Goal: Information Seeking & Learning: Learn about a topic

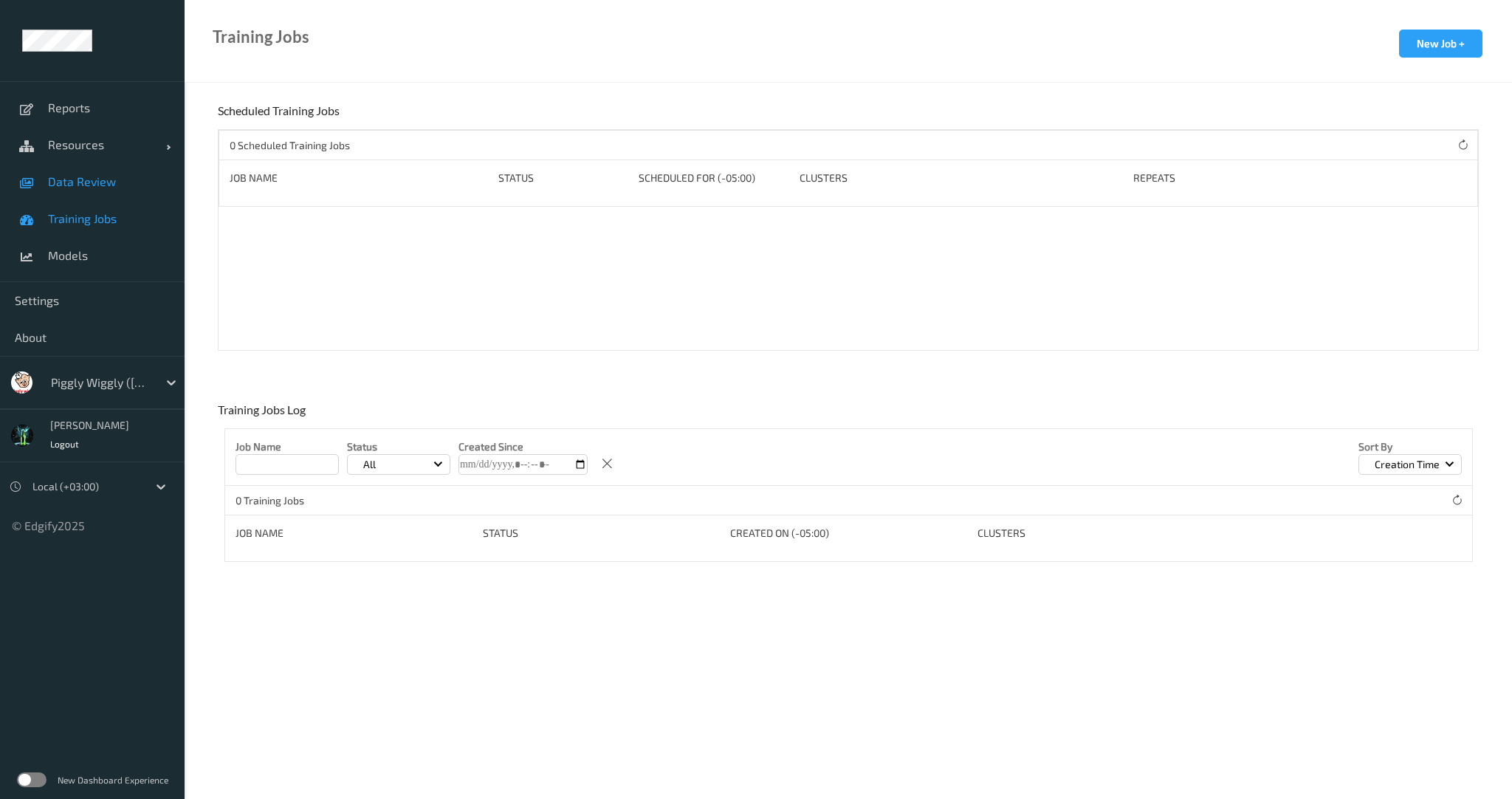
click at [83, 177] on span "Data Review" at bounding box center [109, 181] width 122 height 15
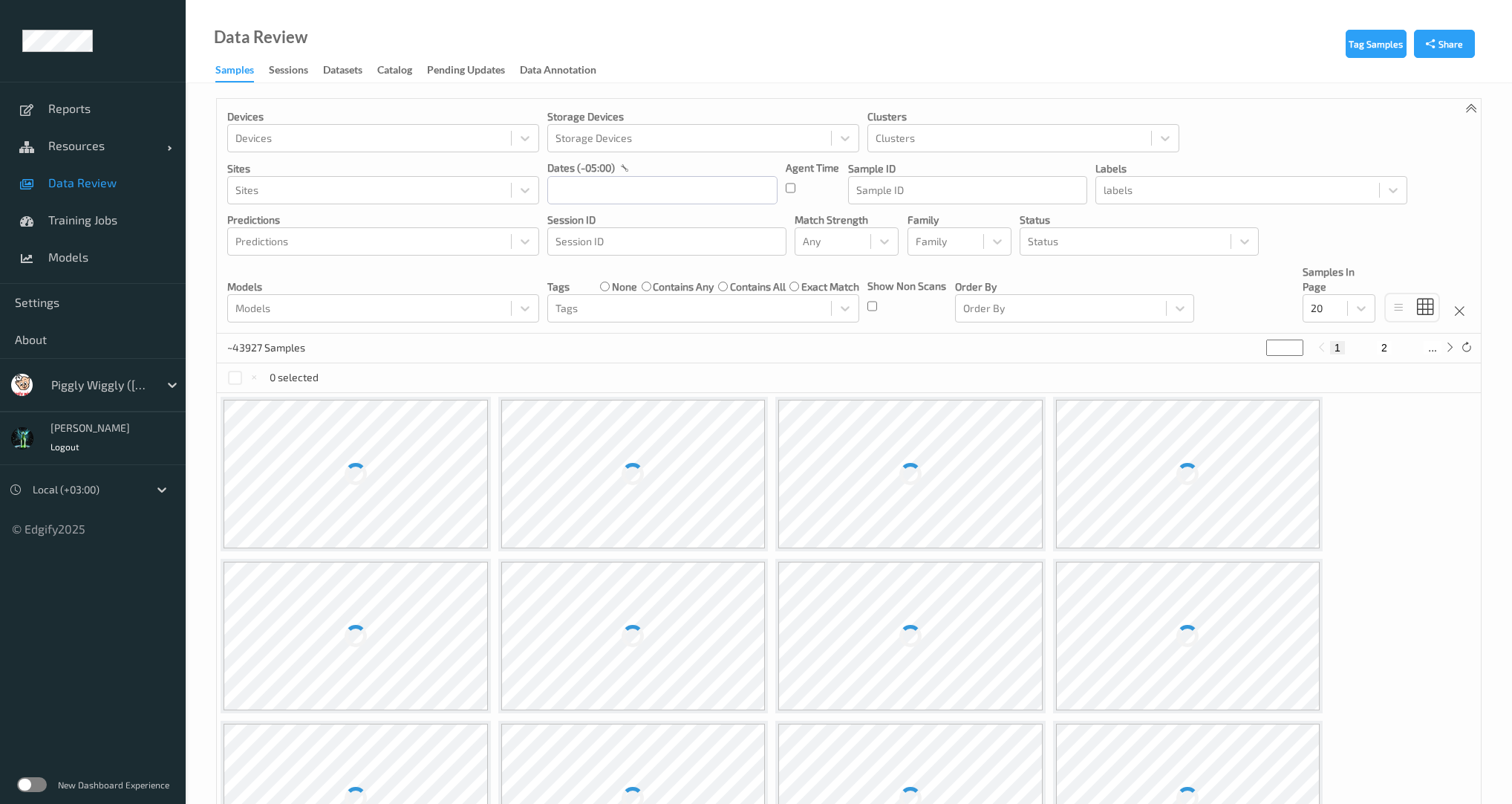
click at [81, 374] on div "Piggly Wiggly ([PERSON_NAME] Group)" at bounding box center [101, 384] width 115 height 23
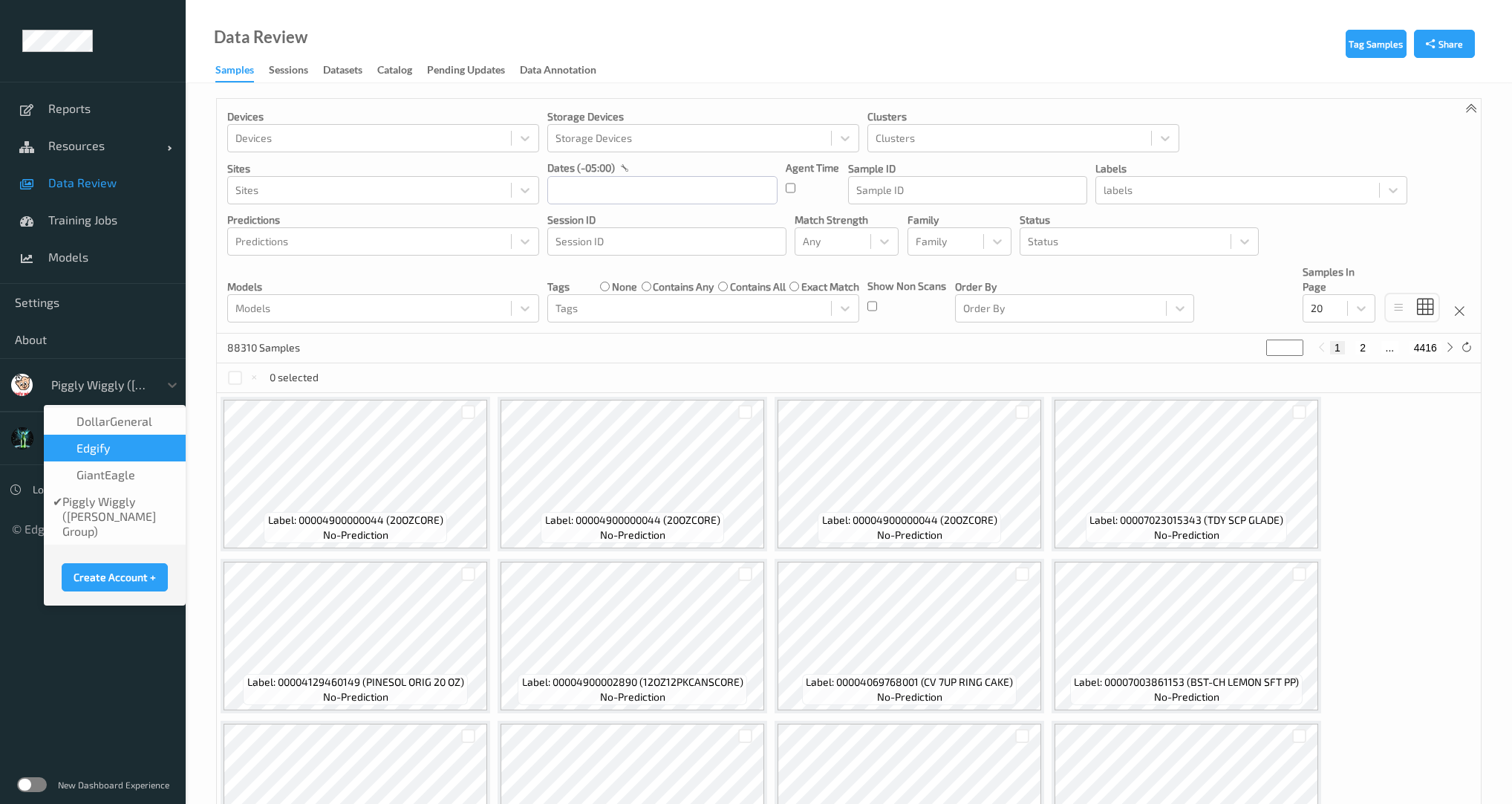
click at [91, 432] on div "DollarGeneral" at bounding box center [115, 421] width 142 height 27
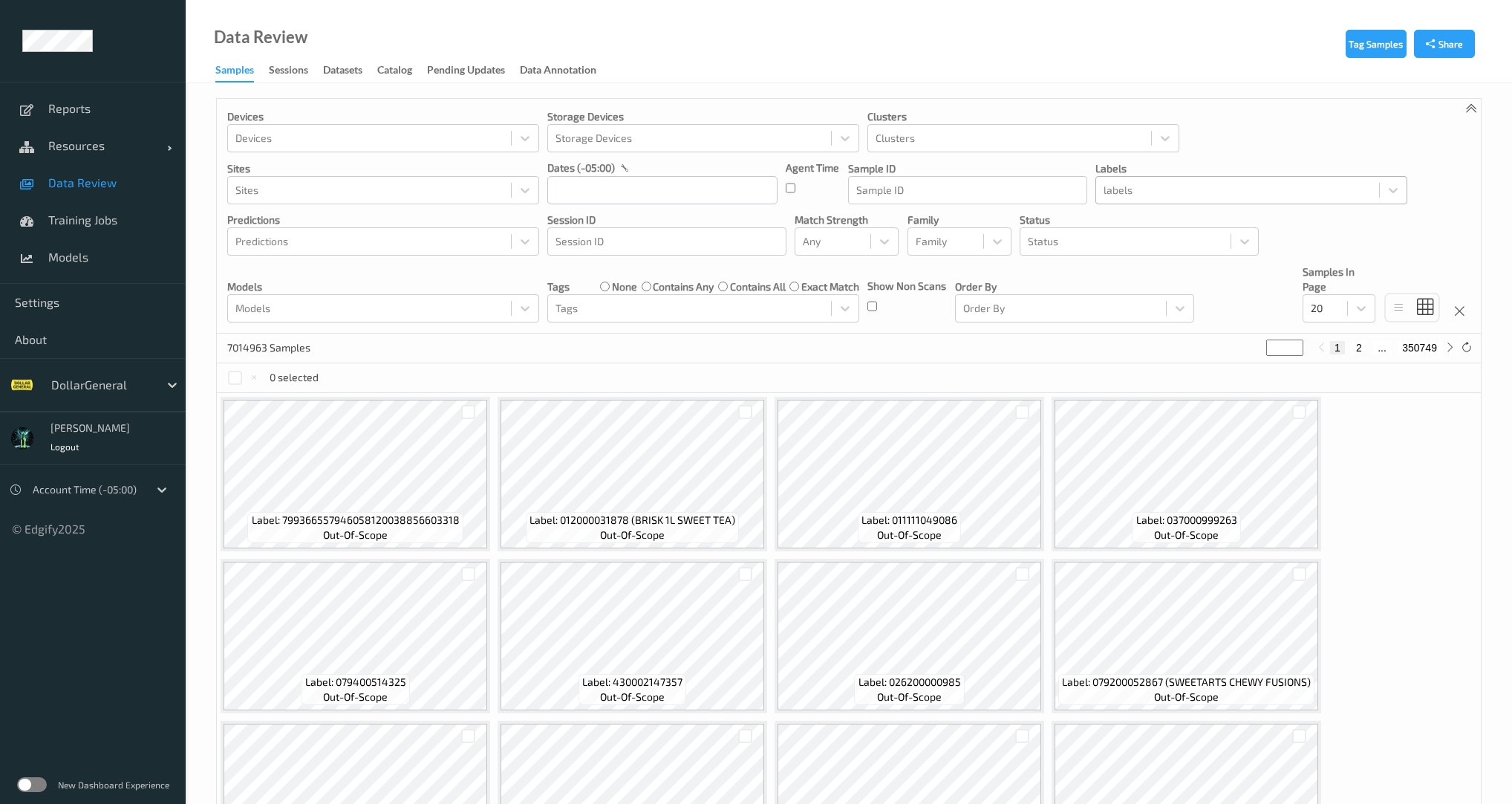
click at [1153, 185] on div at bounding box center [1237, 190] width 269 height 18
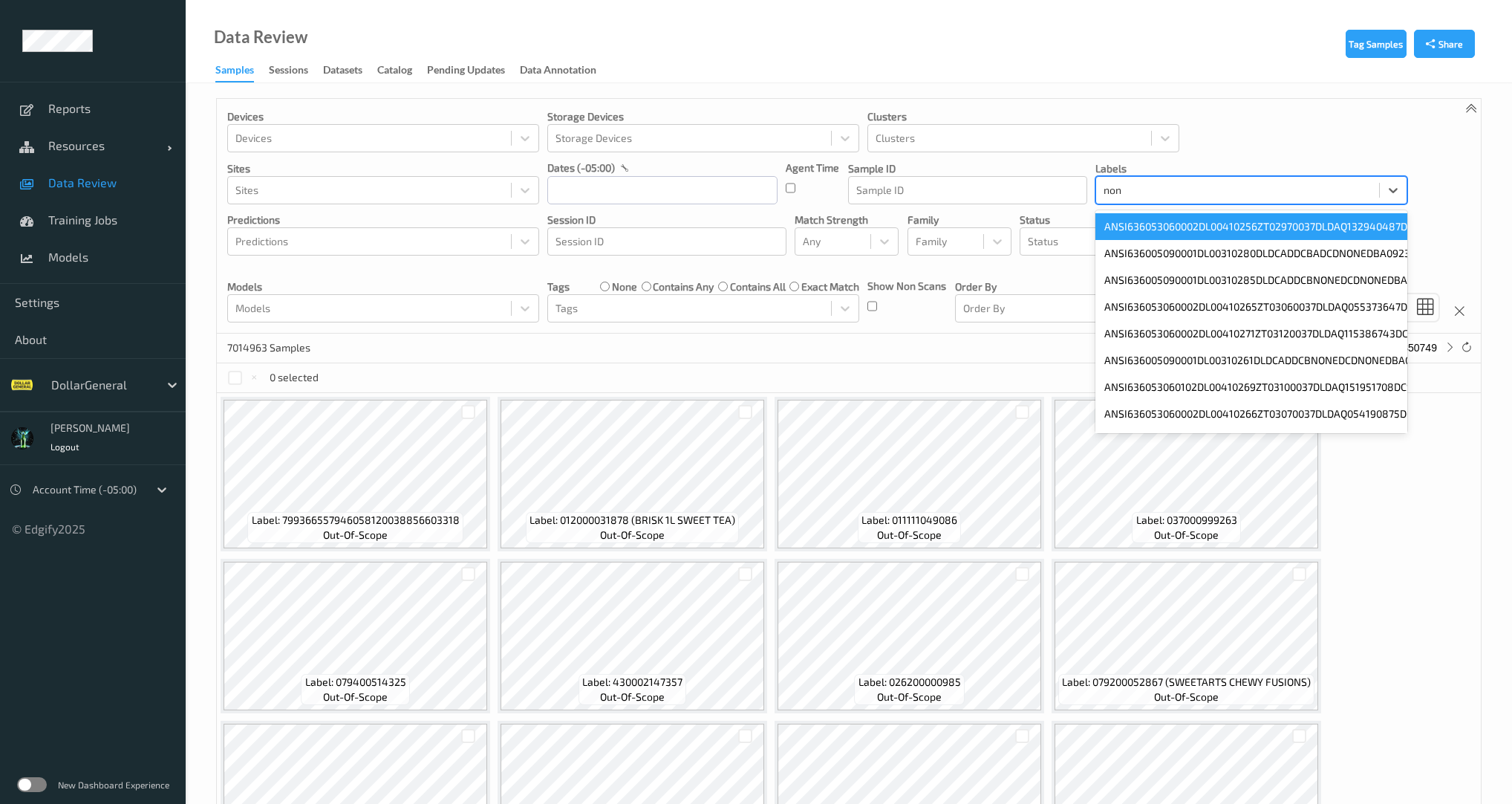
type input "non"
click at [1214, 151] on div "Devices Devices Storage Devices Storage Devices Clusters Clusters Sites Sites d…" at bounding box center [849, 216] width 1264 height 235
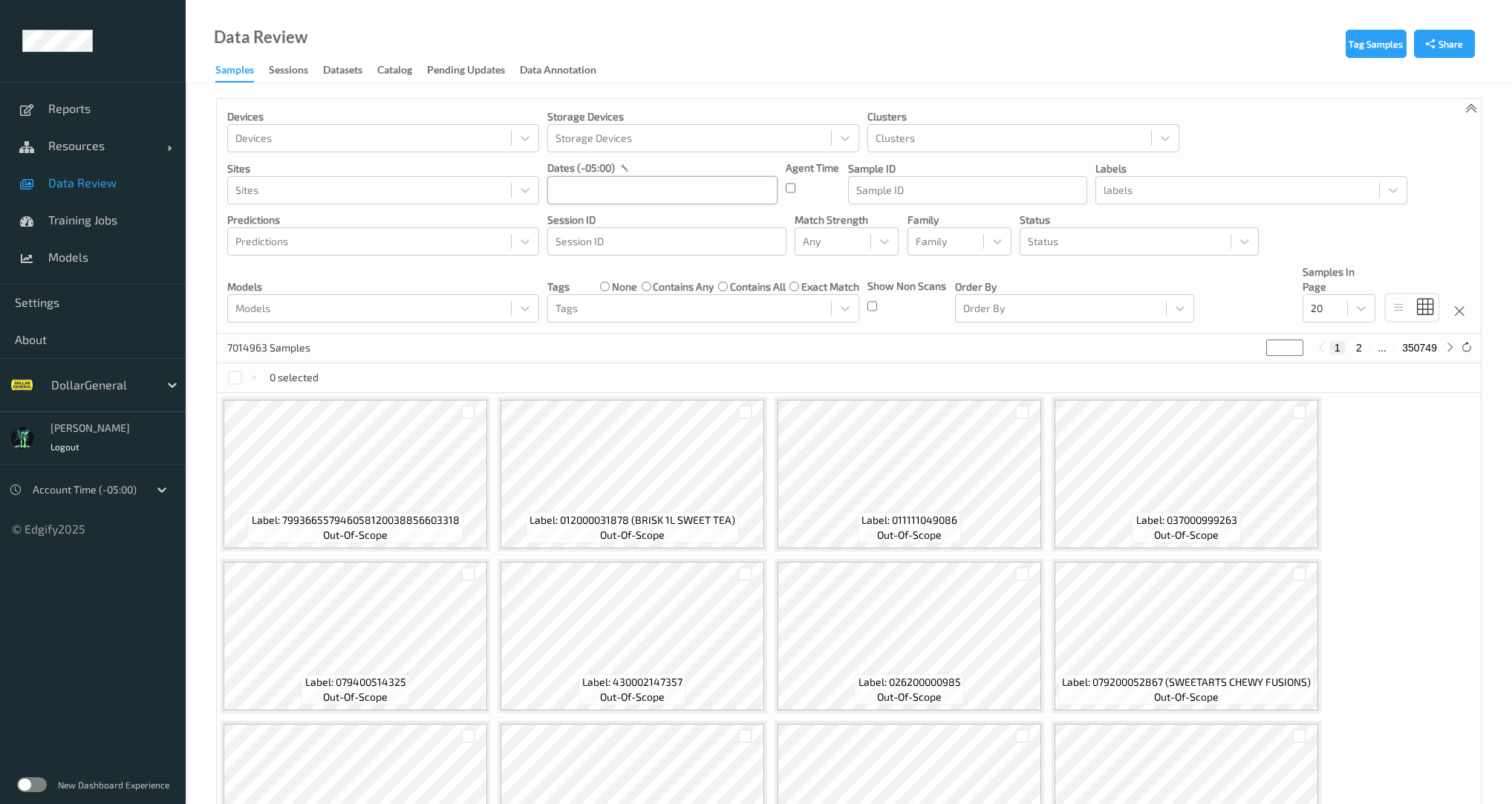
click at [625, 187] on input "text" at bounding box center [662, 190] width 230 height 28
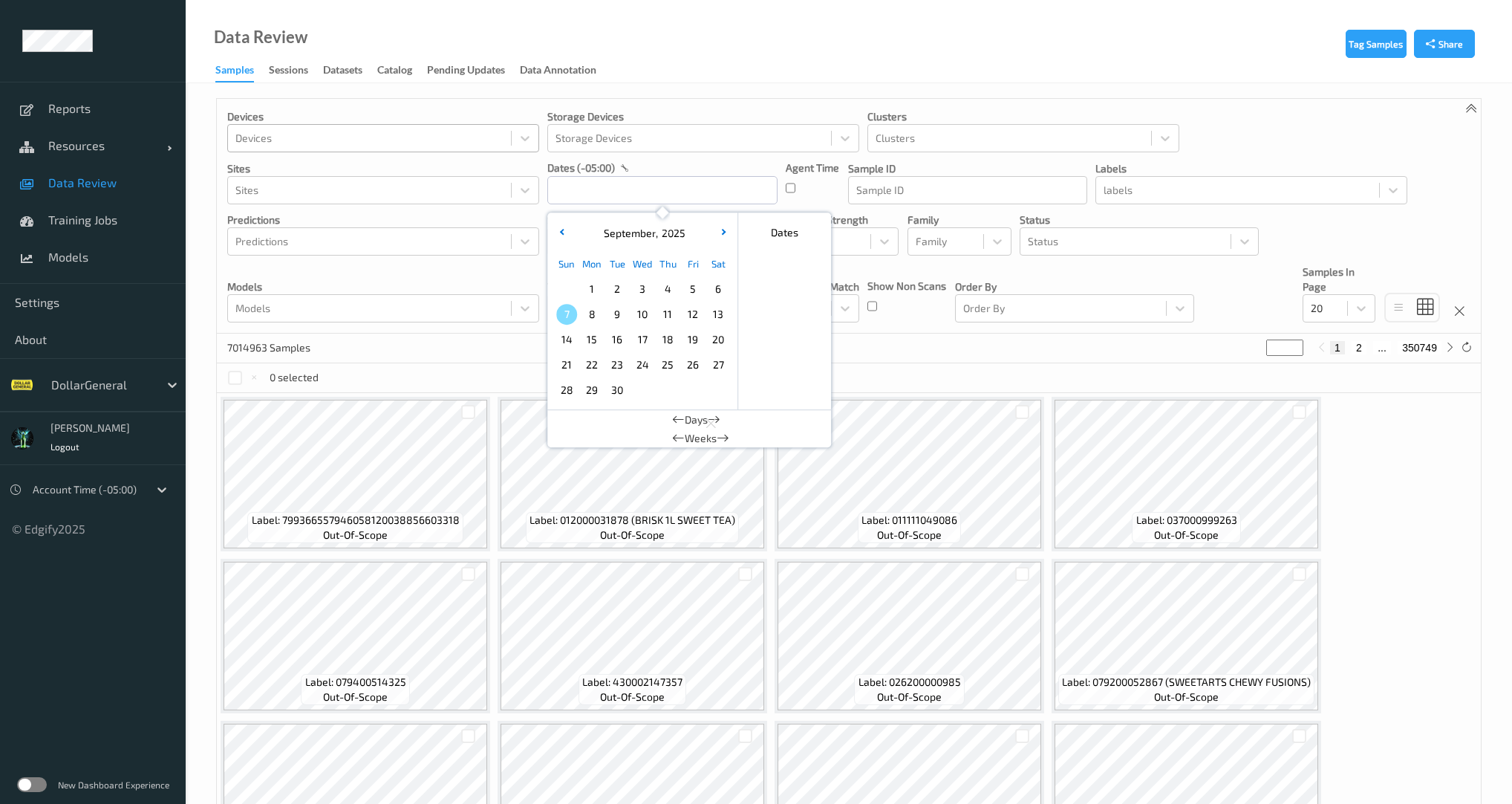
click at [410, 142] on div at bounding box center [370, 138] width 269 height 18
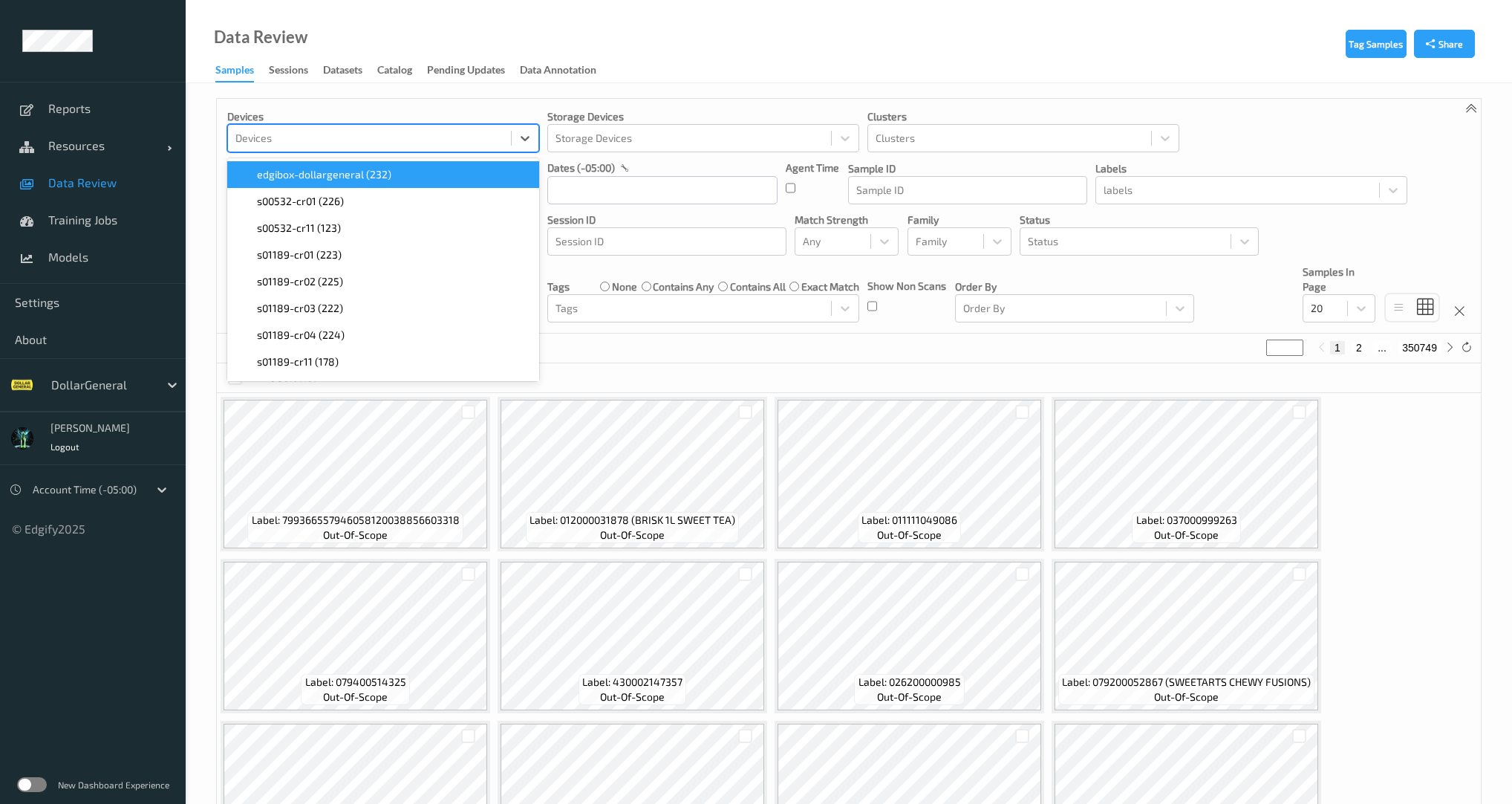
click at [720, 95] on div "Tag Samples Share Devices option edgibox-dollargeneral (232) focused, 1 of 123.…" at bounding box center [848, 673] width 1326 height 1180
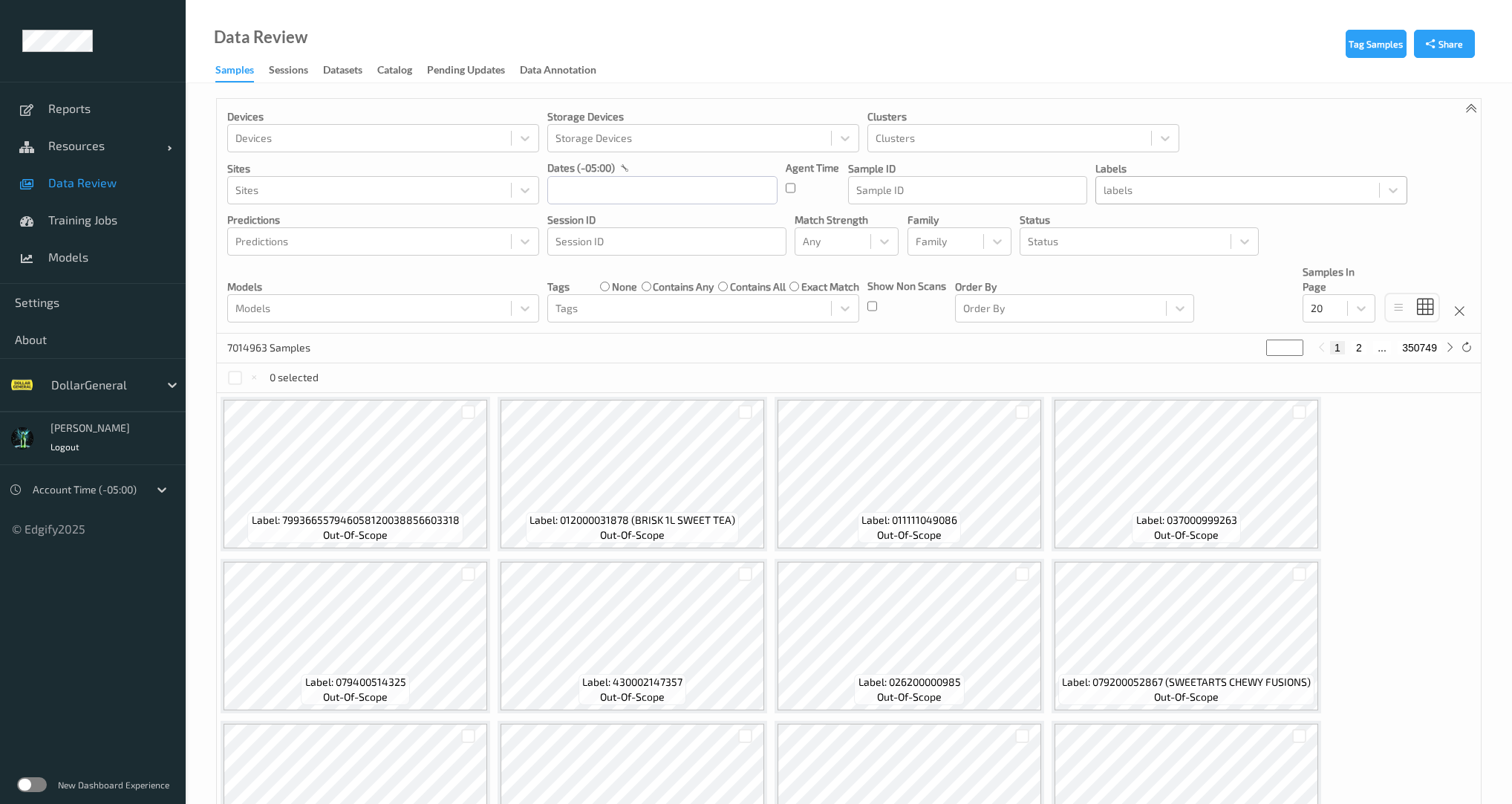
click at [1144, 192] on div at bounding box center [1237, 190] width 269 height 18
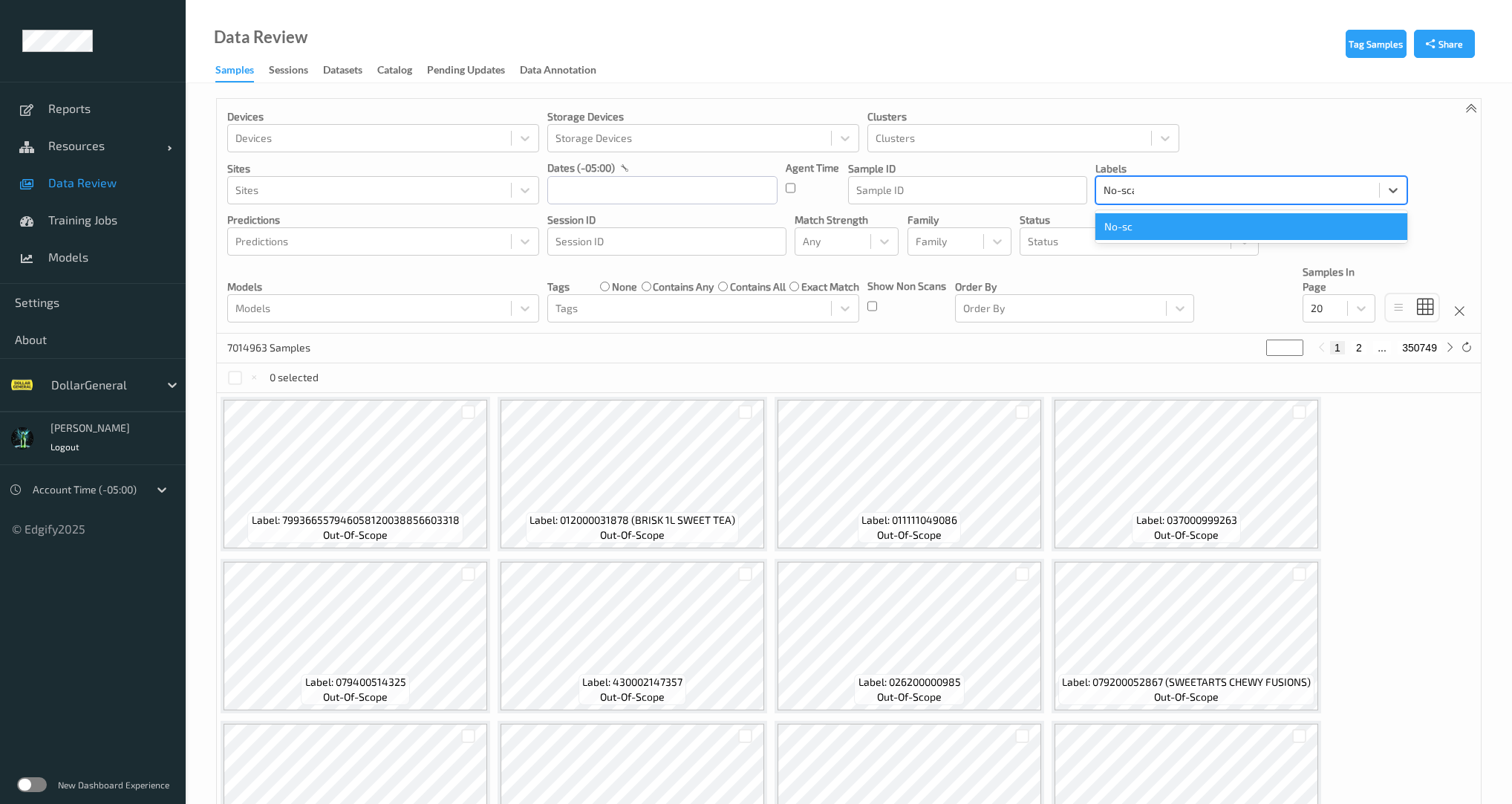
type input "No-scan"
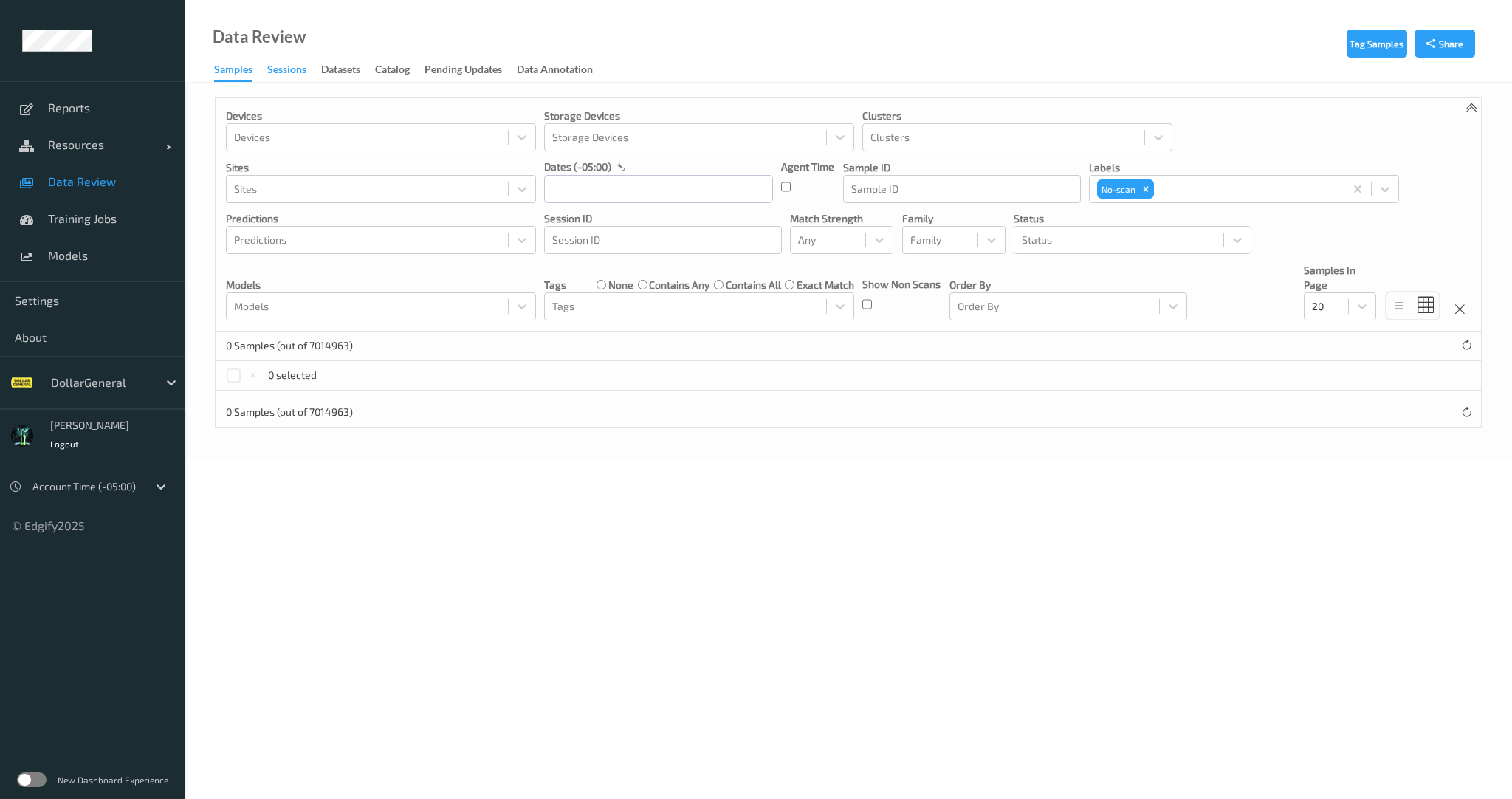
click at [287, 62] on div "Sessions" at bounding box center [287, 72] width 39 height 19
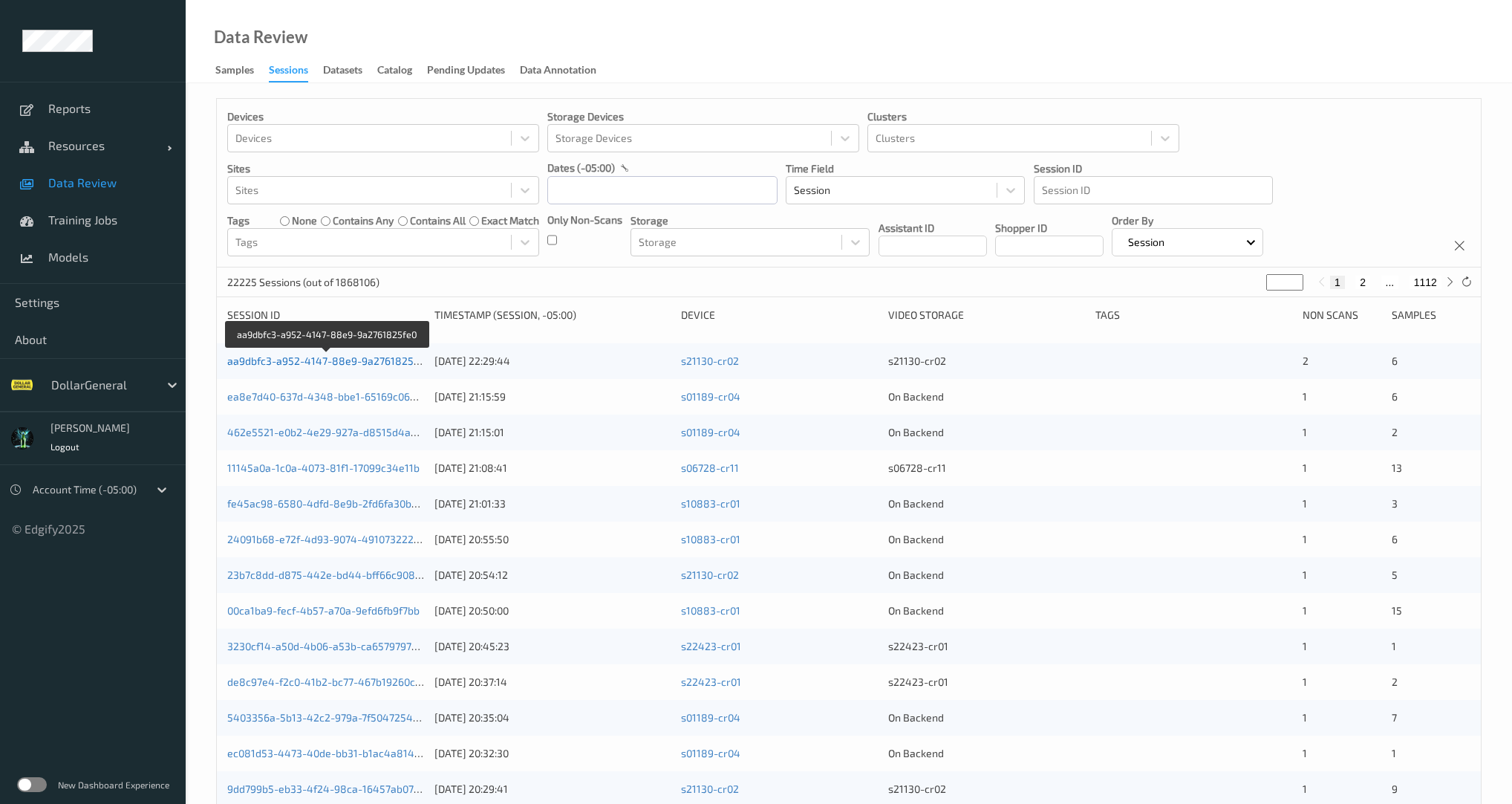
click at [414, 361] on link "aa9dbfc3-a952-4147-88e9-9a2761825fe0" at bounding box center [328, 360] width 202 height 12
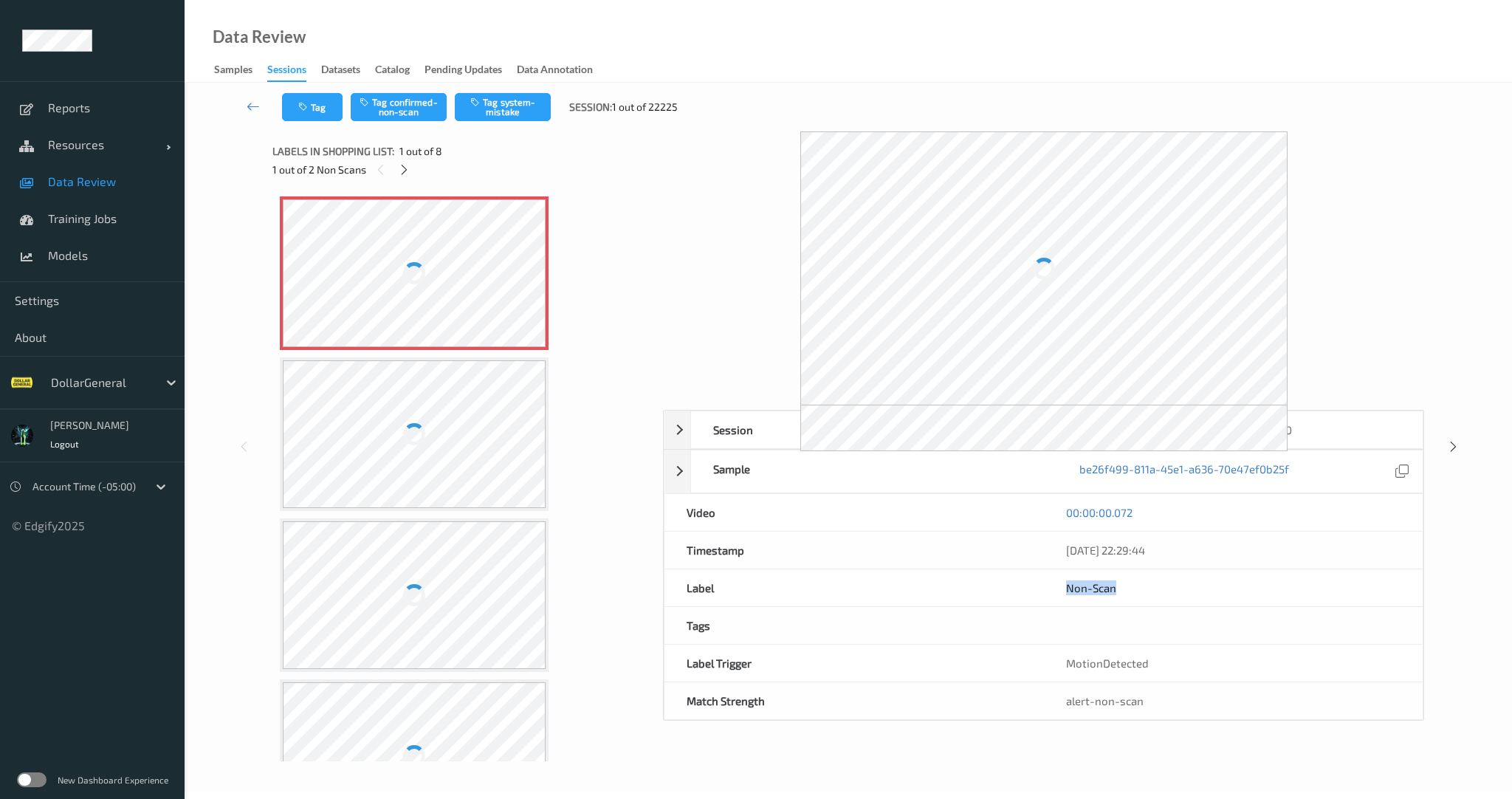
drag, startPoint x: 1171, startPoint y: 588, endPoint x: 1017, endPoint y: 593, distance: 154.1
click at [1013, 593] on div "Label Non-Scan" at bounding box center [1043, 588] width 760 height 37
copy div "Non-Scan"
click at [74, 180] on span "Data Review" at bounding box center [109, 181] width 122 height 15
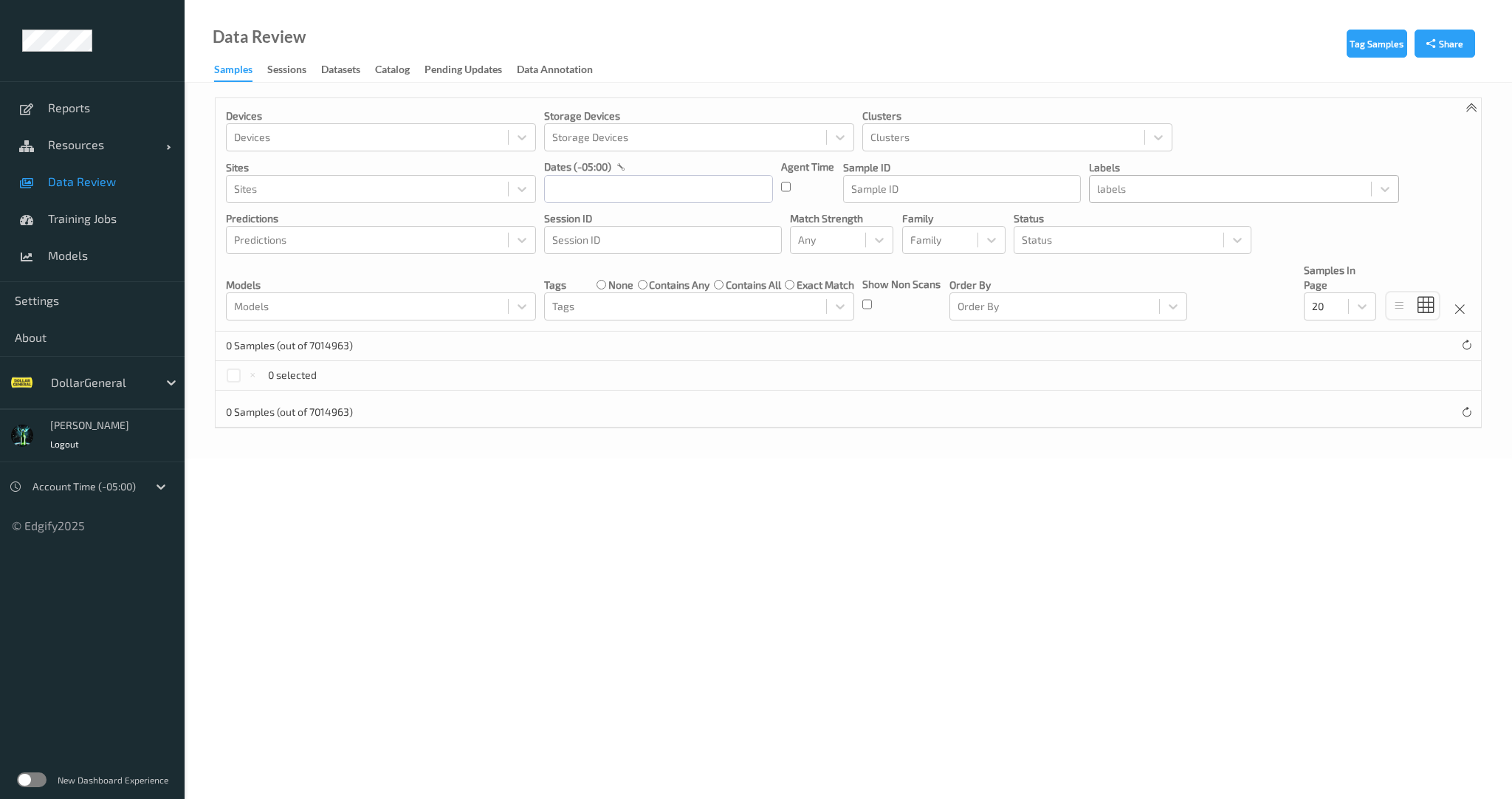
click at [1154, 198] on div "labels" at bounding box center [1230, 188] width 281 height 23
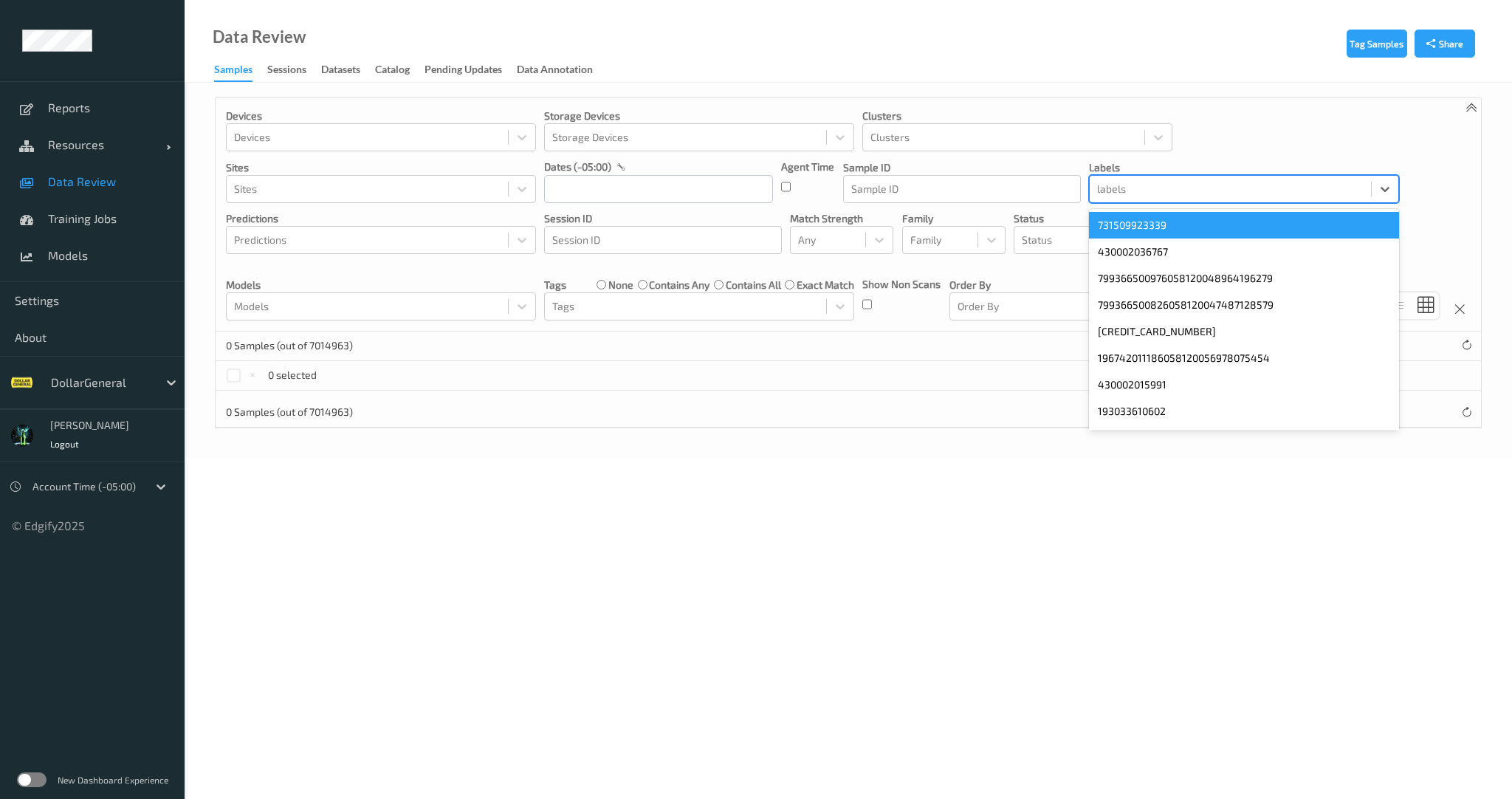
paste input "Non-Scan"
type input "Non-Scan"
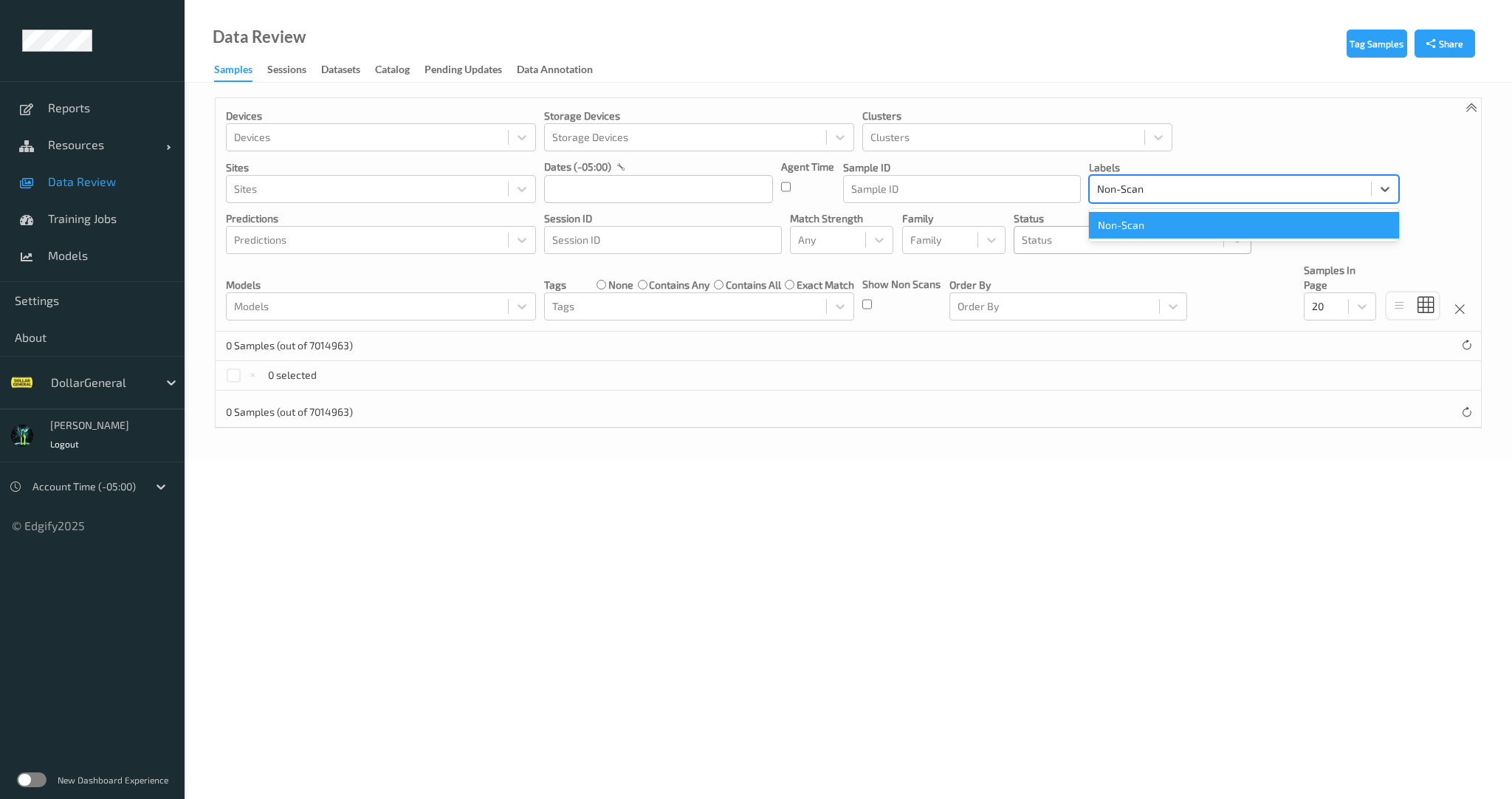
click at [1182, 227] on div "Non-Scan" at bounding box center [1244, 225] width 310 height 27
click at [609, 385] on div "0 selected" at bounding box center [849, 376] width 1265 height 30
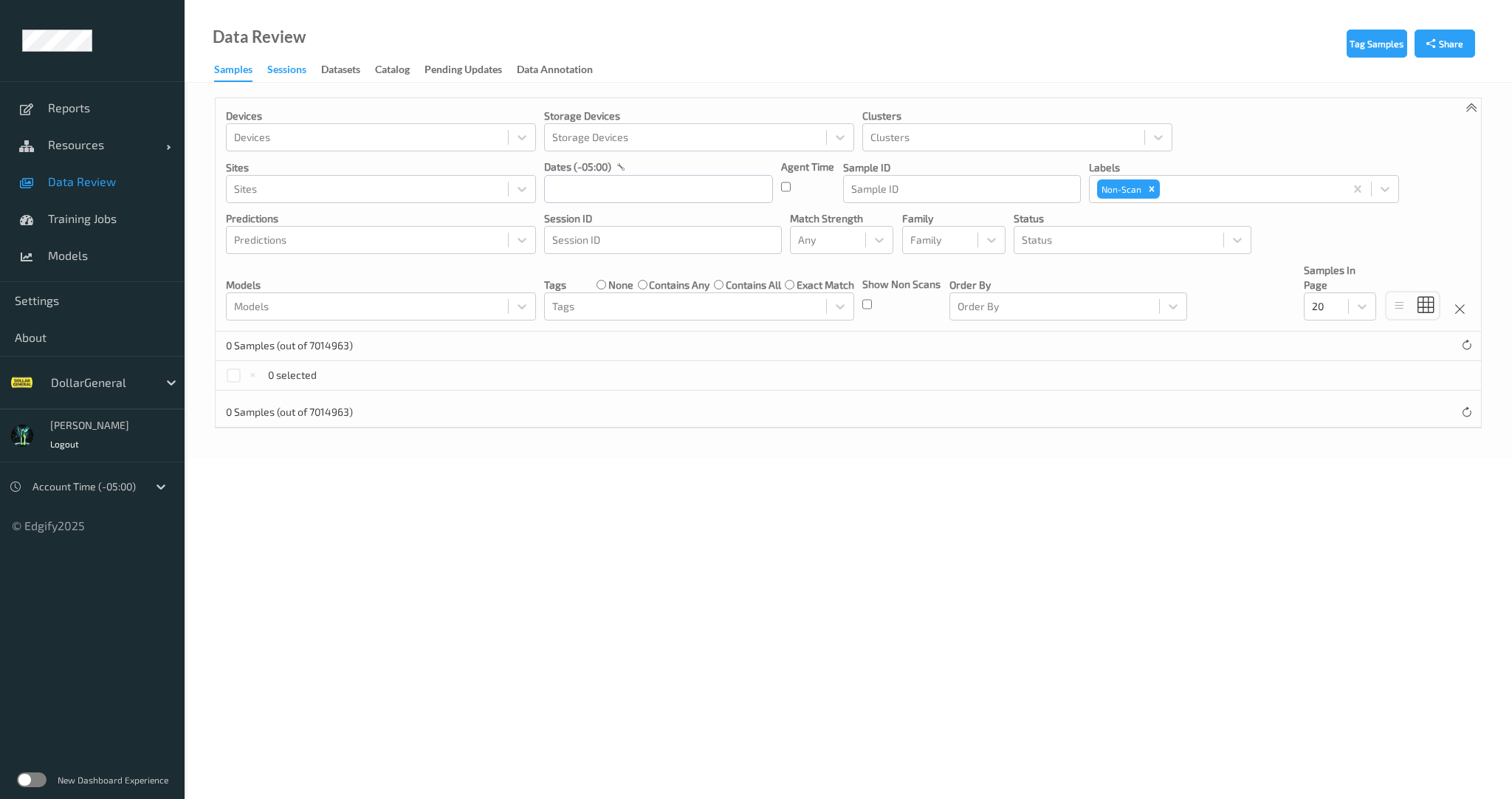
click at [280, 70] on div "Sessions" at bounding box center [287, 72] width 39 height 19
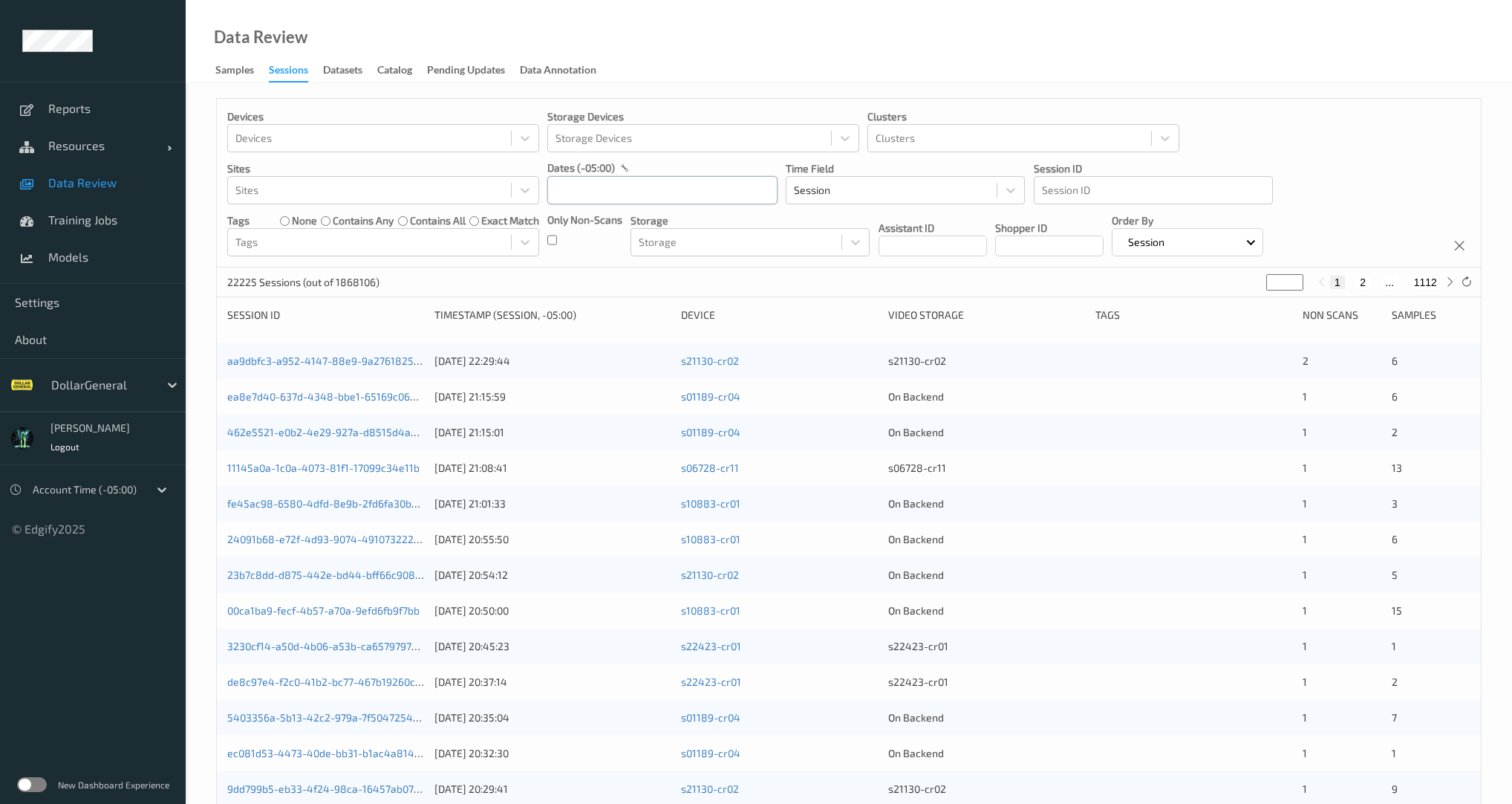
click at [593, 197] on input "text" at bounding box center [662, 190] width 230 height 28
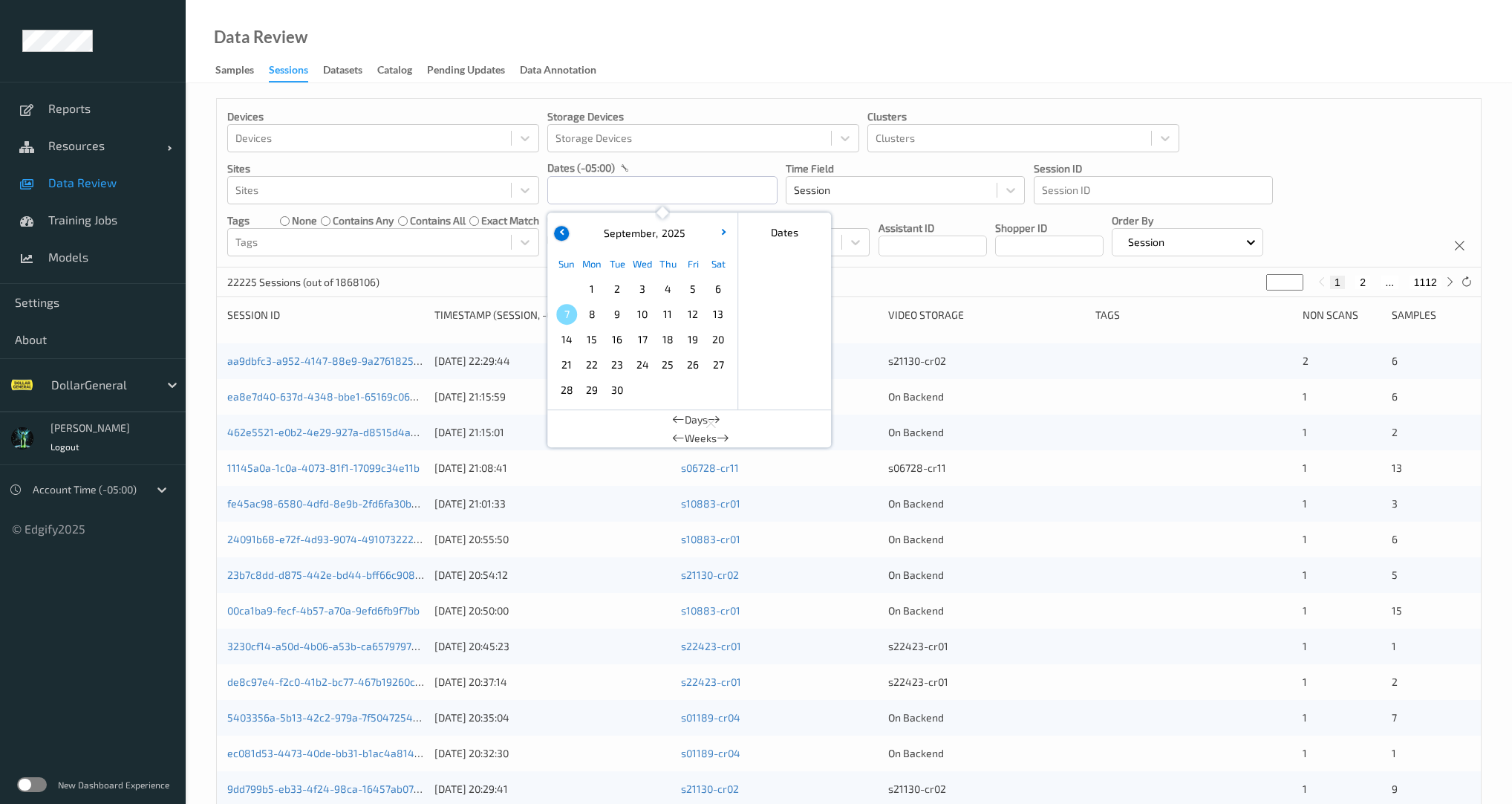
click at [560, 227] on button "button" at bounding box center [561, 233] width 15 height 15
drag, startPoint x: 591, startPoint y: 363, endPoint x: 583, endPoint y: 371, distance: 11.3
click at [591, 364] on span "18" at bounding box center [591, 365] width 21 height 21
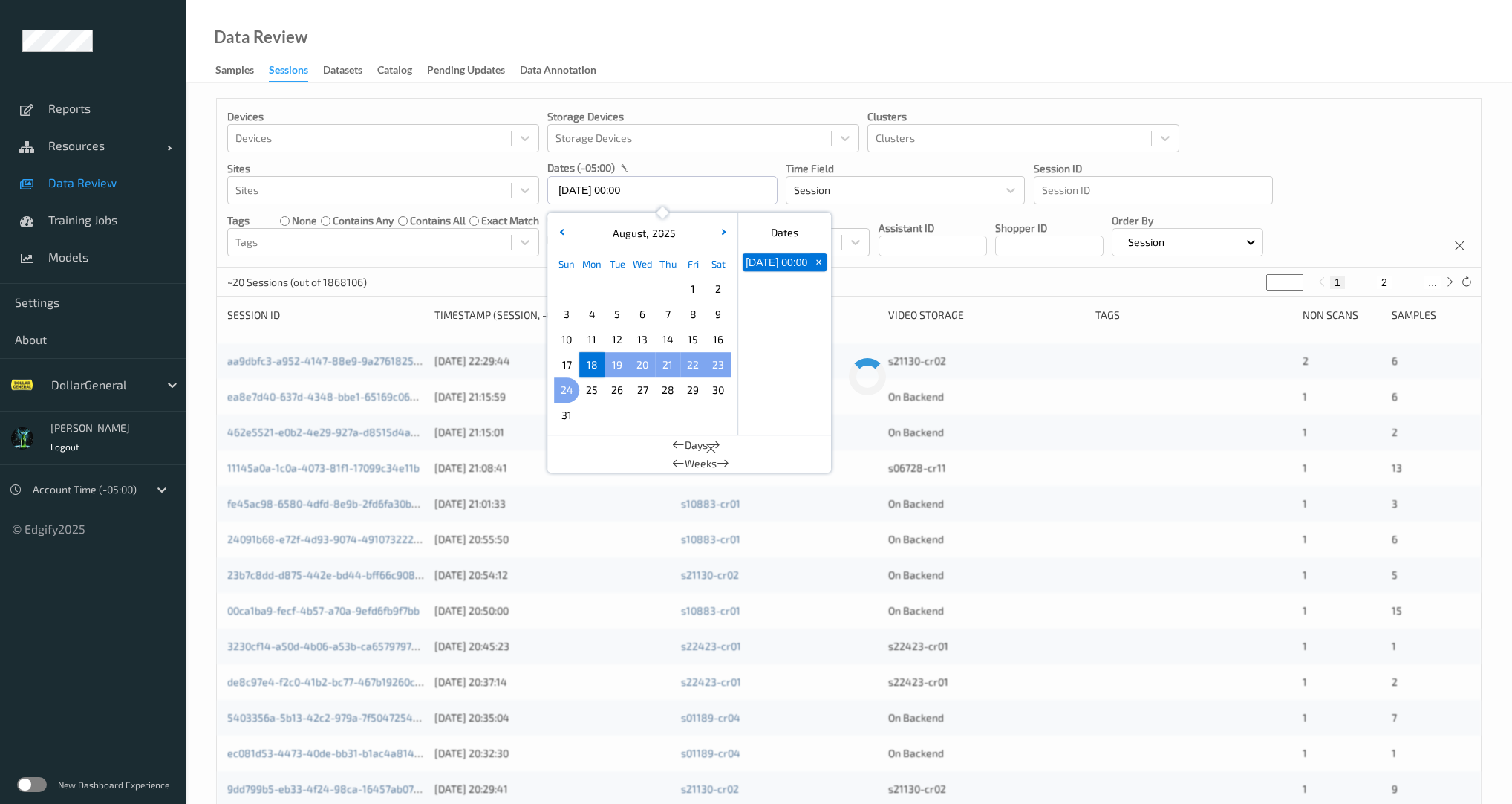
click at [560, 388] on span "24" at bounding box center [566, 390] width 21 height 21
type input "18/08/2025 00:00 -> 24/08/2025 23:59"
click at [505, 283] on div "2593 Sessions (out of 1868106) * 1 2 ... 130" at bounding box center [849, 283] width 1264 height 30
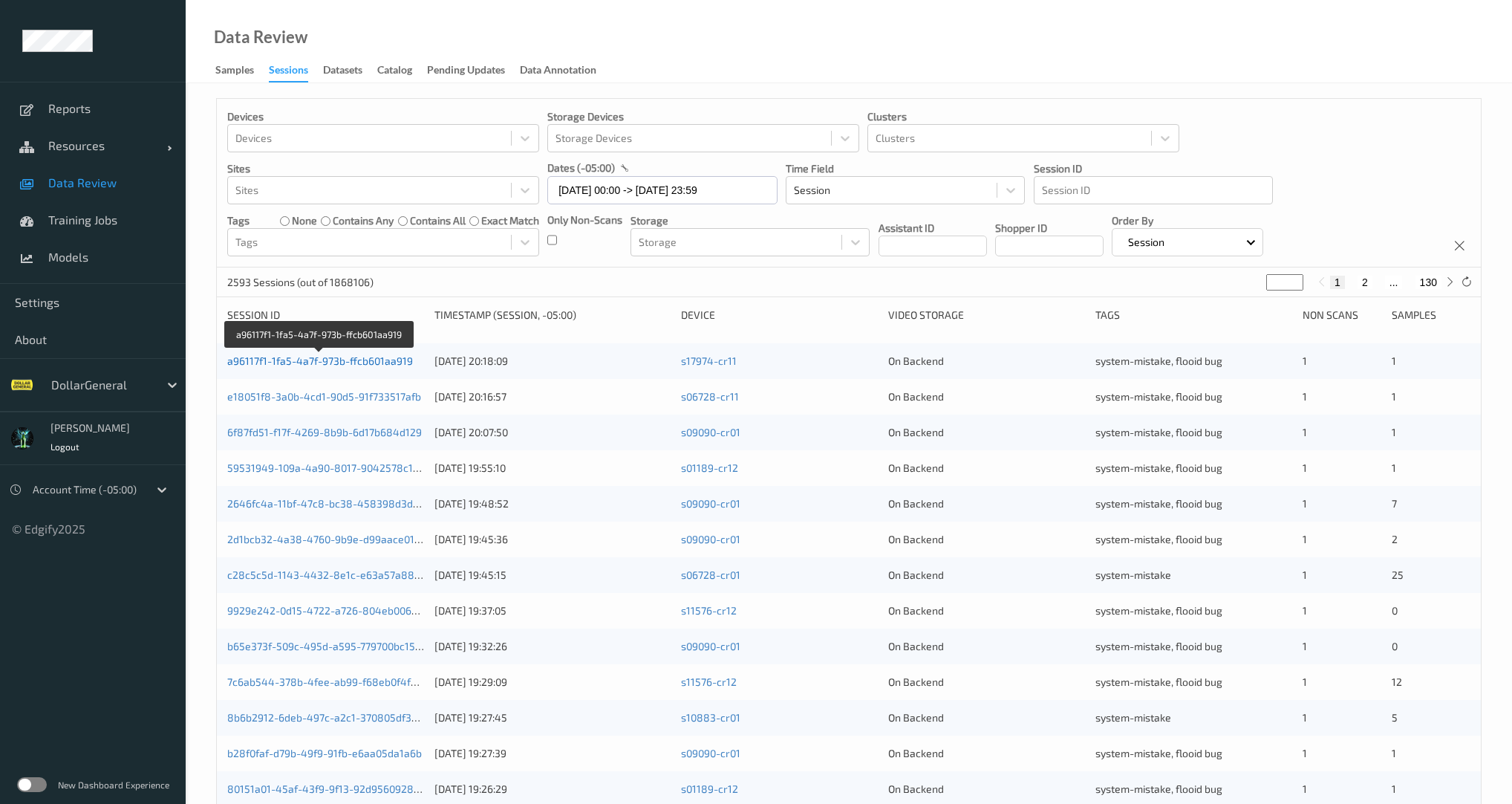
click at [385, 362] on link "a96117f1-1fa5-4a7f-973b-ffcb601aa919" at bounding box center [320, 360] width 185 height 12
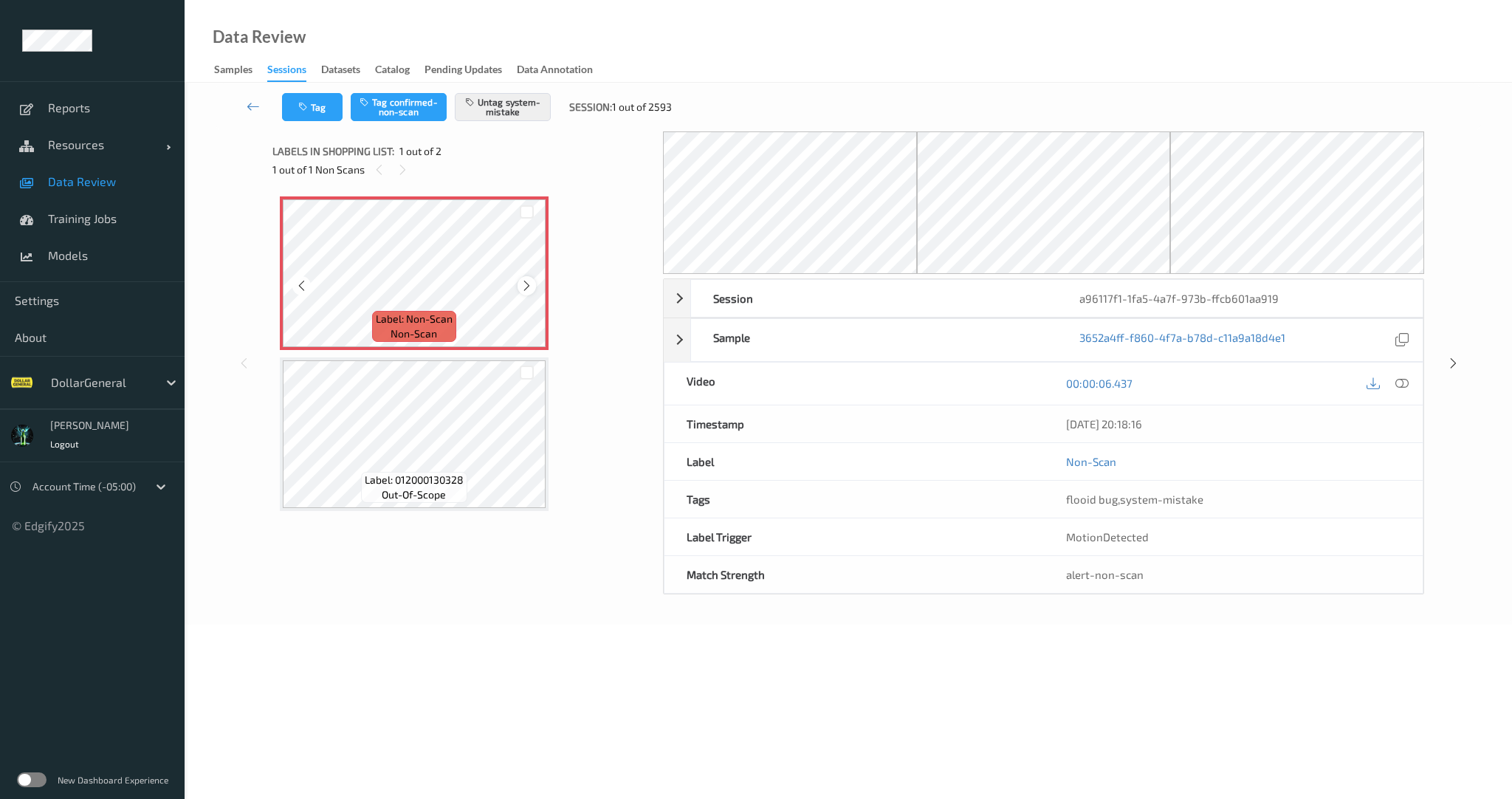
click at [531, 286] on icon at bounding box center [527, 286] width 12 height 13
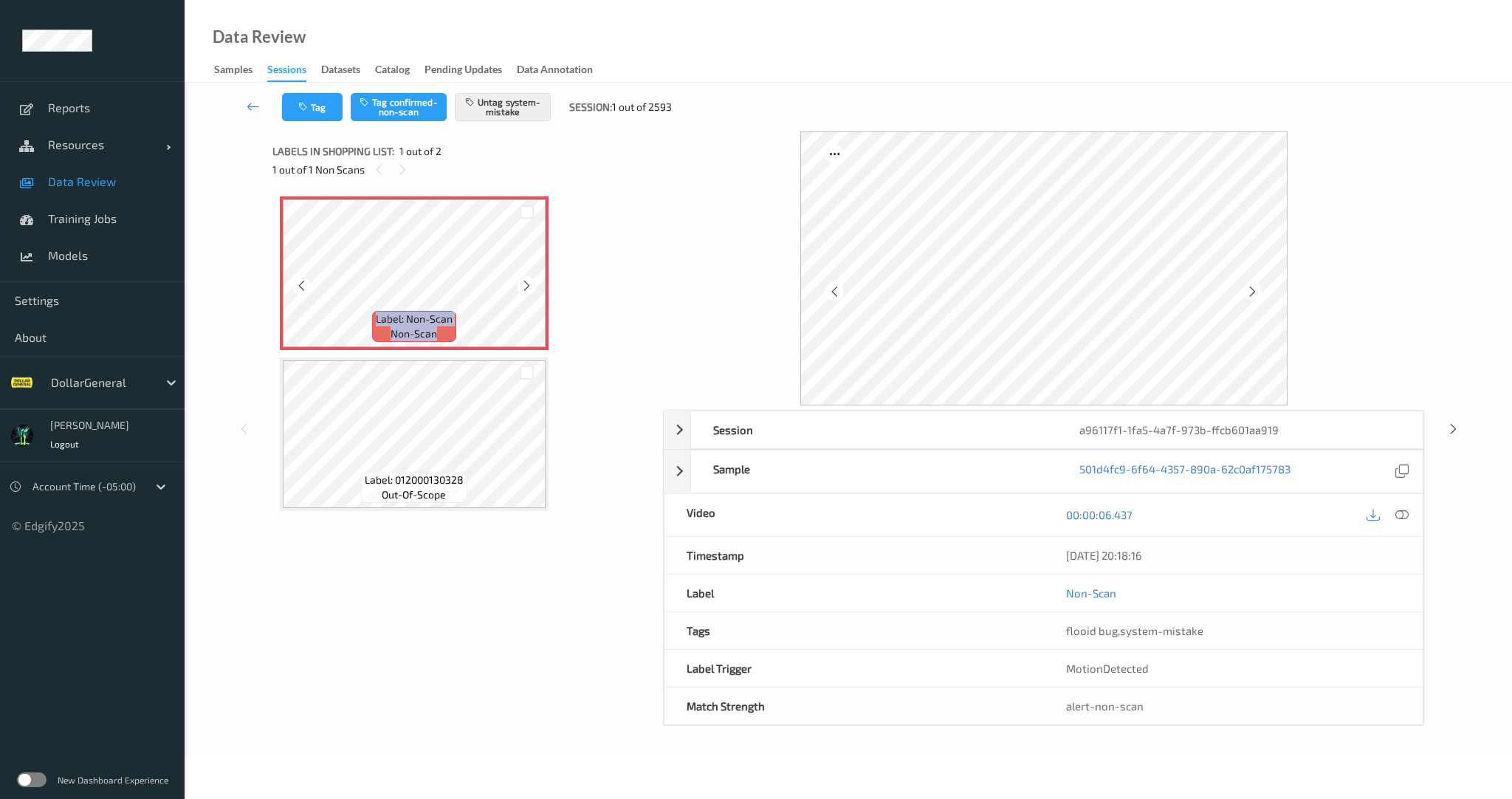
click at [531, 286] on icon at bounding box center [527, 286] width 12 height 13
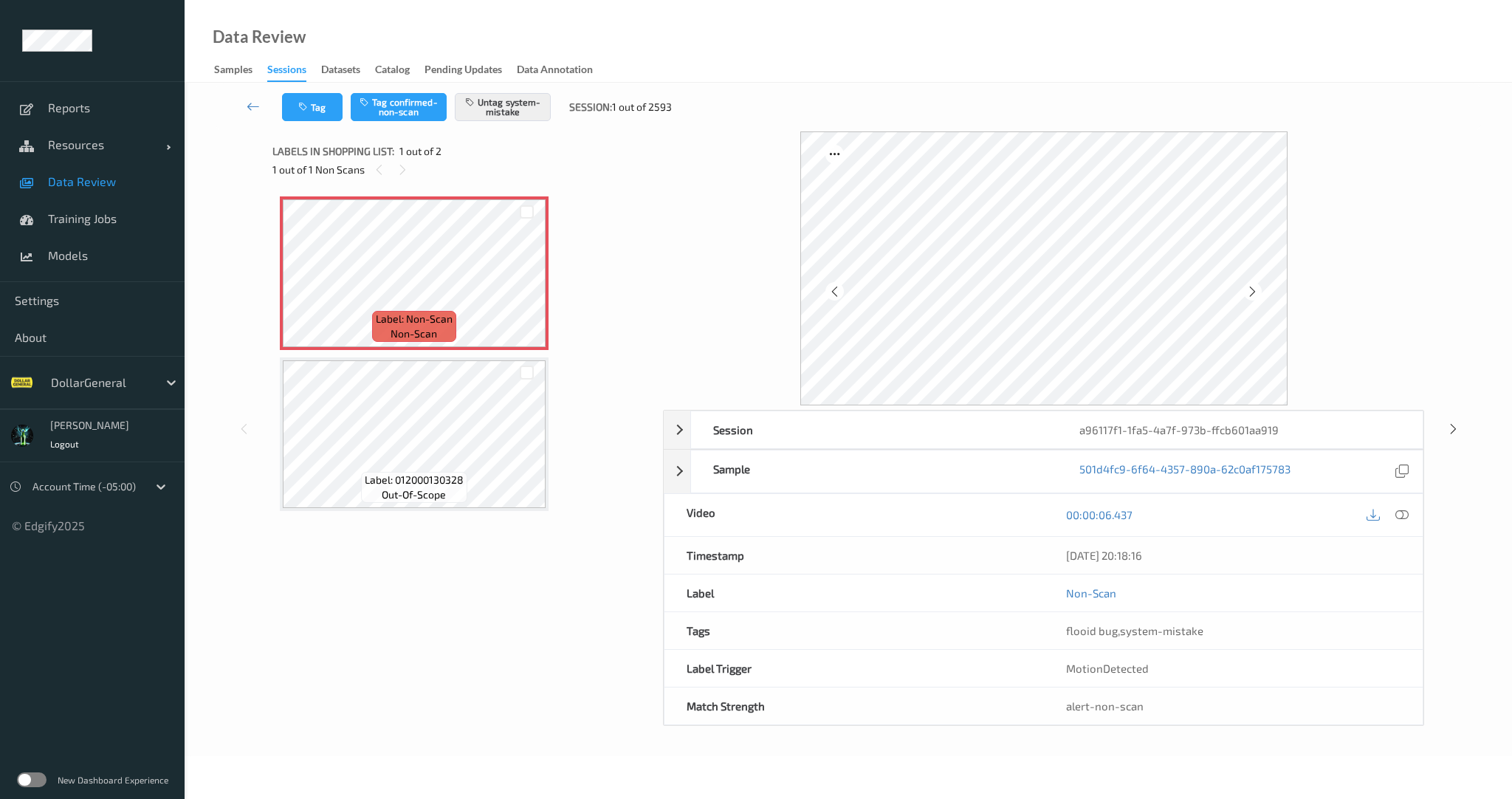
click at [618, 310] on div "Label: Non-Scan non-scan Label: Non-Scan non-scan Label: Non-Scan non-scan Labe…" at bounding box center [462, 353] width 366 height 314
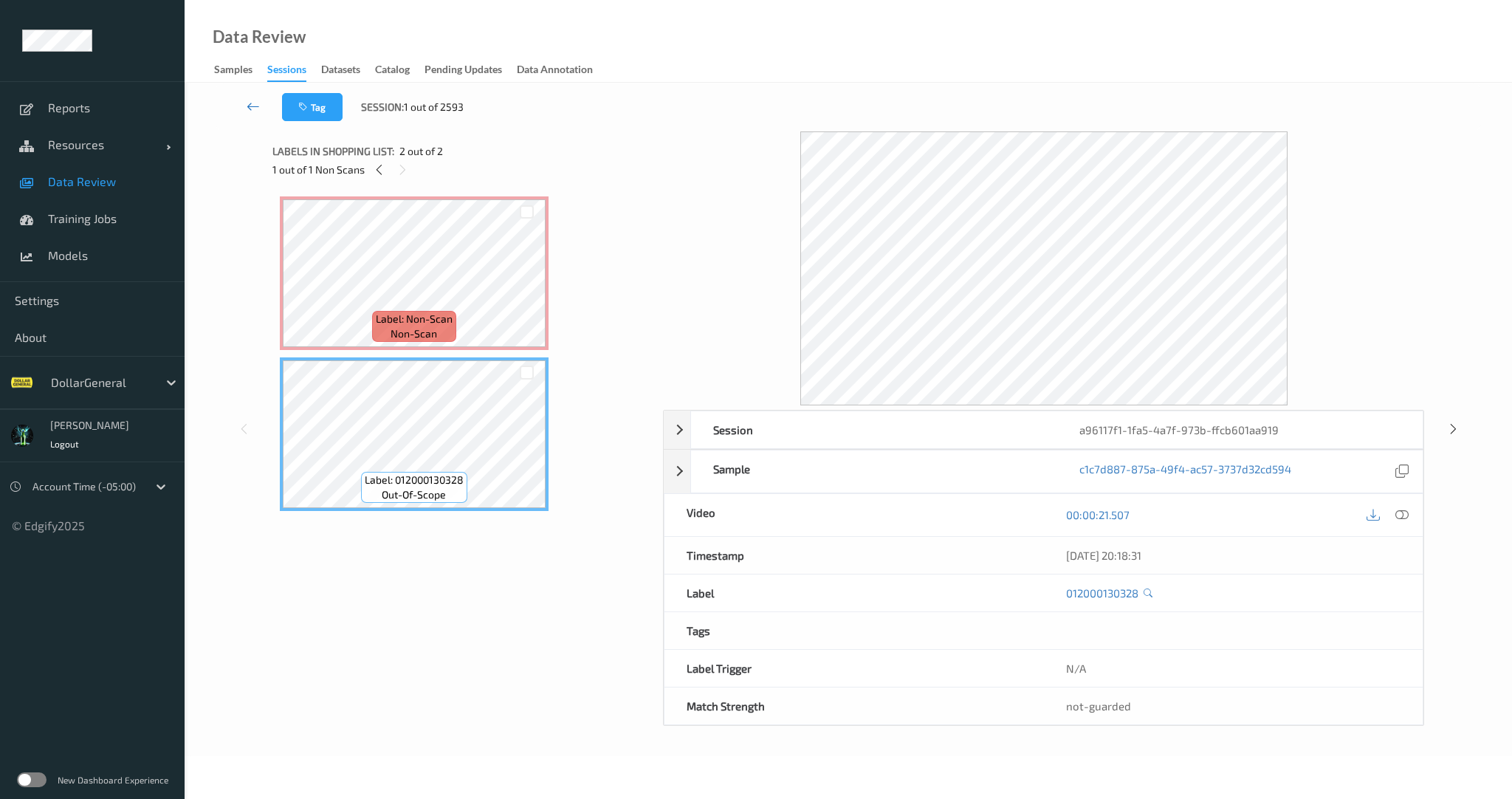
click at [258, 110] on icon at bounding box center [253, 106] width 13 height 15
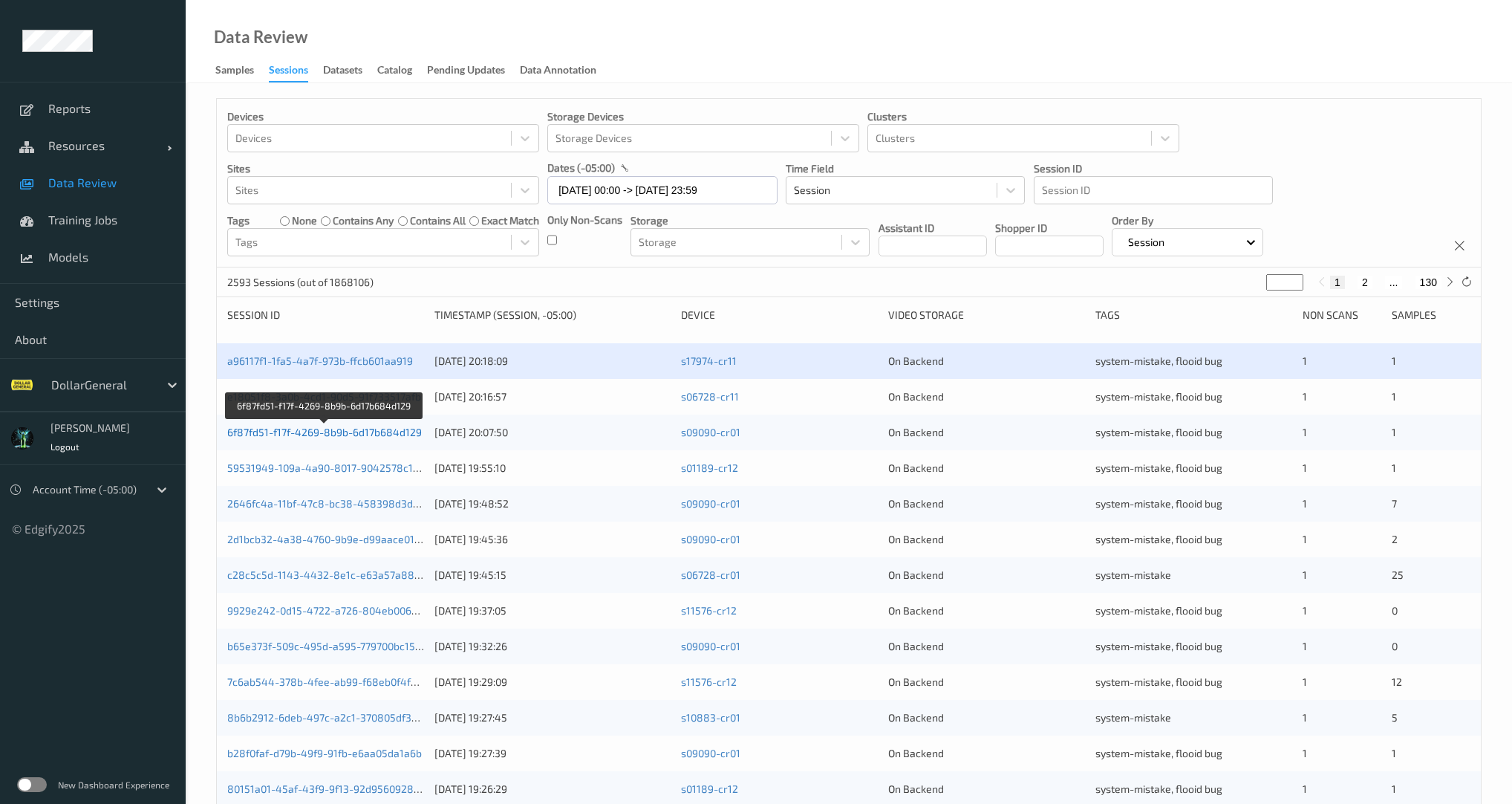
click at [404, 427] on link "6f87fd51-f17f-4269-8b9b-6d17b684d129" at bounding box center [325, 431] width 195 height 12
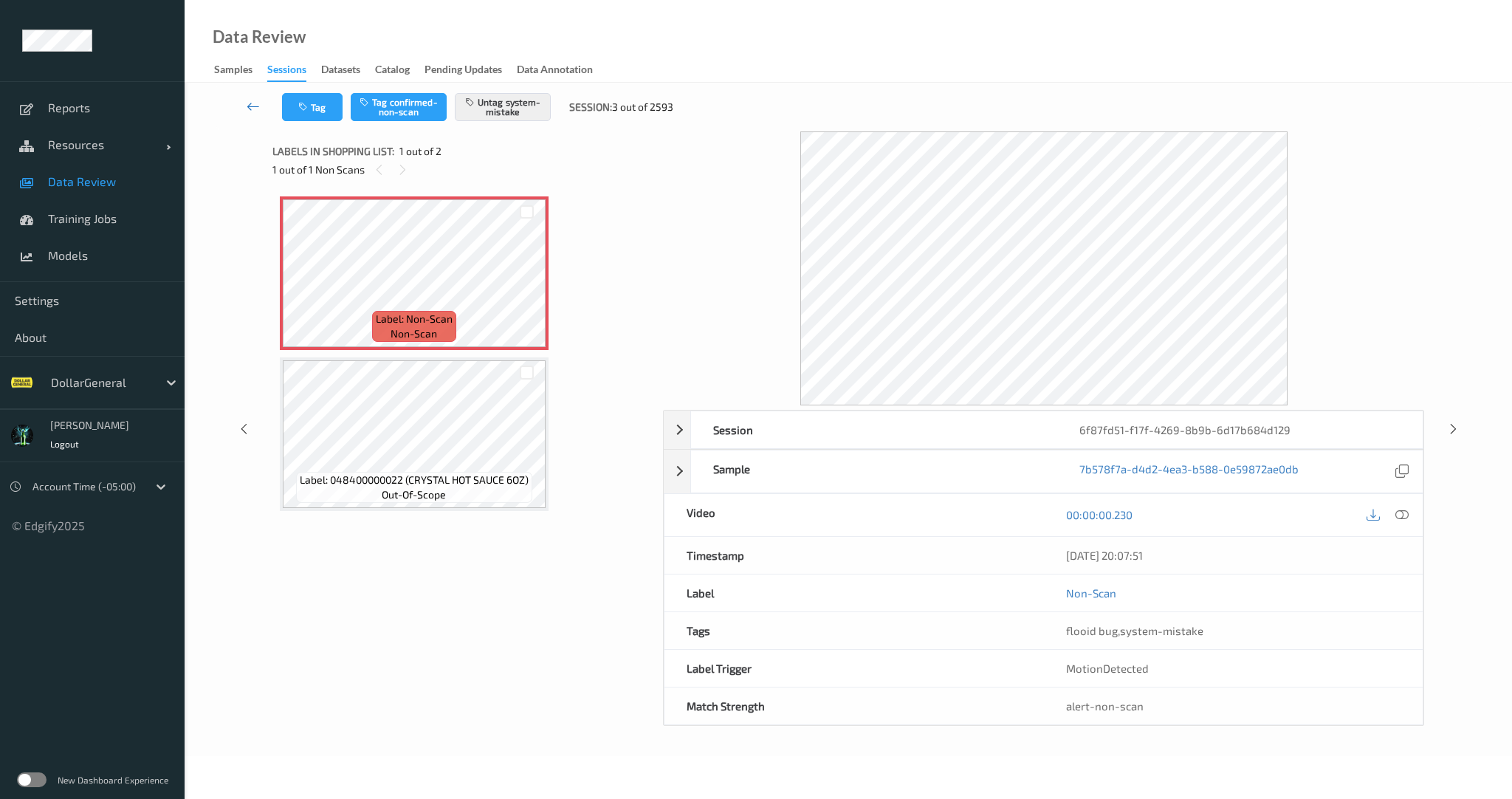
click at [257, 104] on icon at bounding box center [253, 106] width 13 height 15
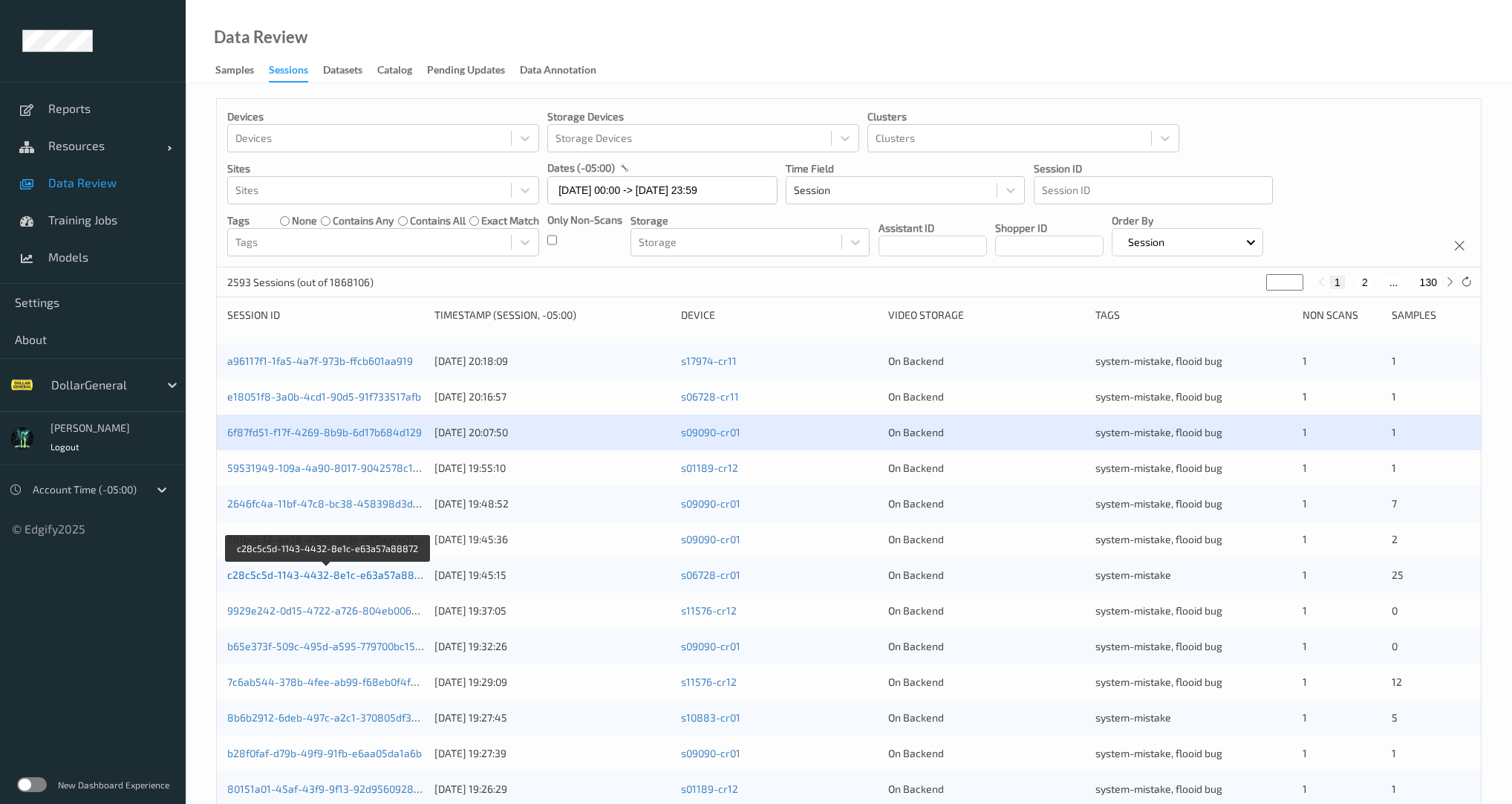
click at [369, 574] on link "c28c5c5d-1143-4432-8e1c-e63a57a88872" at bounding box center [329, 574] width 205 height 12
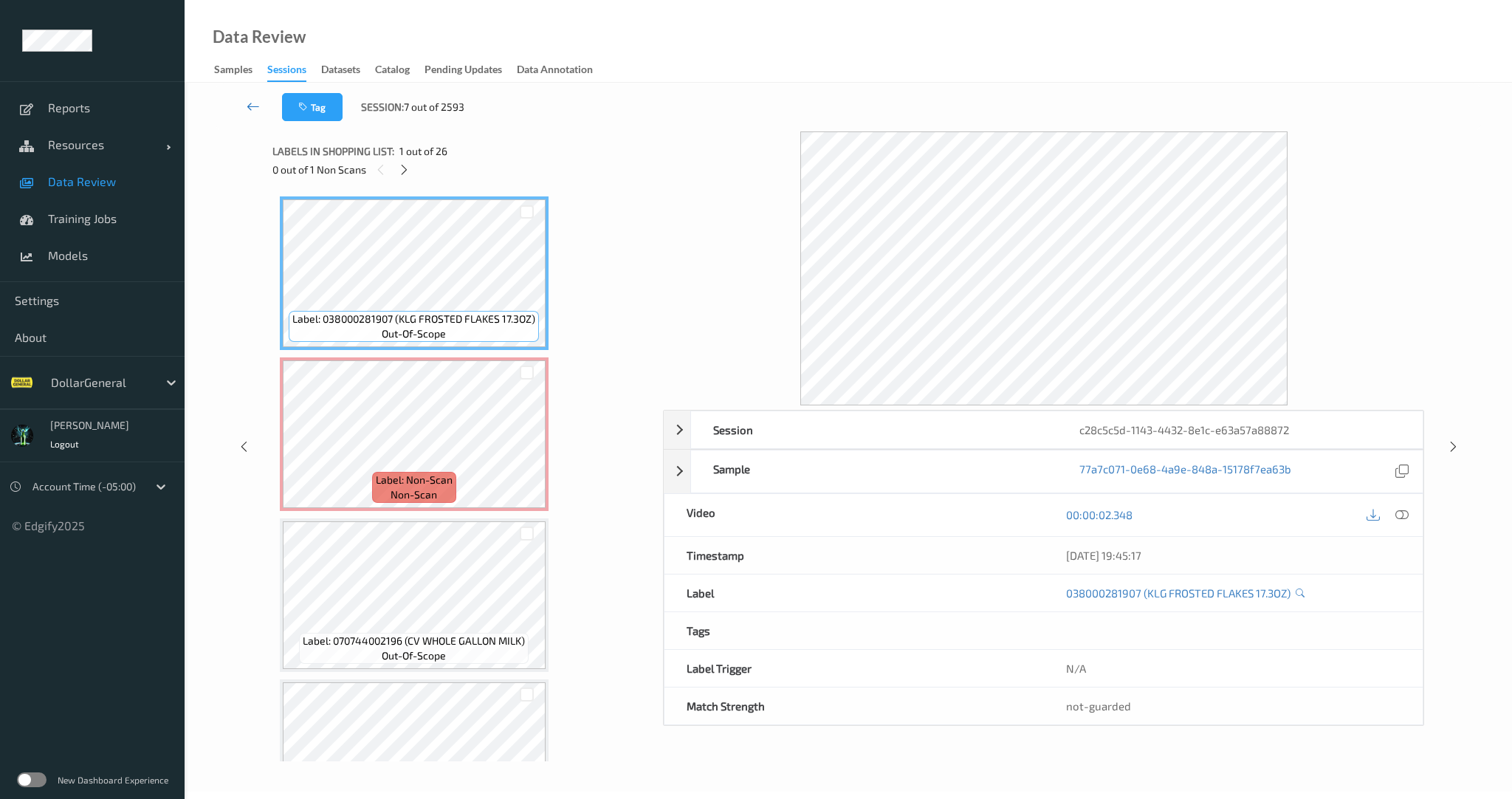
click at [252, 115] on link at bounding box center [253, 107] width 57 height 28
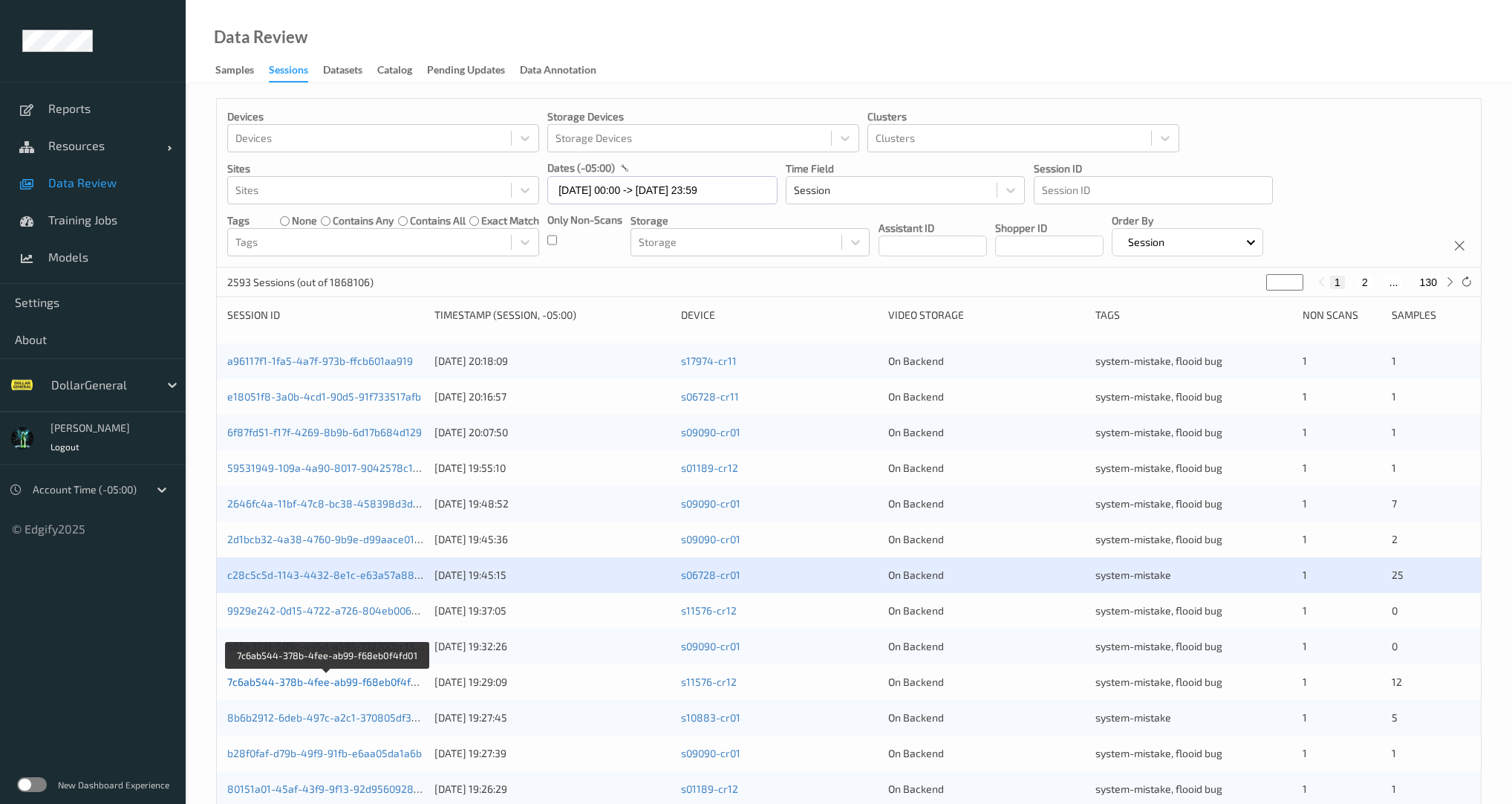
click at [368, 676] on link "7c6ab544-378b-4fee-ab99-f68eb0f4fd01" at bounding box center [327, 680] width 199 height 12
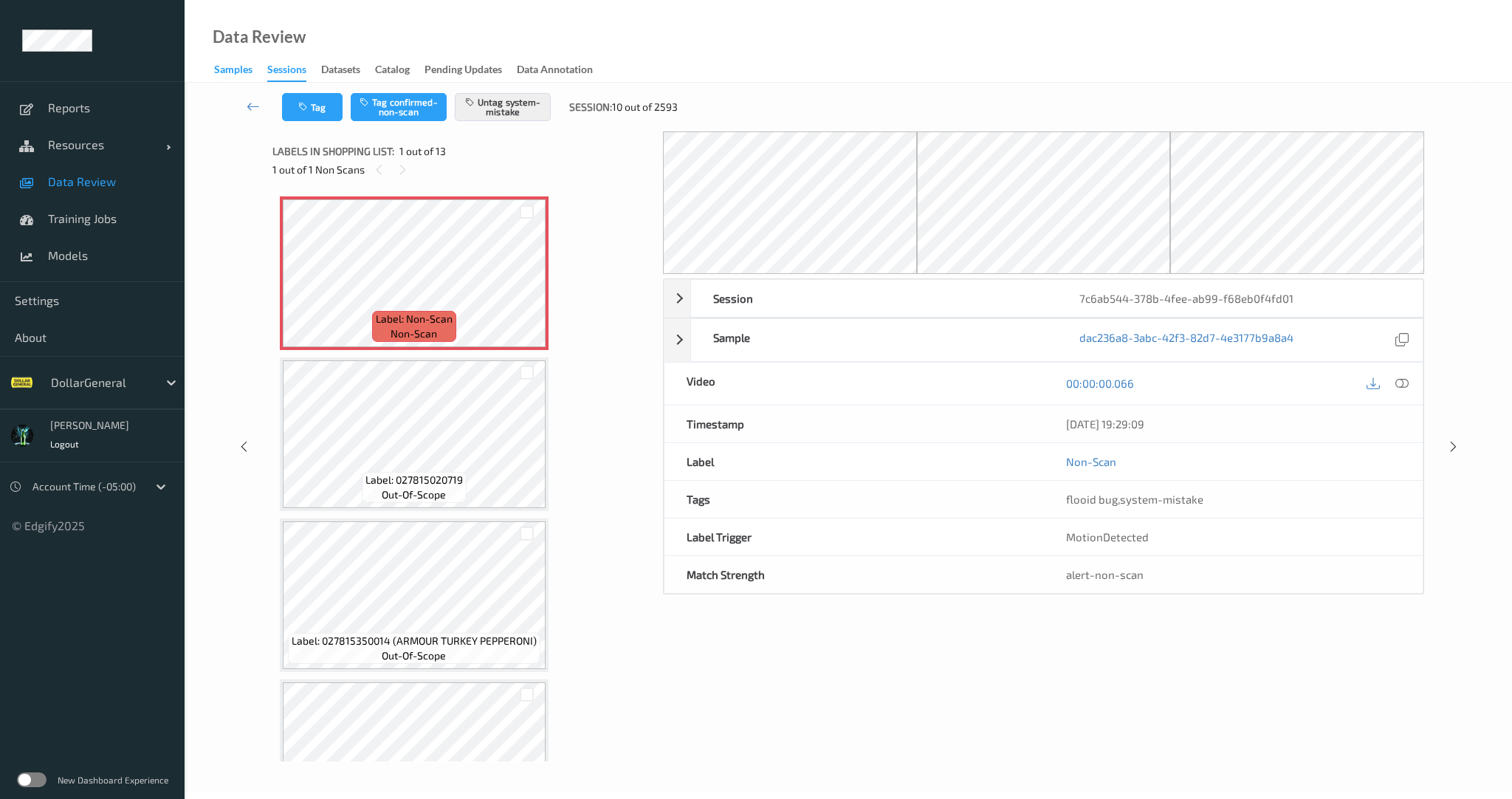
click at [243, 79] on div "Samples" at bounding box center [233, 72] width 38 height 19
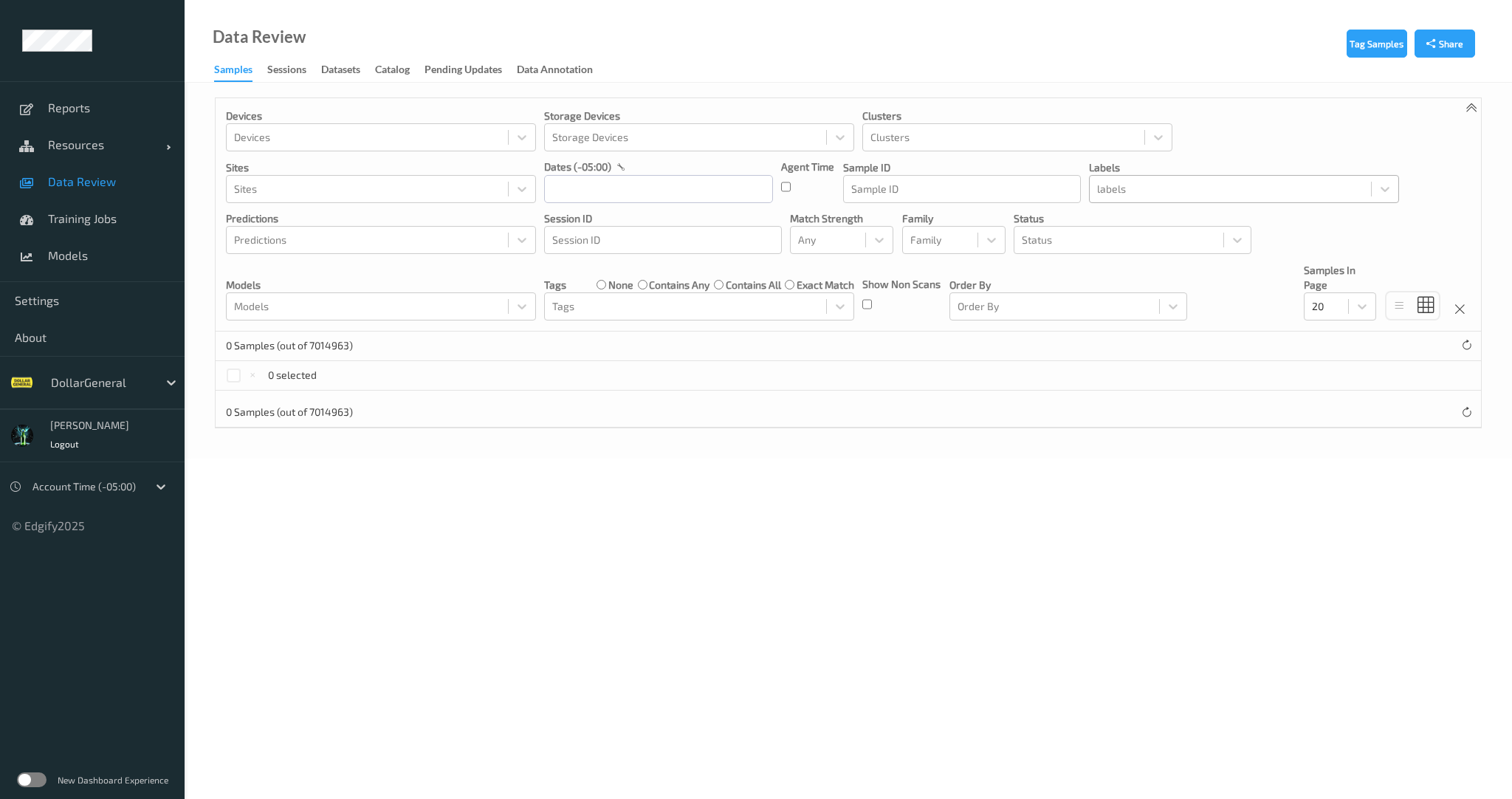
click at [1158, 194] on div at bounding box center [1230, 189] width 267 height 18
click at [269, 45] on div "Data Review" at bounding box center [260, 37] width 93 height 15
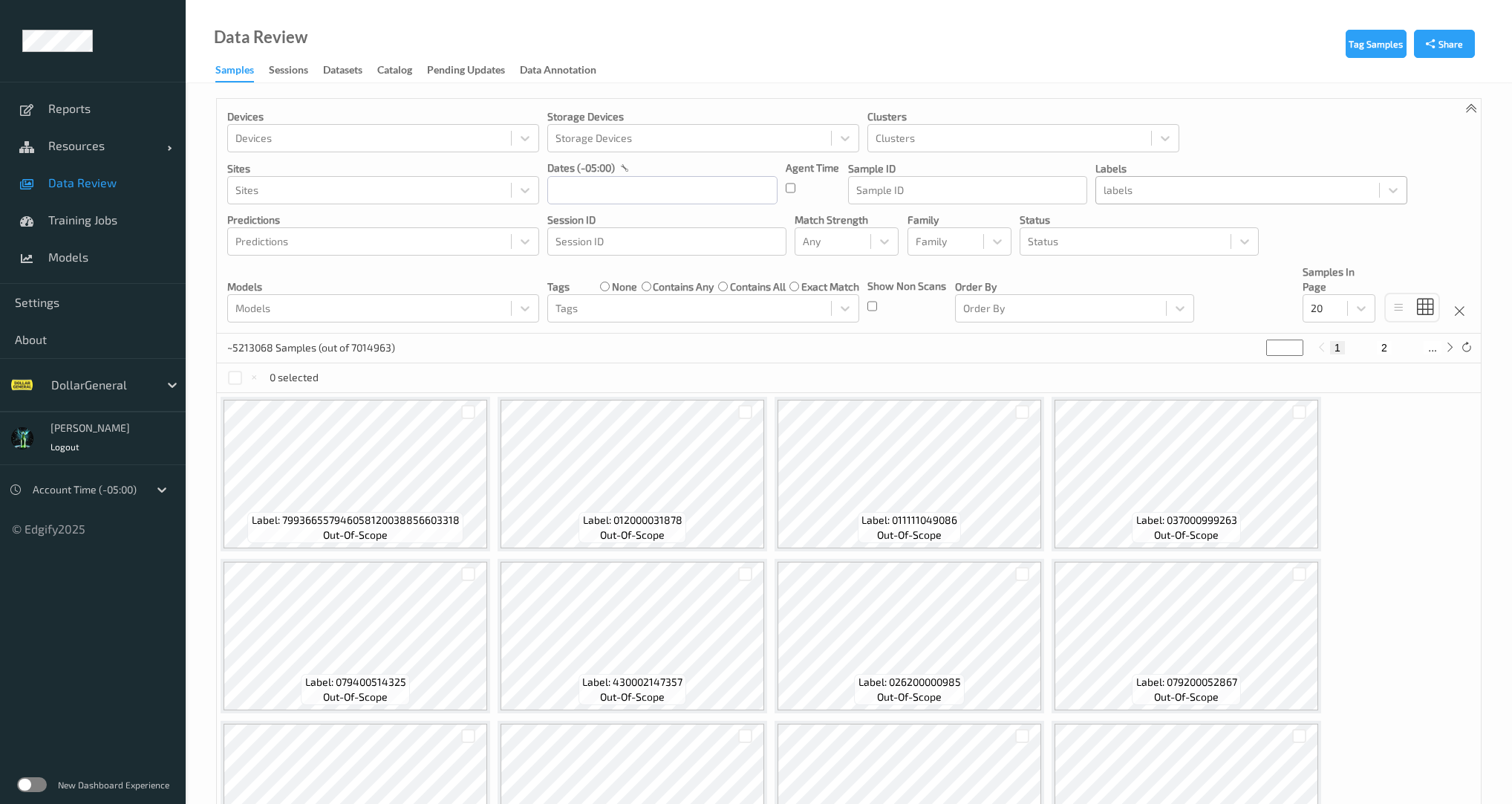
click at [1186, 189] on div at bounding box center [1237, 190] width 269 height 18
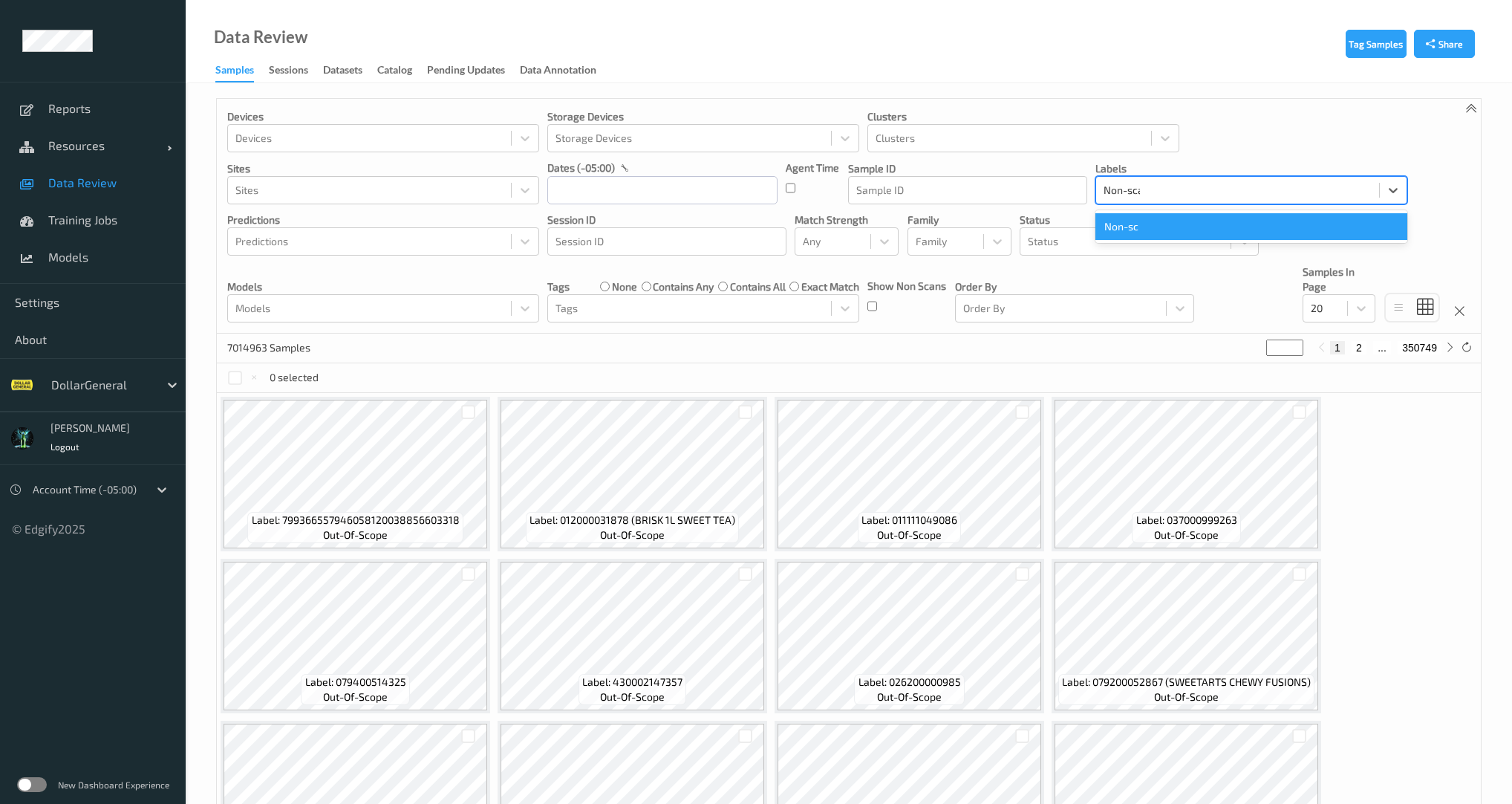
type input "Non-scan"
click at [286, 78] on div "Sessions" at bounding box center [288, 72] width 39 height 19
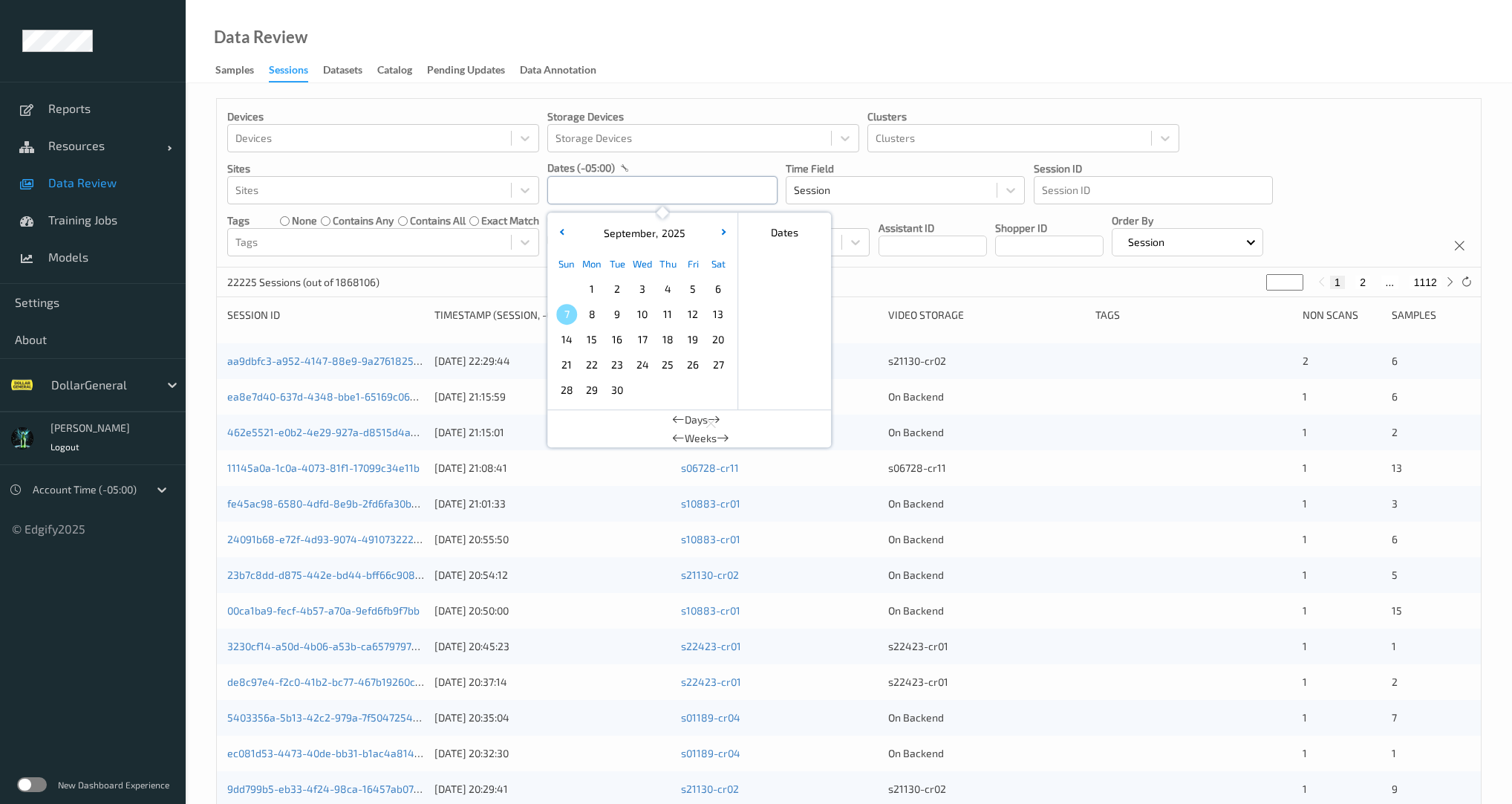
click at [690, 191] on input "text" at bounding box center [662, 190] width 230 height 28
click at [593, 283] on span "1" at bounding box center [591, 289] width 21 height 21
click at [621, 287] on span "2" at bounding box center [617, 289] width 21 height 21
type input "01/09/2025 00:00 -> 02/09/2025 23:59"
click at [516, 266] on div "Devices Devices Storage Devices Storage Devices Clusters Clusters Sites Sites d…" at bounding box center [849, 183] width 1264 height 168
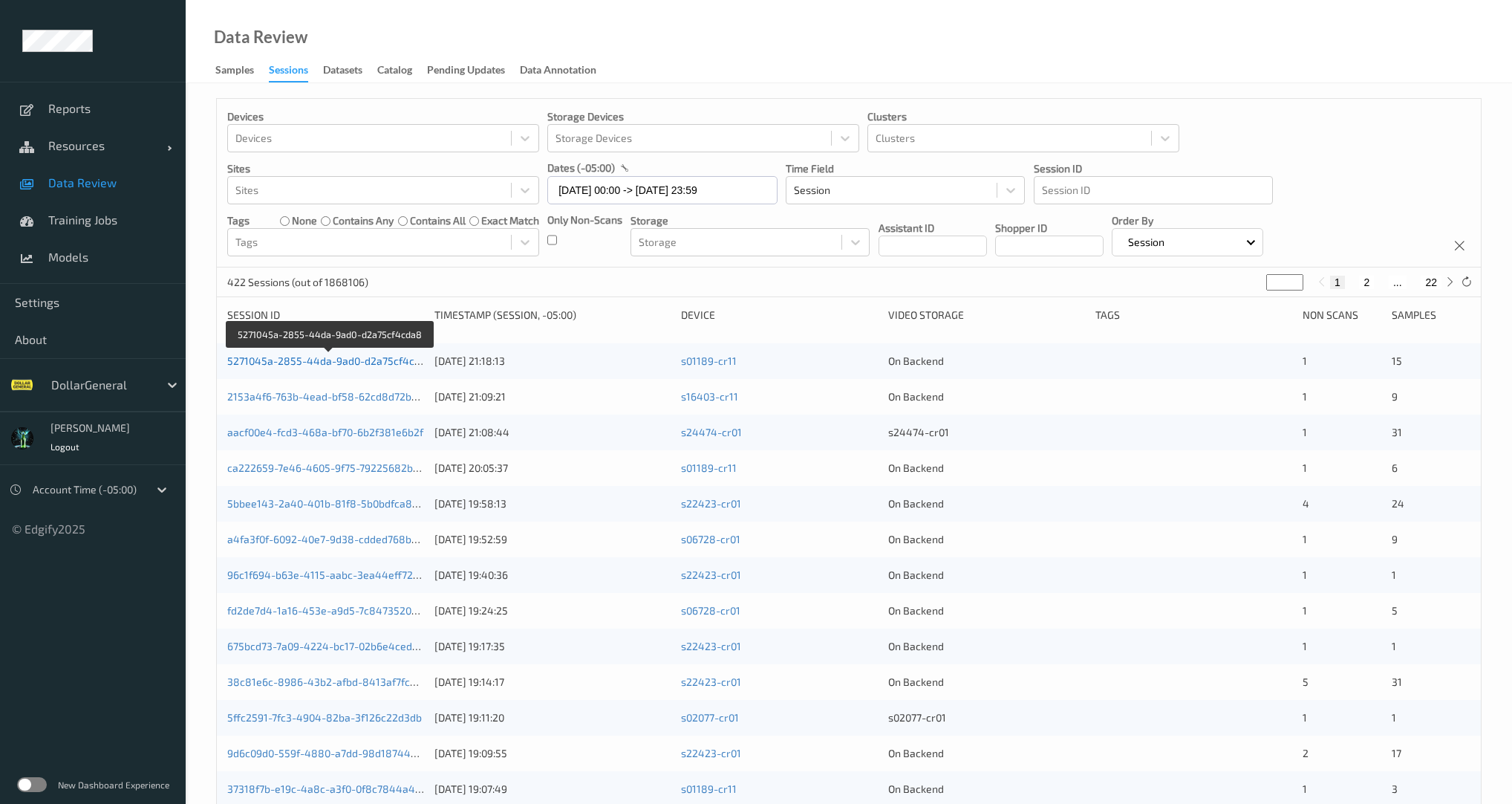
click at [348, 361] on link "5271045a-2855-44da-9ad0-d2a75cf4cda8" at bounding box center [330, 360] width 206 height 12
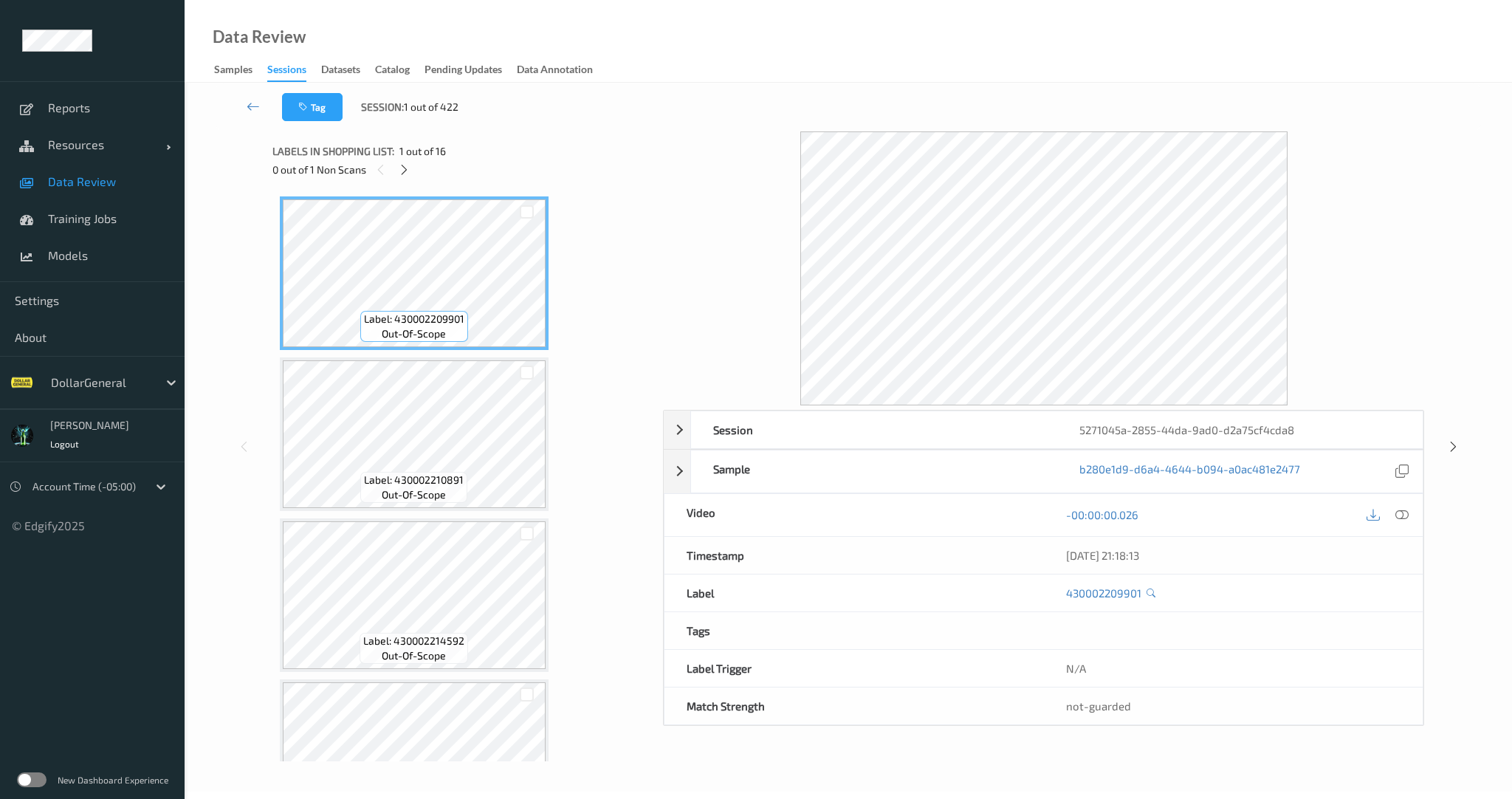
click at [232, 82] on div "Data Review Samples Sessions Datasets Catalog Pending Updates Data Annotation" at bounding box center [848, 41] width 1328 height 83
click at [234, 65] on div "Samples" at bounding box center [233, 72] width 38 height 19
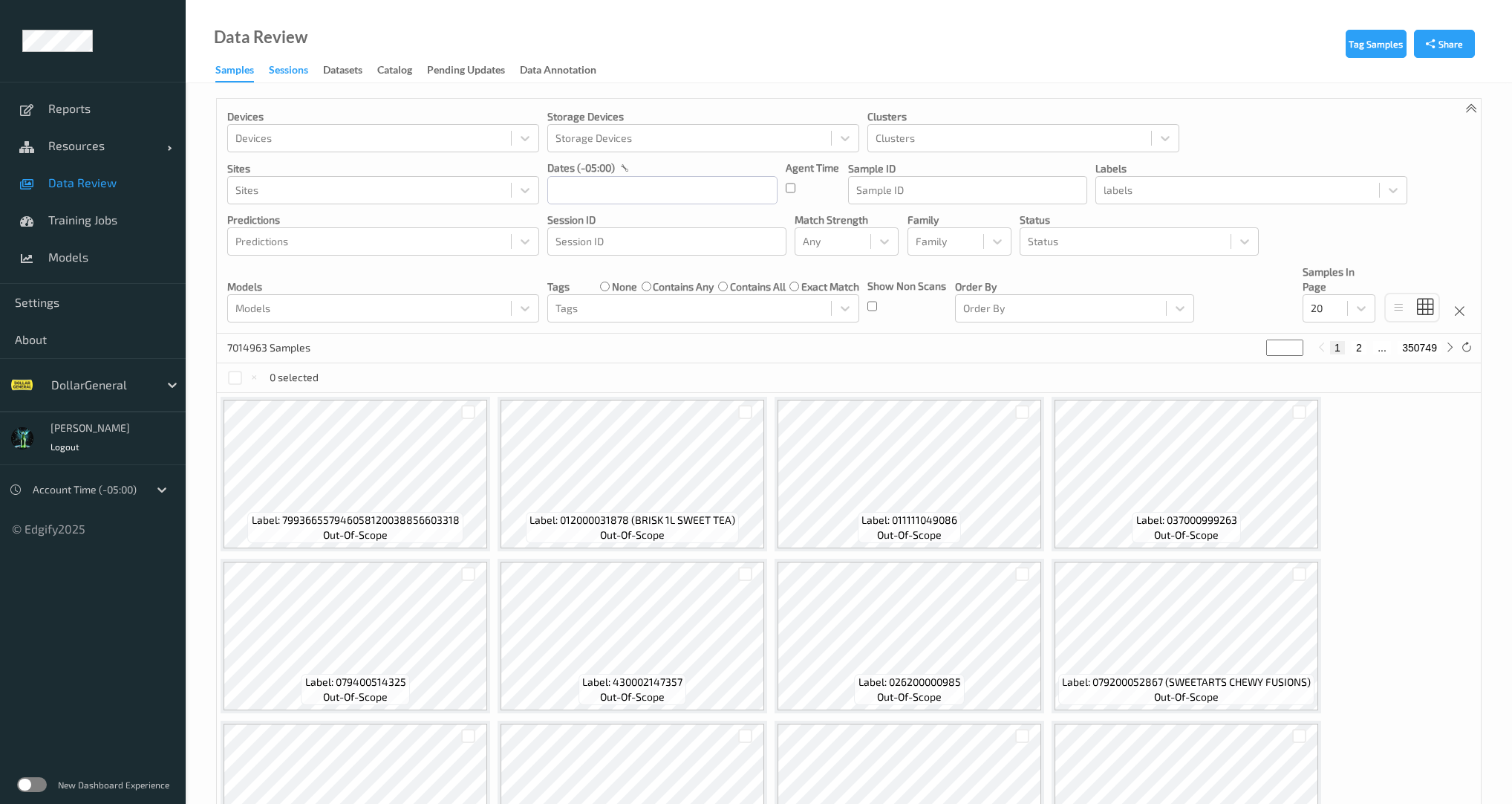
click at [286, 70] on div "Sessions" at bounding box center [288, 72] width 39 height 19
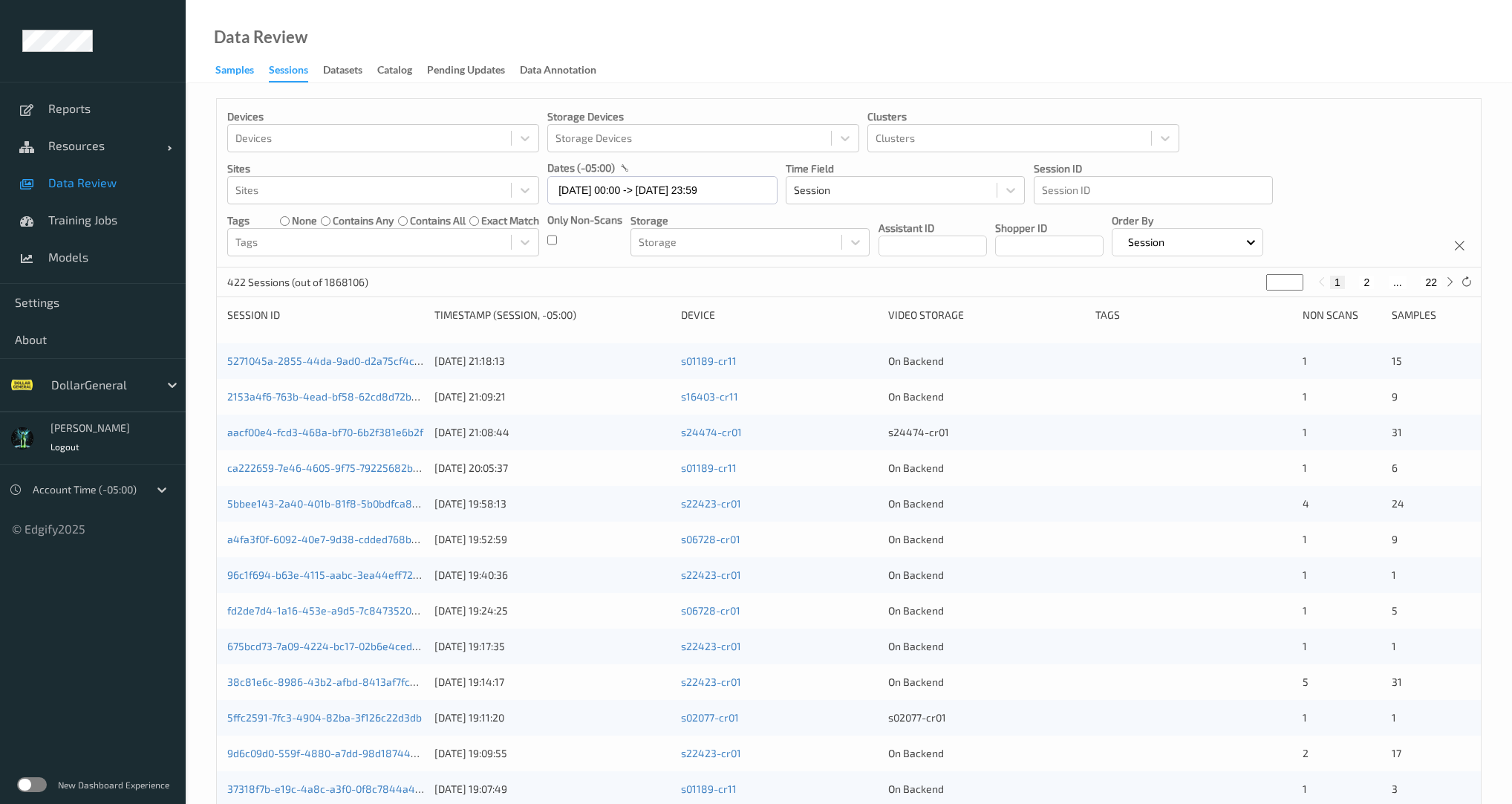
click at [238, 74] on div "Samples" at bounding box center [234, 72] width 38 height 19
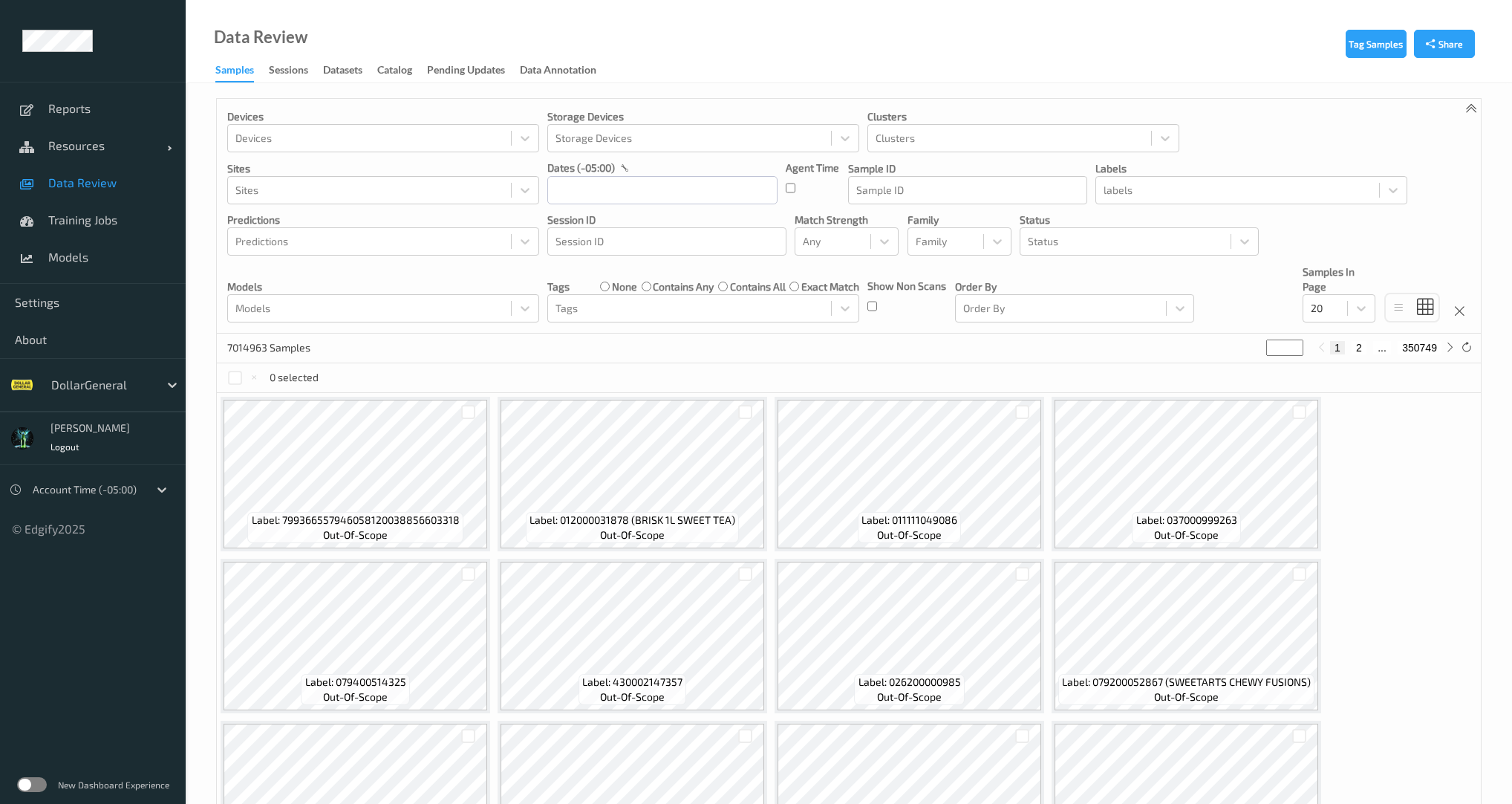
click at [78, 187] on span "Data Review" at bounding box center [109, 183] width 123 height 15
click at [290, 77] on div "Sessions" at bounding box center [288, 72] width 39 height 19
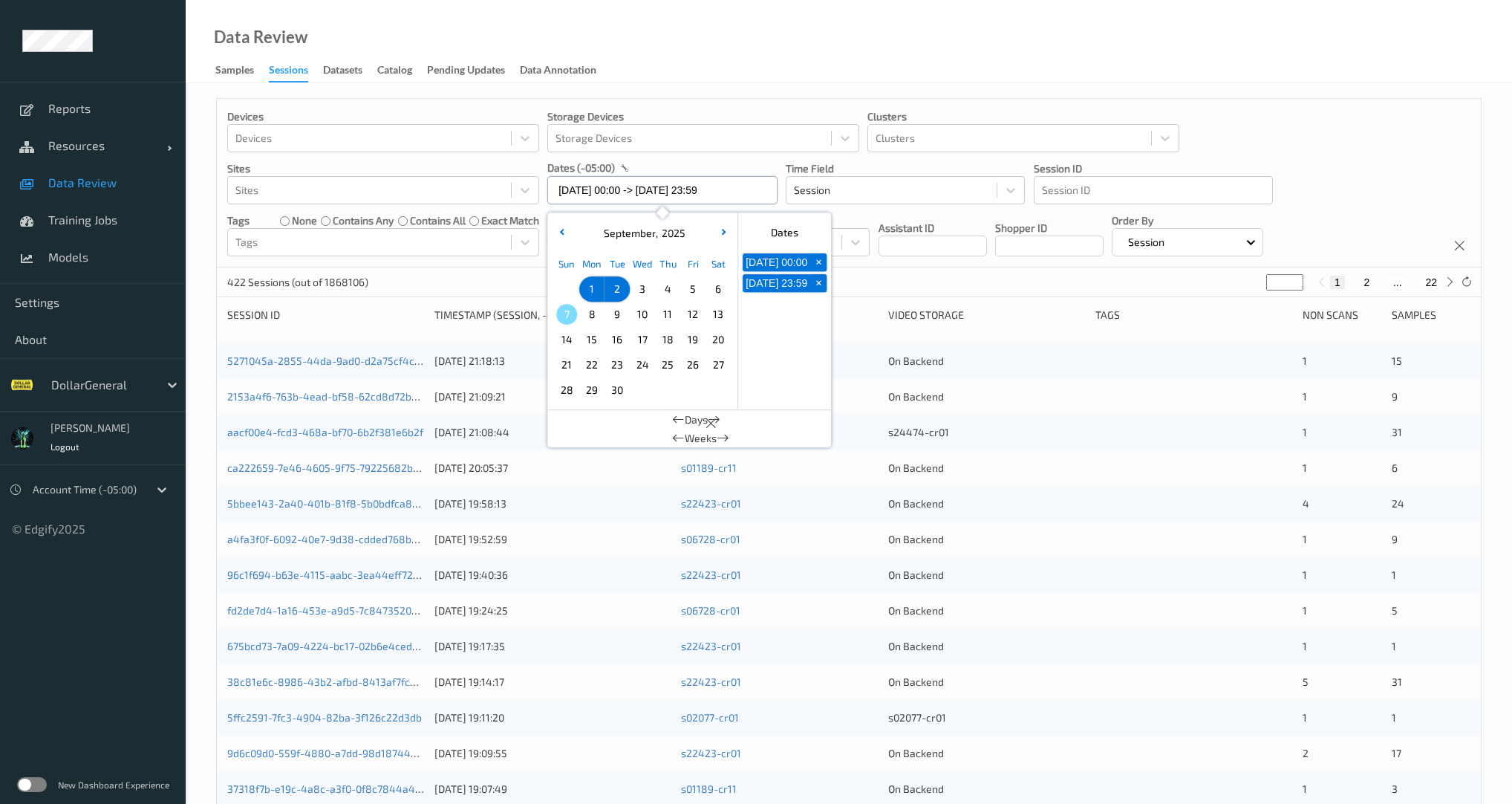
click at [604, 193] on input "01/09/2025 00:00 -> 02/09/2025 23:59" at bounding box center [662, 190] width 230 height 28
click at [564, 235] on button "button" at bounding box center [561, 233] width 15 height 15
click at [594, 369] on span "18" at bounding box center [591, 365] width 21 height 21
type input "[DATE] 00:00 -> [DATE] 23:59"
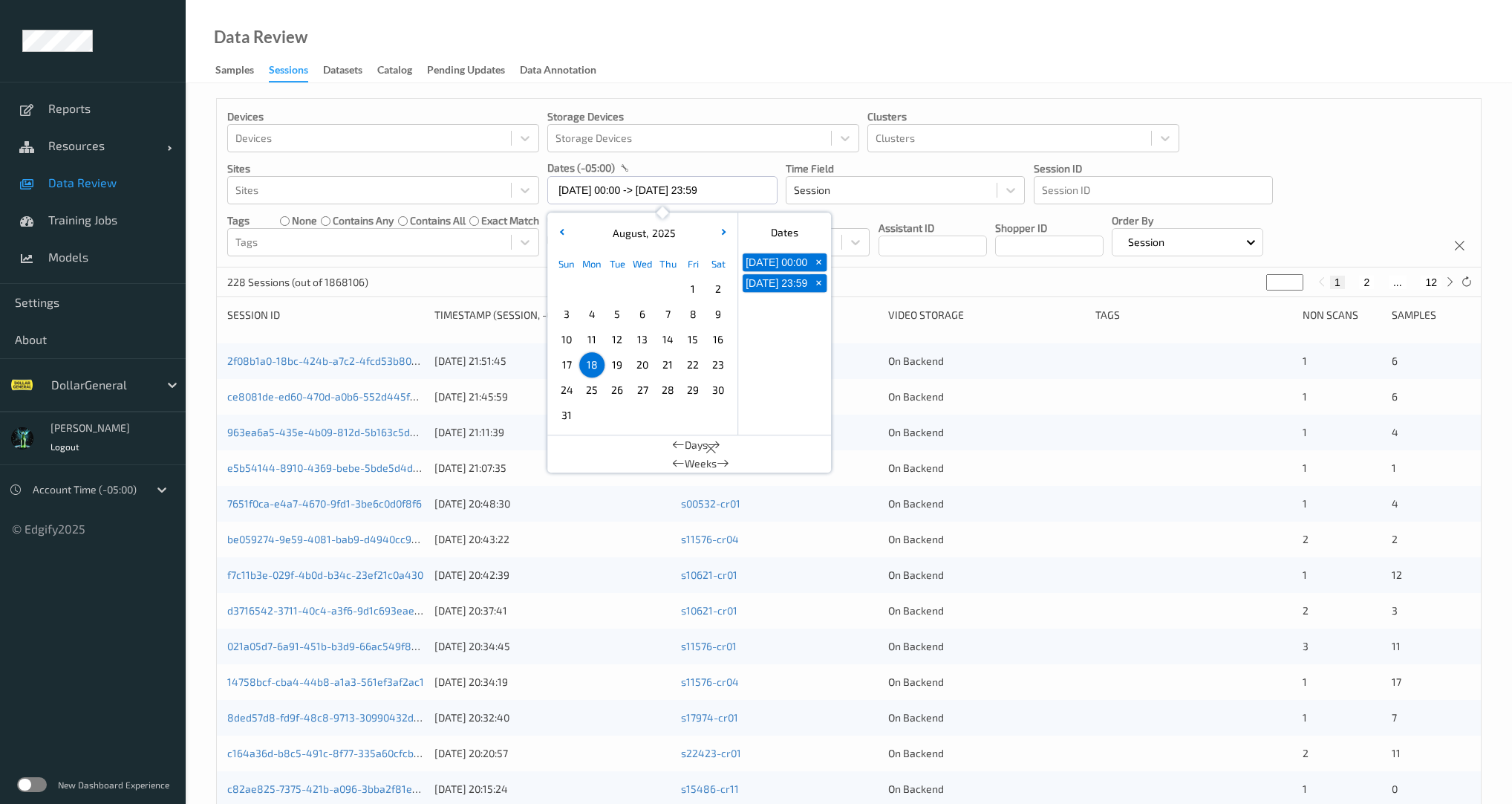
click at [445, 267] on div "Devices Devices Storage Devices Storage Devices Clusters Clusters Sites Sites d…" at bounding box center [849, 183] width 1264 height 168
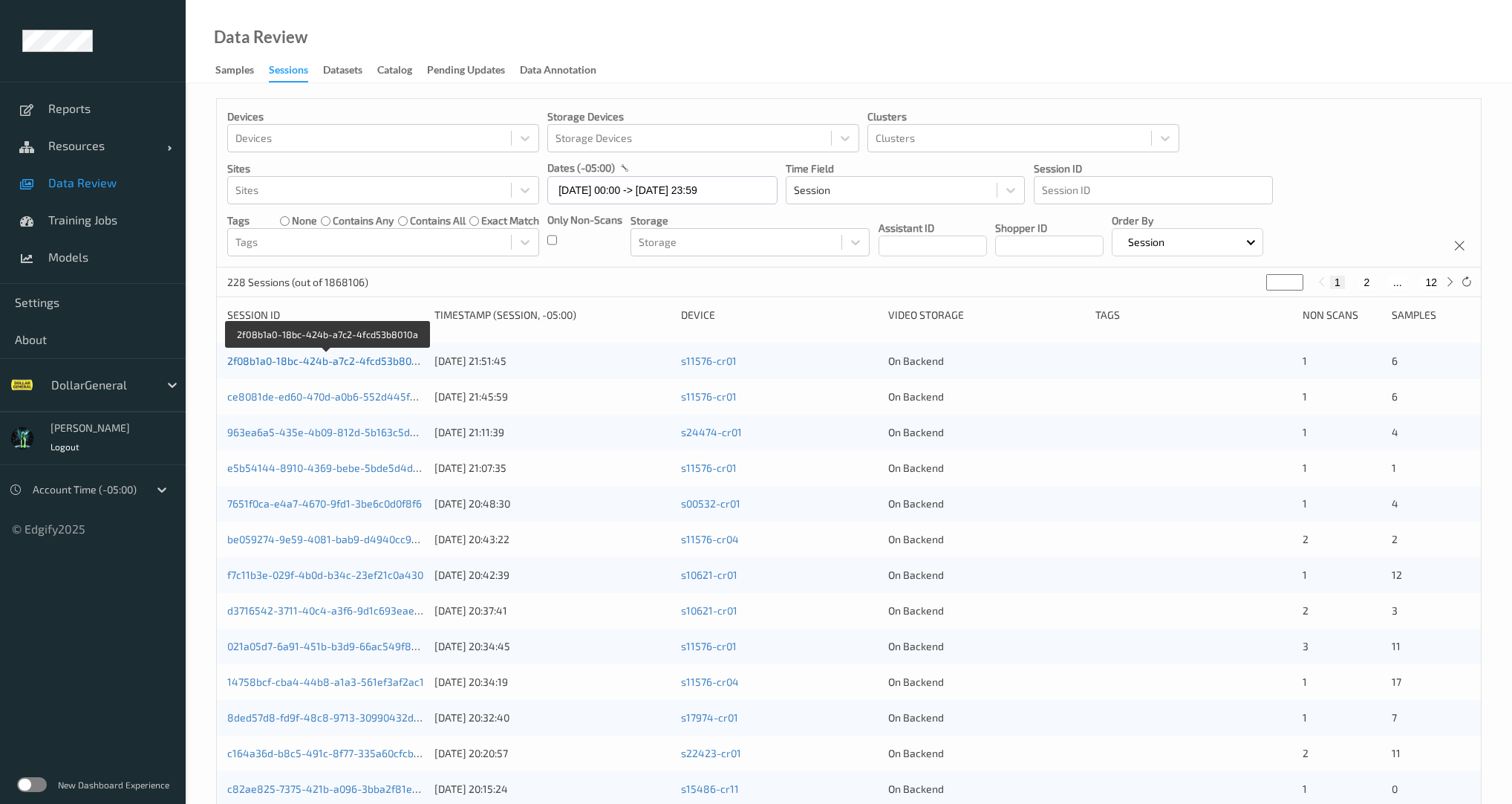
click at [305, 362] on link "2f08b1a0-18bc-424b-a7c2-4fcd53b8010a" at bounding box center [327, 360] width 200 height 12
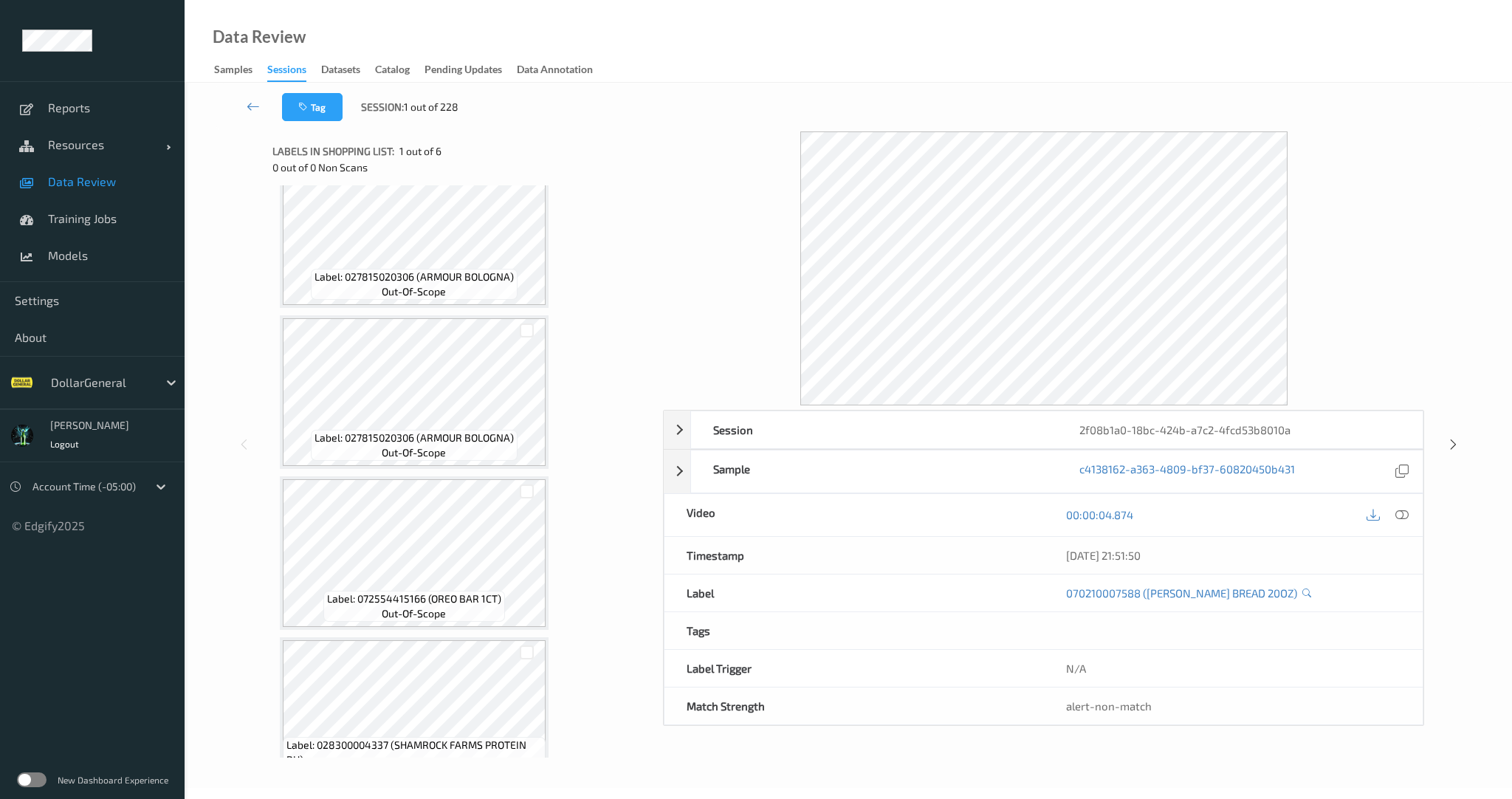
scroll to position [46, 0]
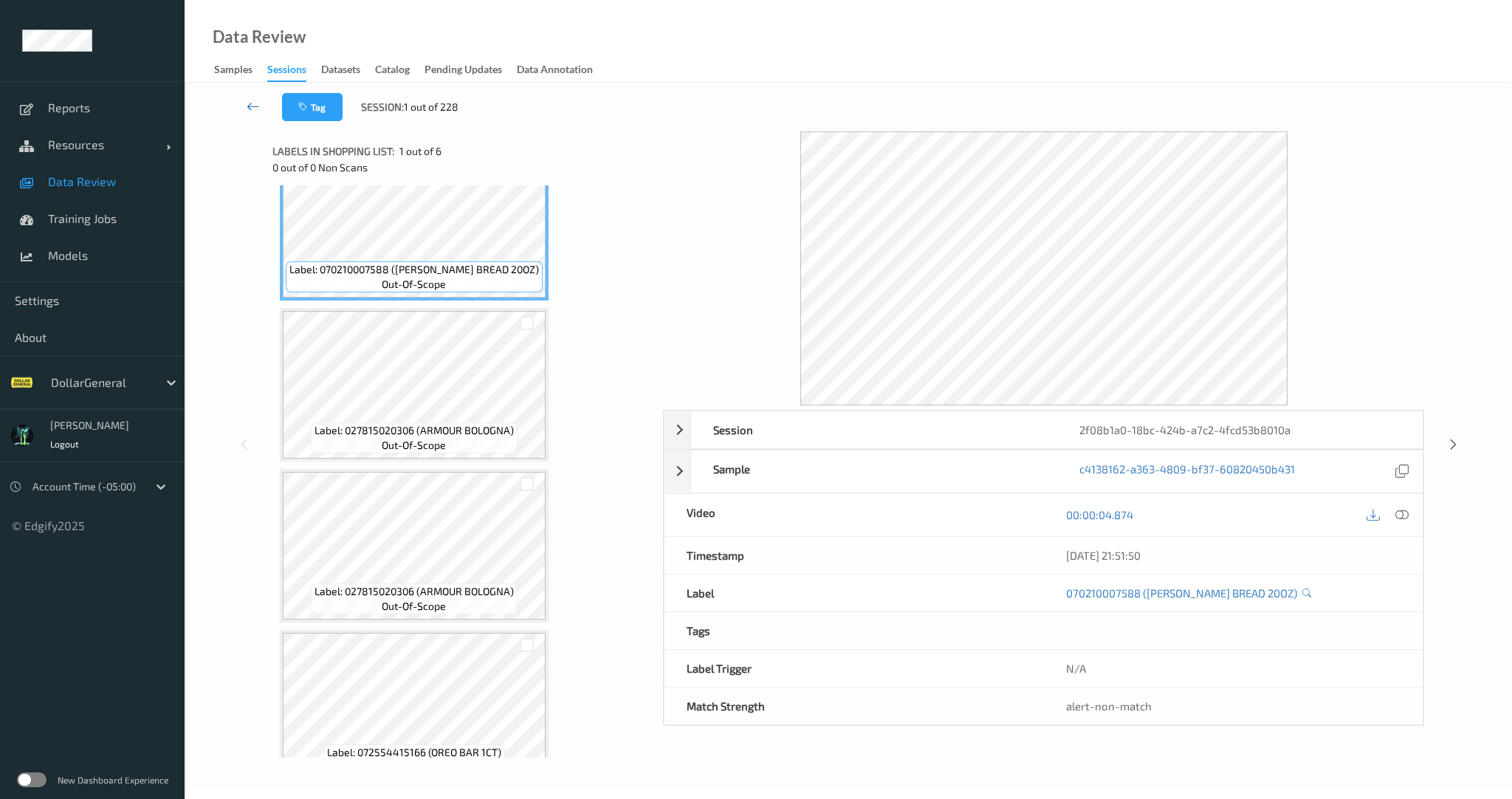
click at [252, 106] on icon at bounding box center [253, 106] width 13 height 15
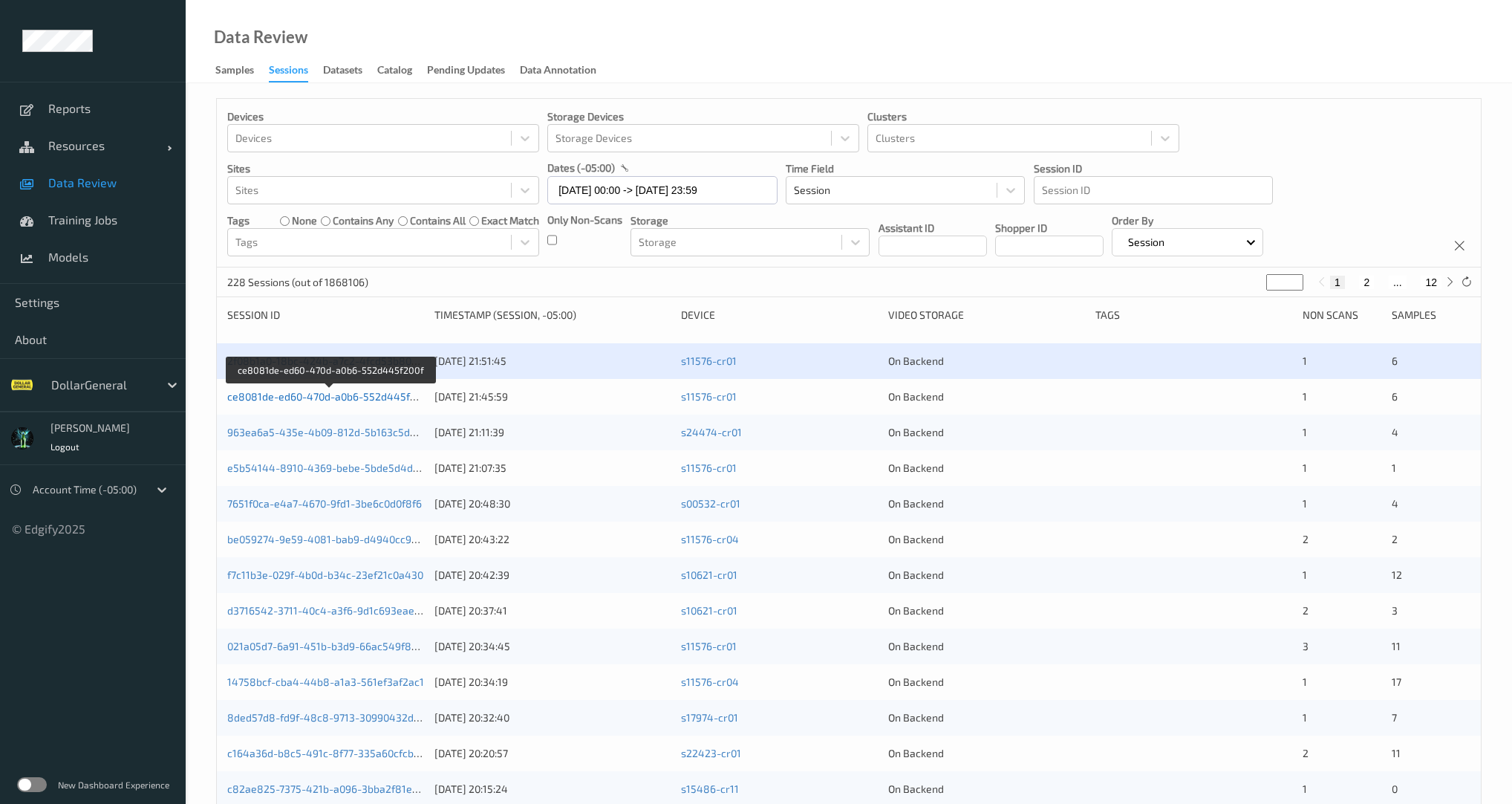
click at [374, 393] on link "ce8081de-ed60-470d-a0b6-552d445f200f" at bounding box center [329, 396] width 204 height 12
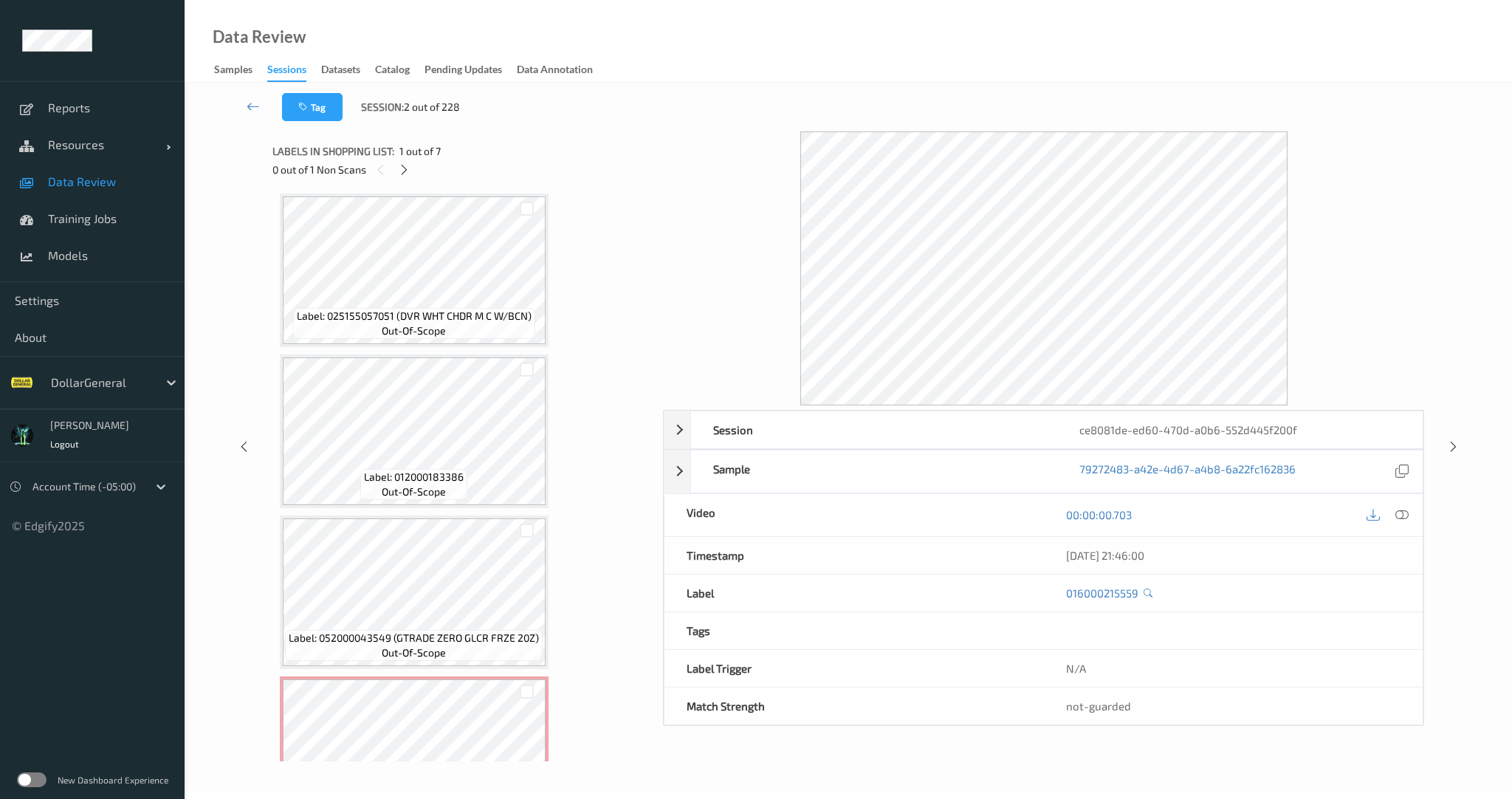
scroll to position [561, 0]
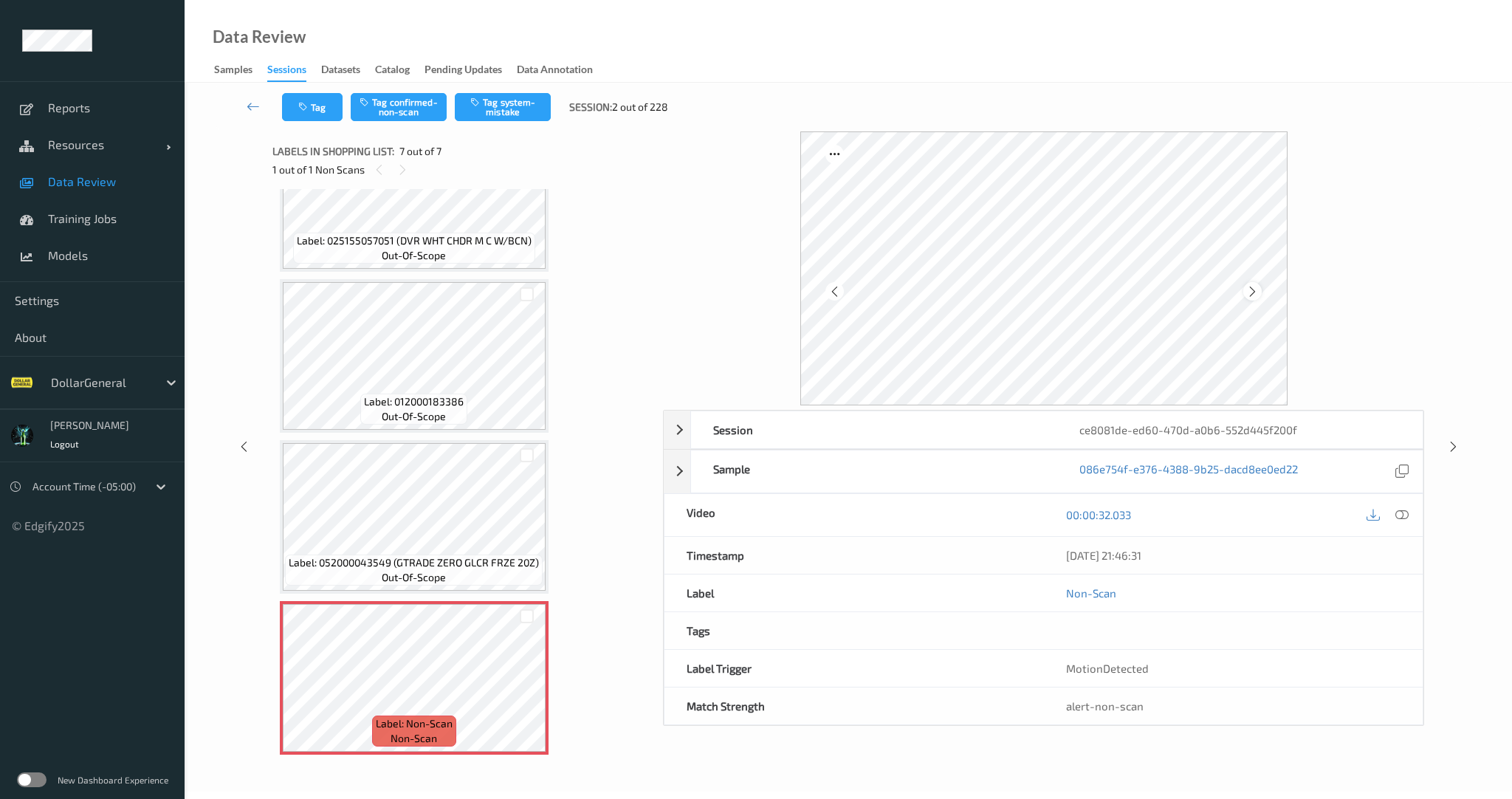
click at [1254, 288] on icon at bounding box center [1252, 291] width 12 height 13
click at [1254, 287] on icon at bounding box center [1252, 291] width 12 height 13
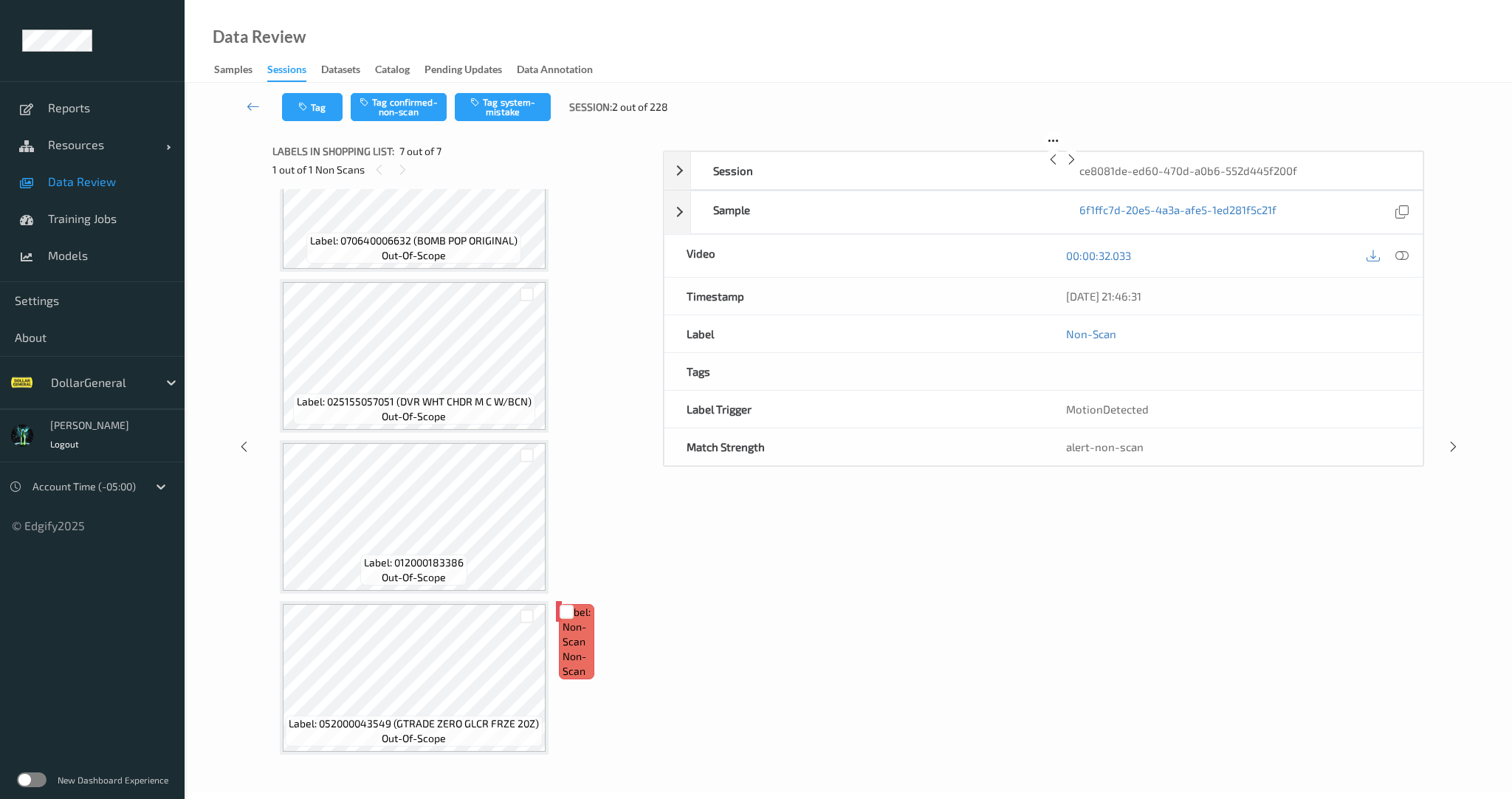
click at [1078, 166] on icon at bounding box center [1071, 159] width 12 height 13
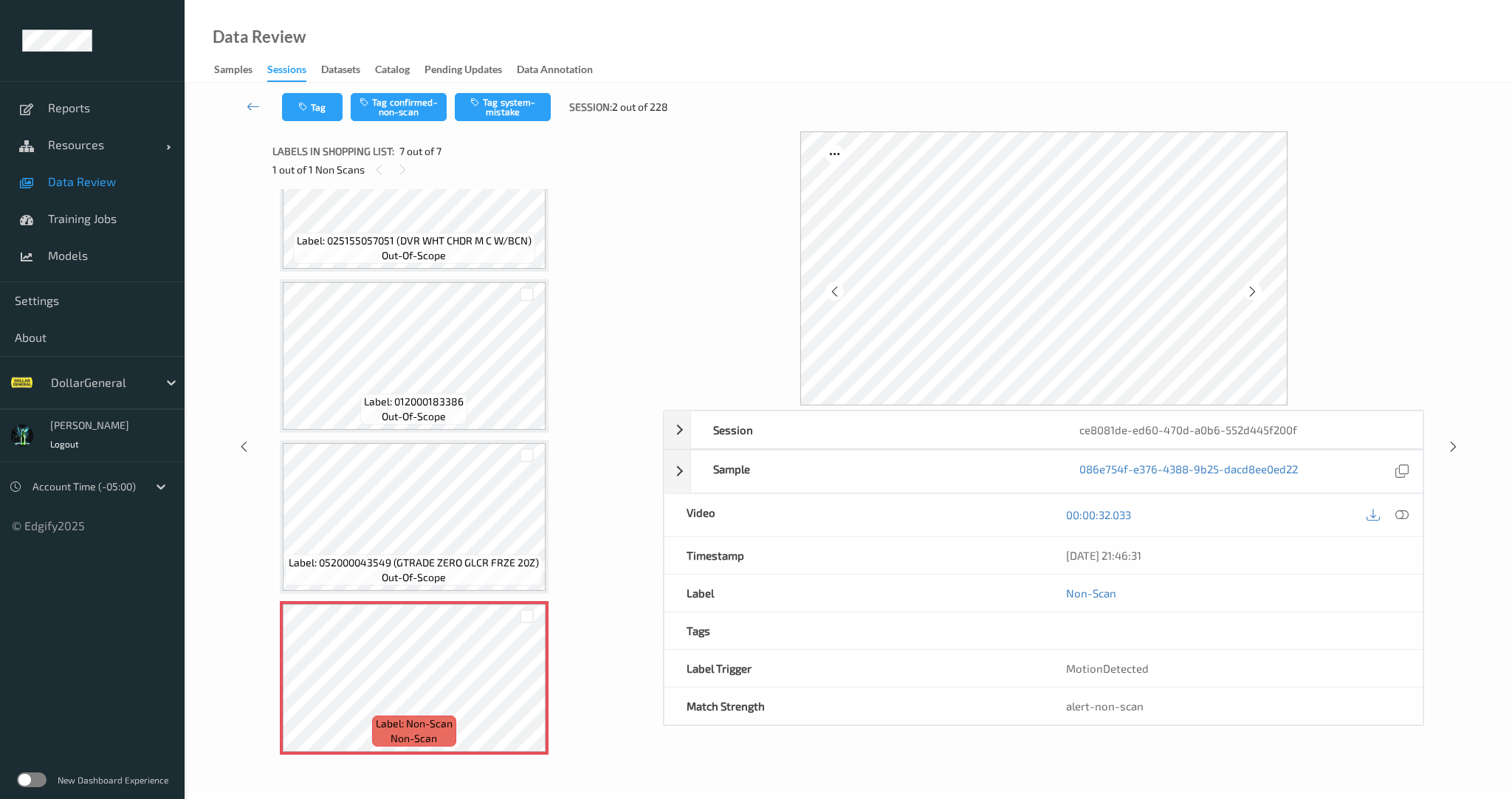
click at [1254, 287] on icon at bounding box center [1252, 291] width 12 height 13
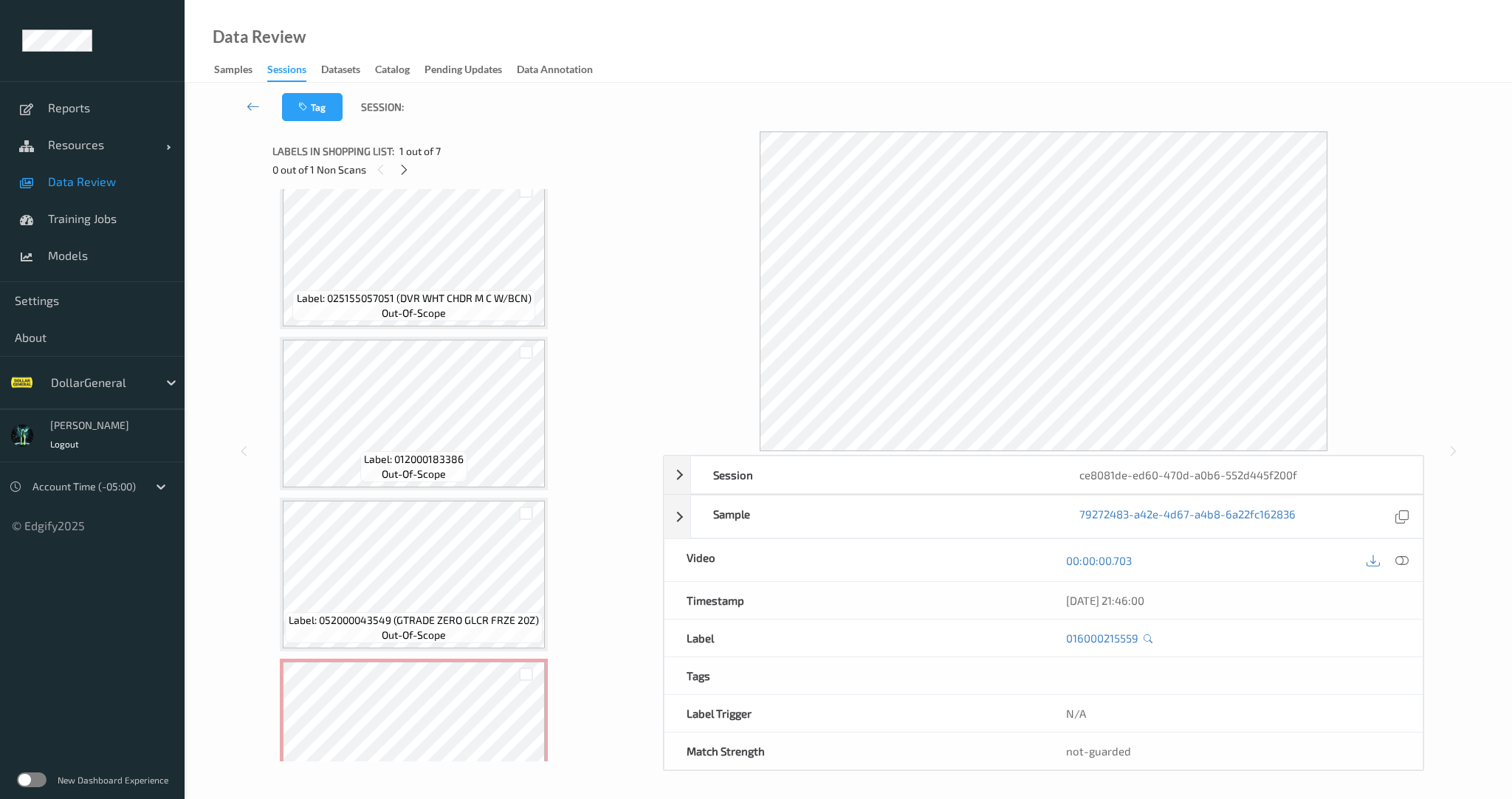
scroll to position [561, 0]
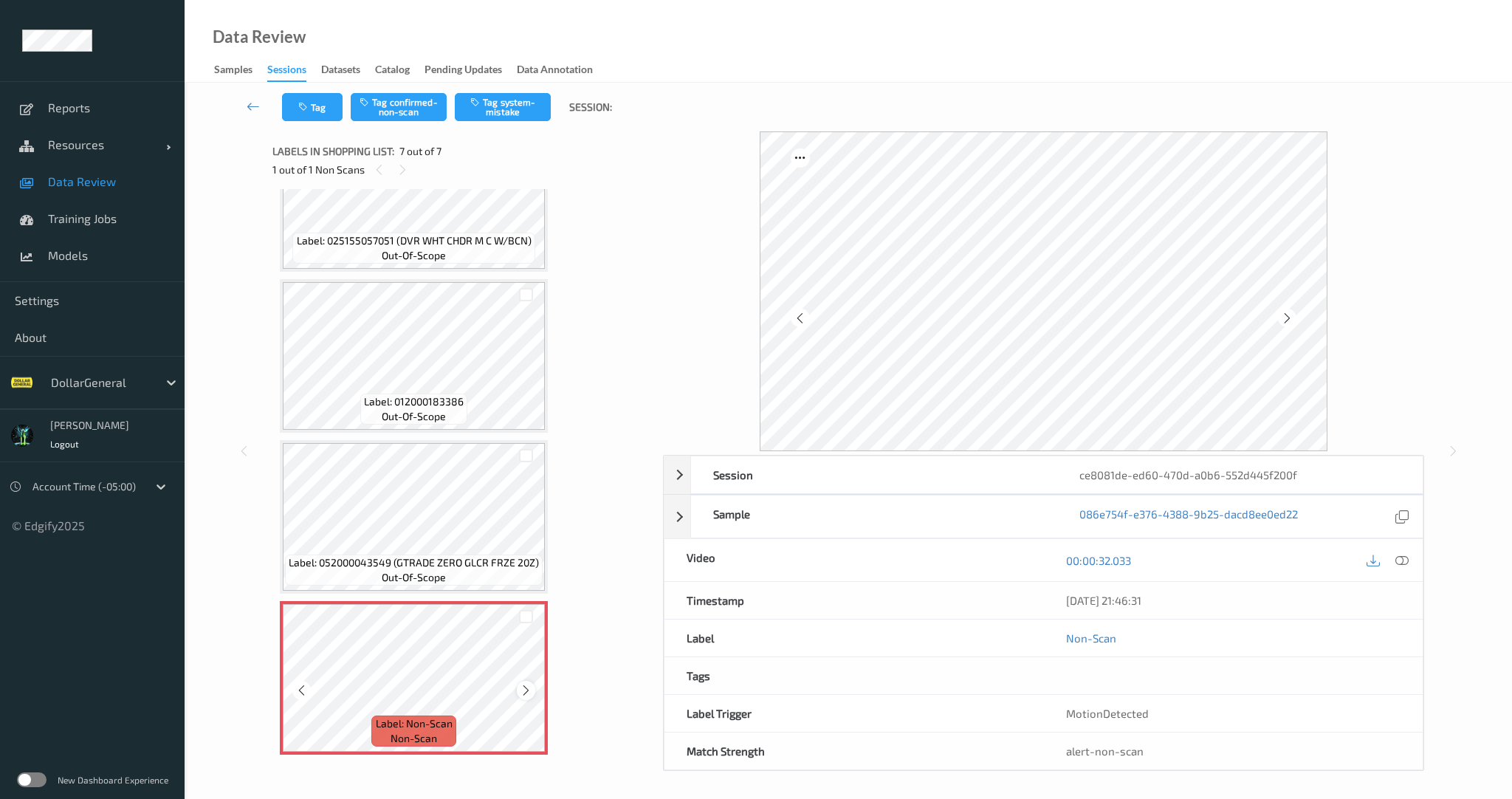
click at [521, 687] on icon at bounding box center [526, 690] width 12 height 13
click at [523, 687] on icon at bounding box center [526, 690] width 12 height 13
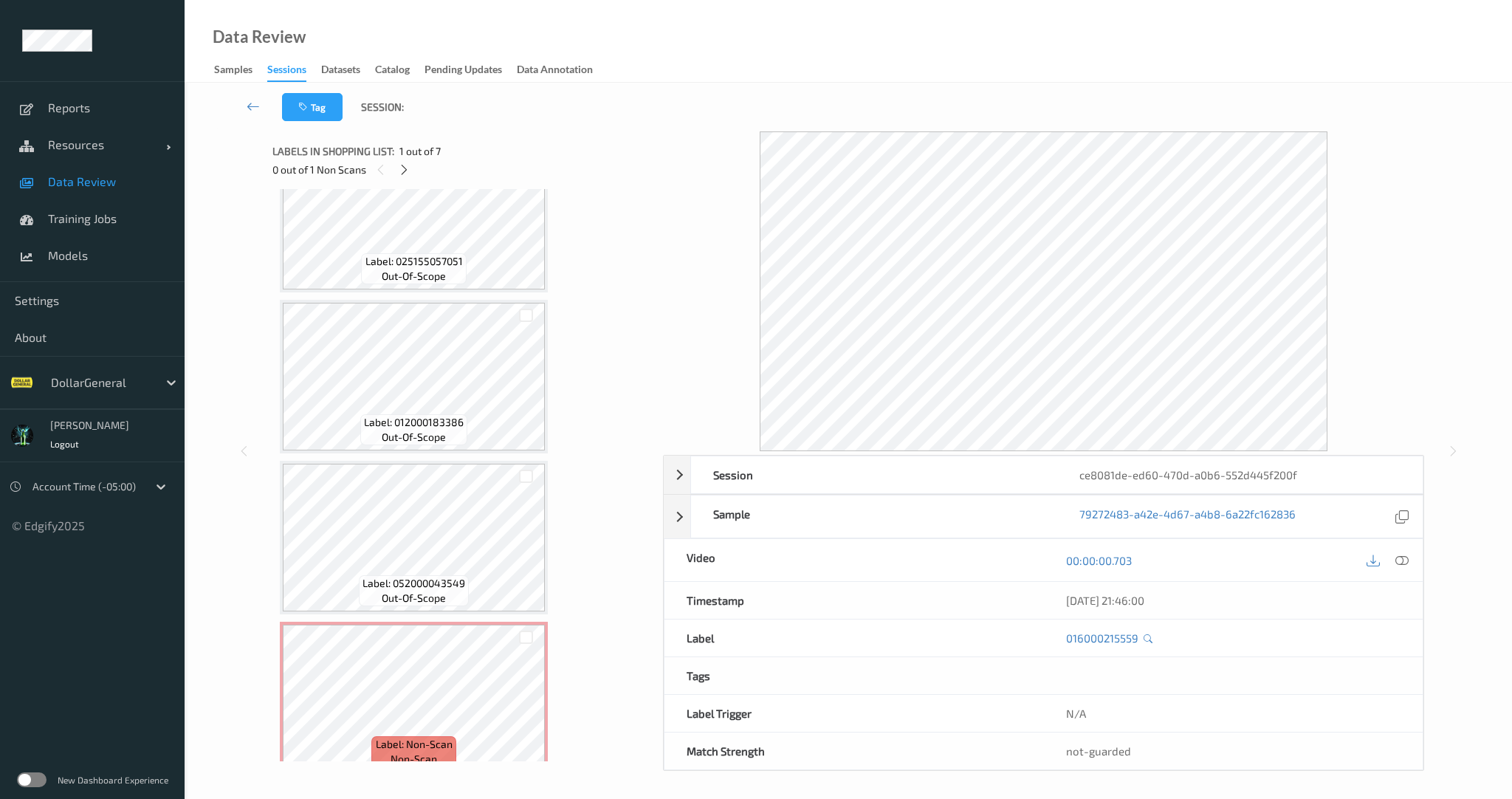
scroll to position [561, 0]
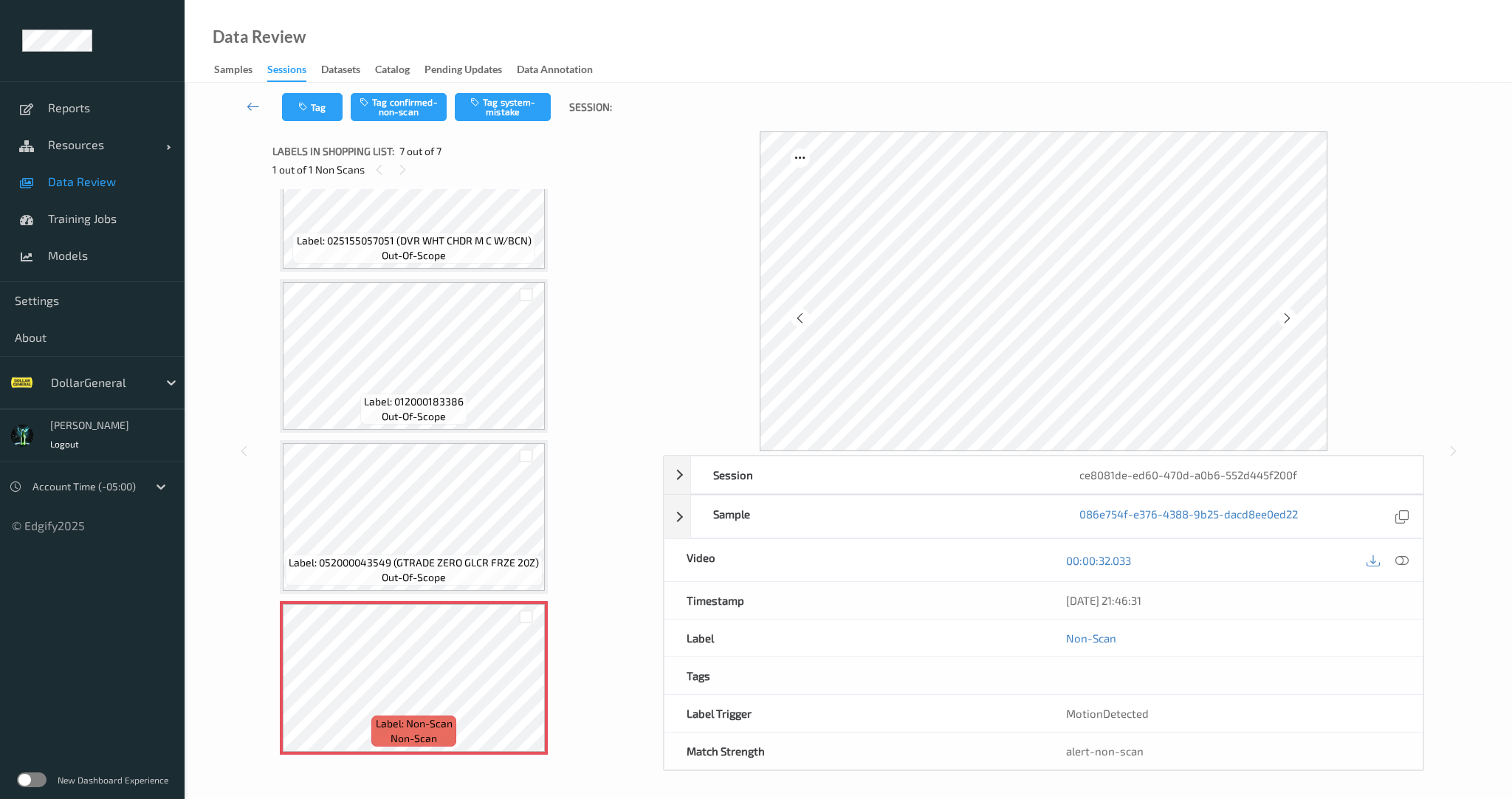
click at [642, 301] on div "Label: 016000215559 out-of-scope Label: 884912001399 (POST FRUITY PEBBLES BARS)…" at bounding box center [462, 474] width 381 height 572
click at [686, 300] on div at bounding box center [1044, 291] width 761 height 320
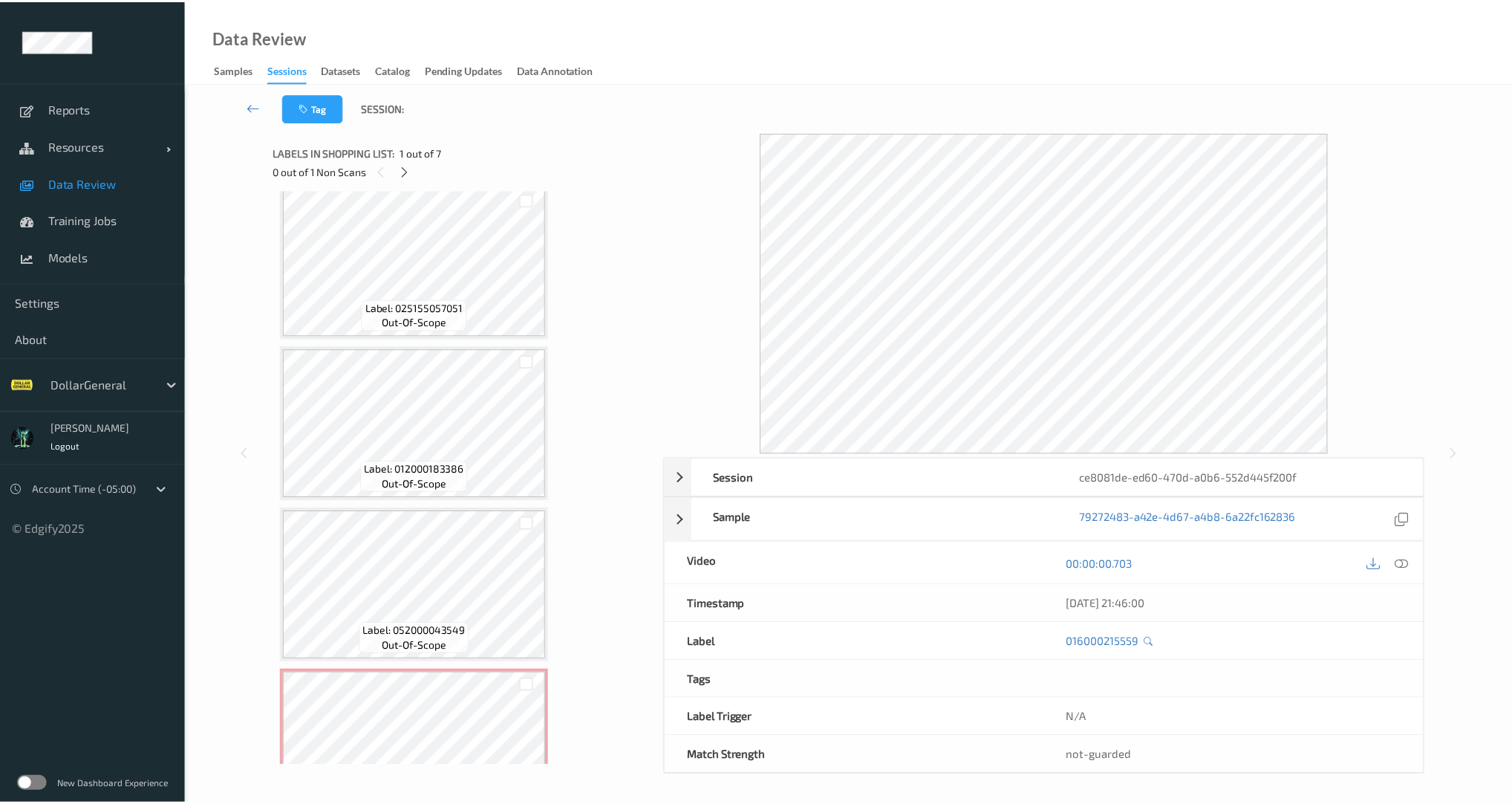
scroll to position [564, 0]
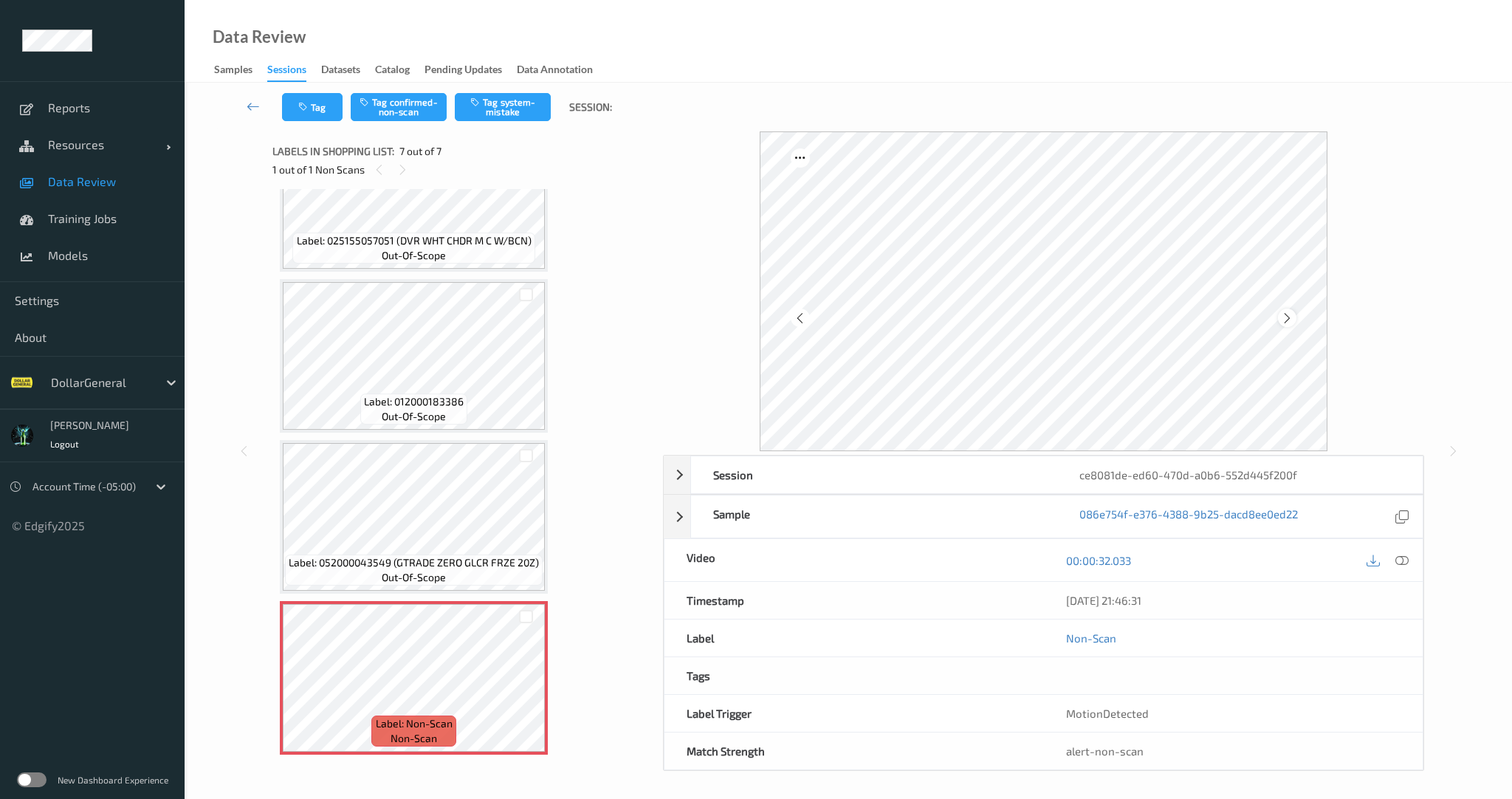
click at [1288, 317] on icon at bounding box center [1287, 318] width 12 height 13
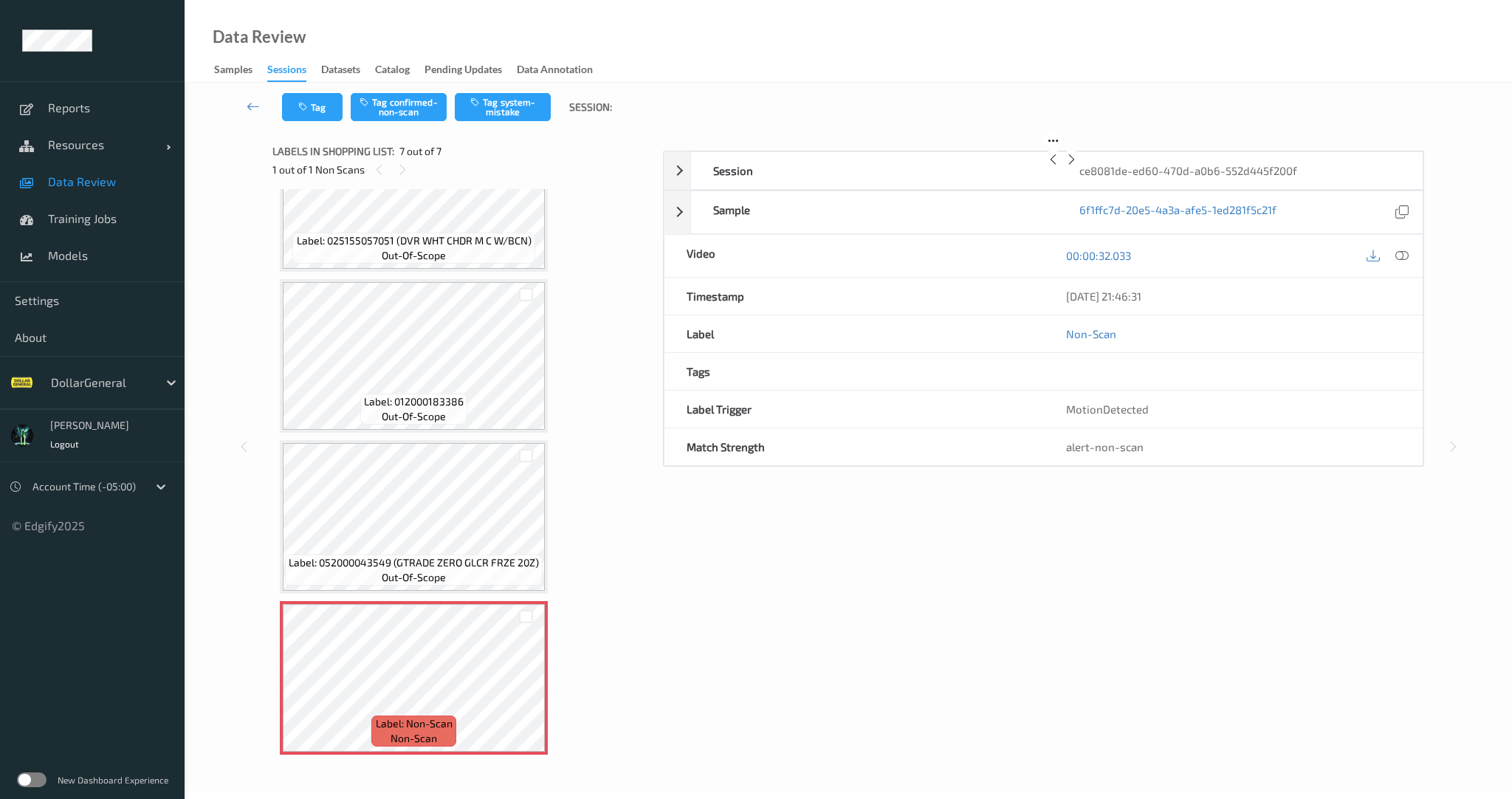
click at [1078, 166] on icon at bounding box center [1071, 159] width 12 height 13
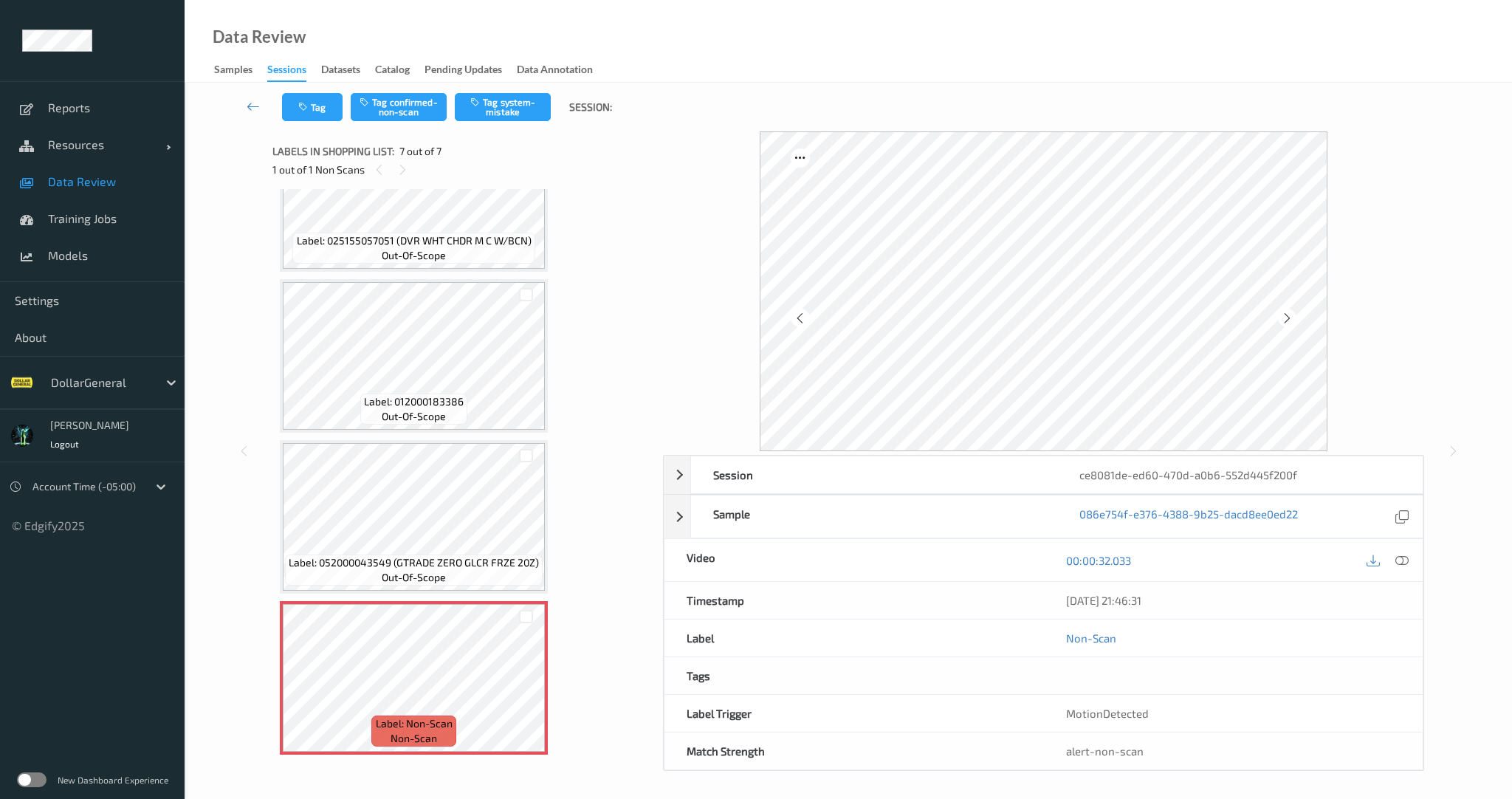
click at [1288, 317] on icon at bounding box center [1287, 318] width 12 height 13
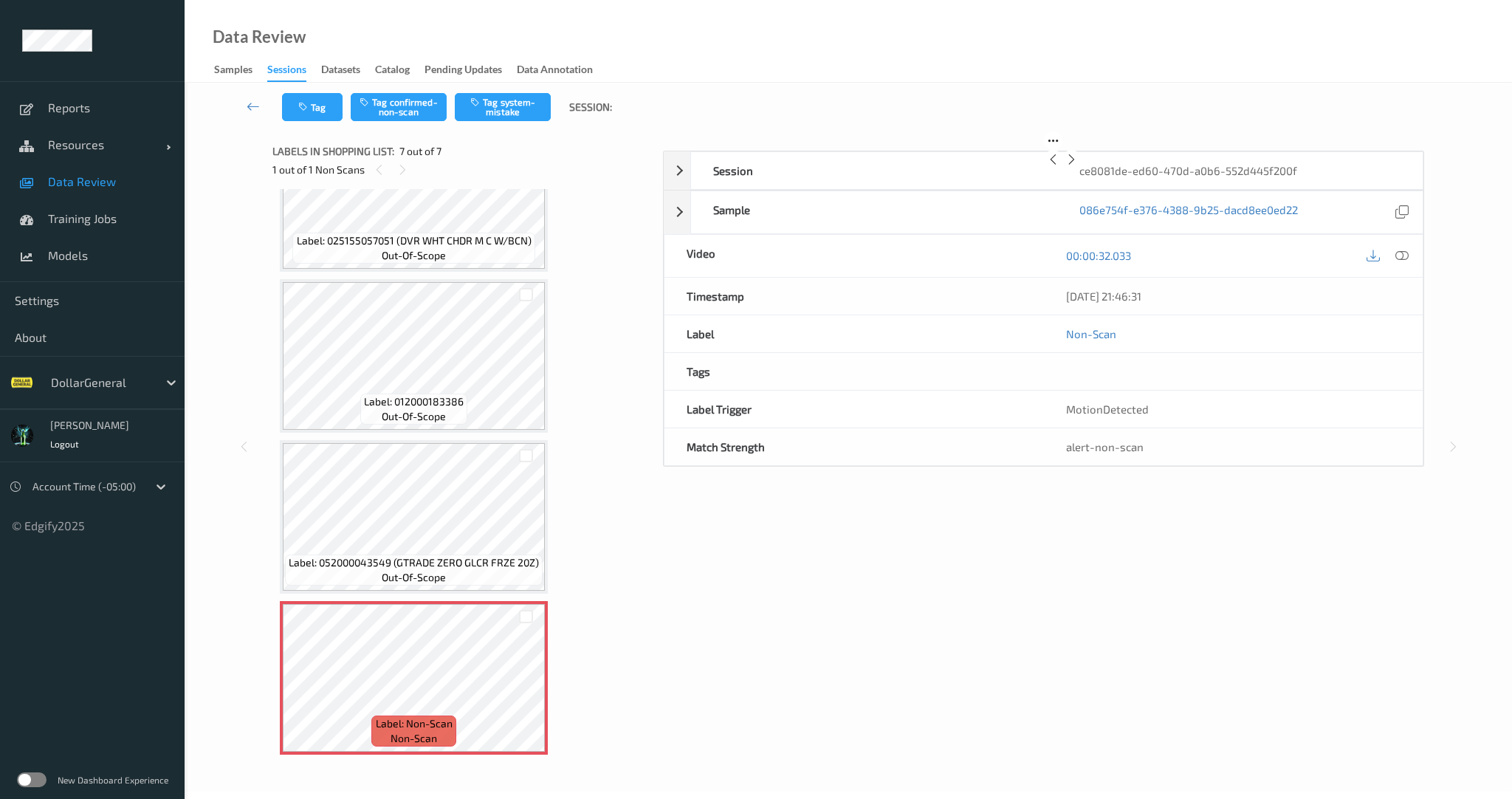
click at [1078, 166] on icon at bounding box center [1071, 159] width 12 height 13
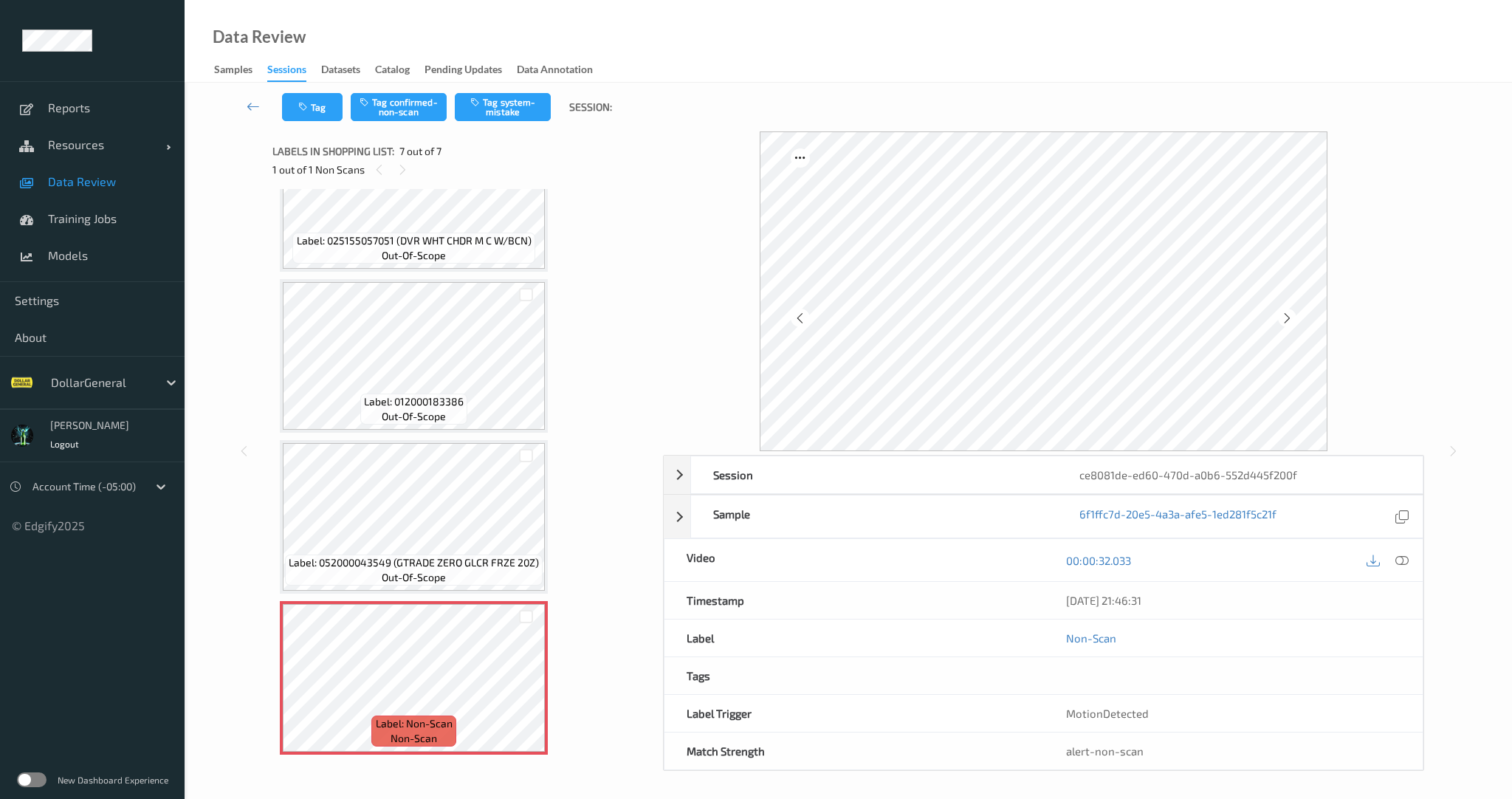
click at [100, 185] on span "Data Review" at bounding box center [109, 181] width 122 height 15
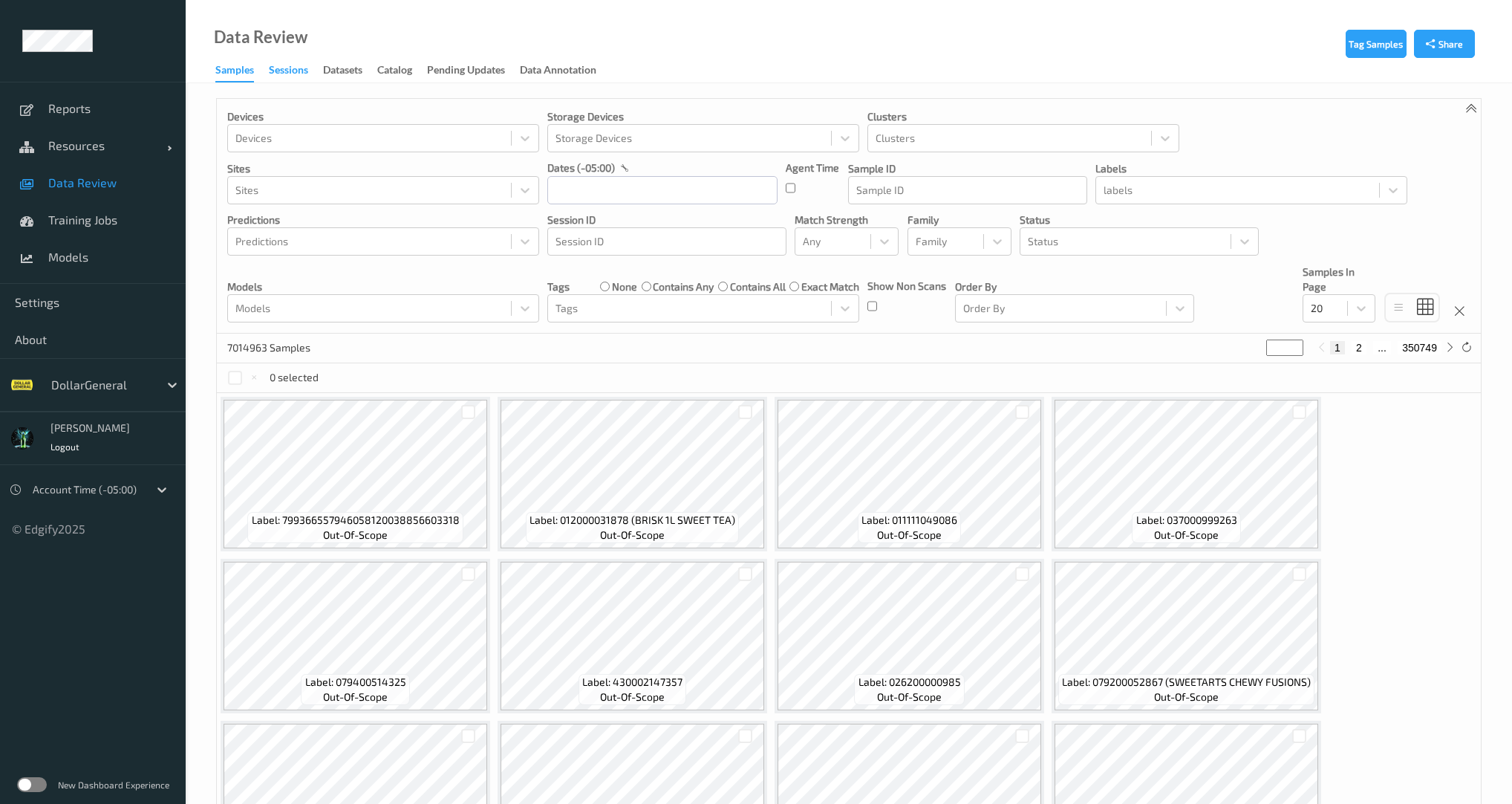
click at [293, 72] on div "Sessions" at bounding box center [288, 72] width 39 height 19
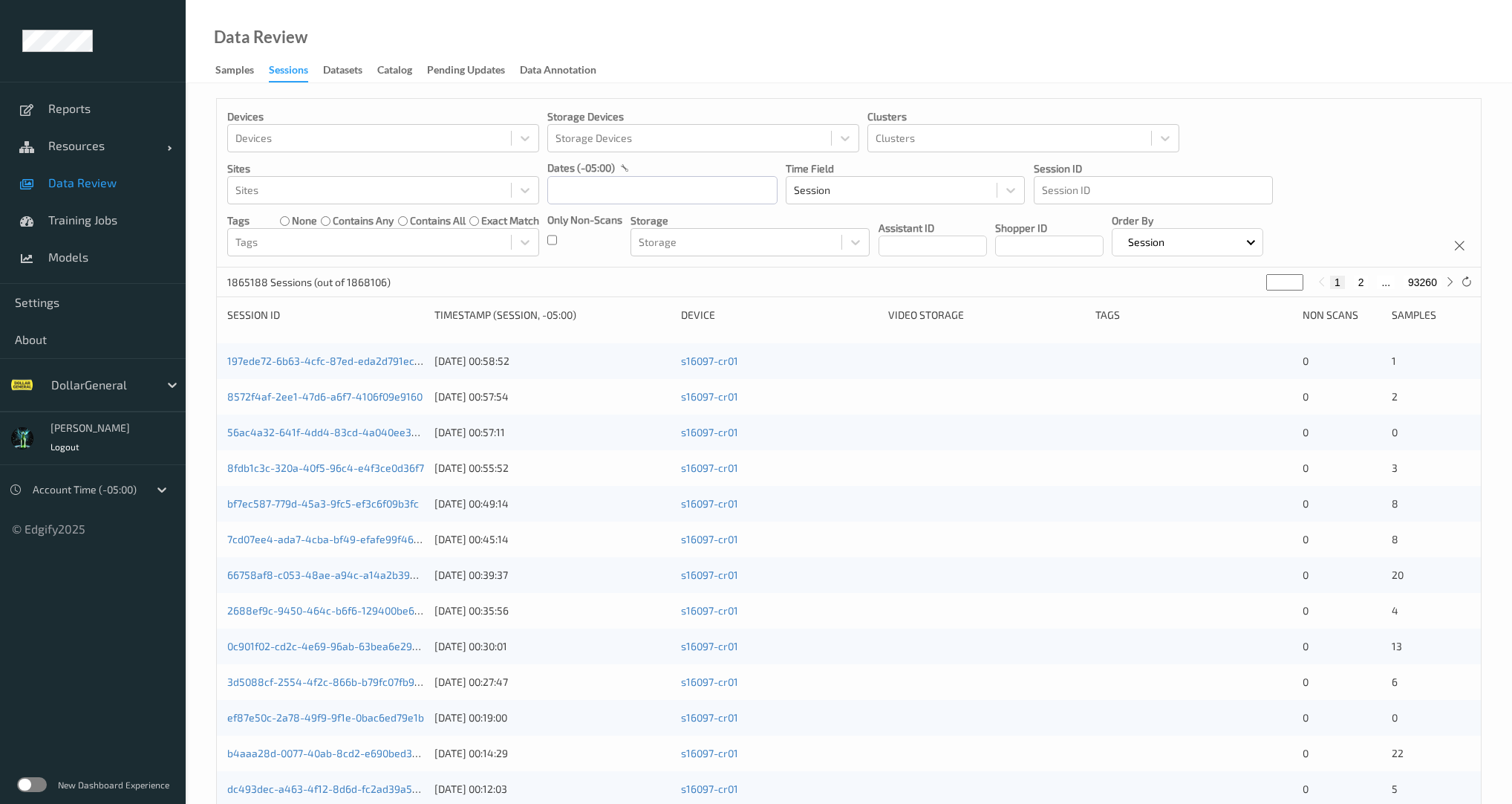
click at [300, 76] on div "Sessions" at bounding box center [288, 72] width 39 height 20
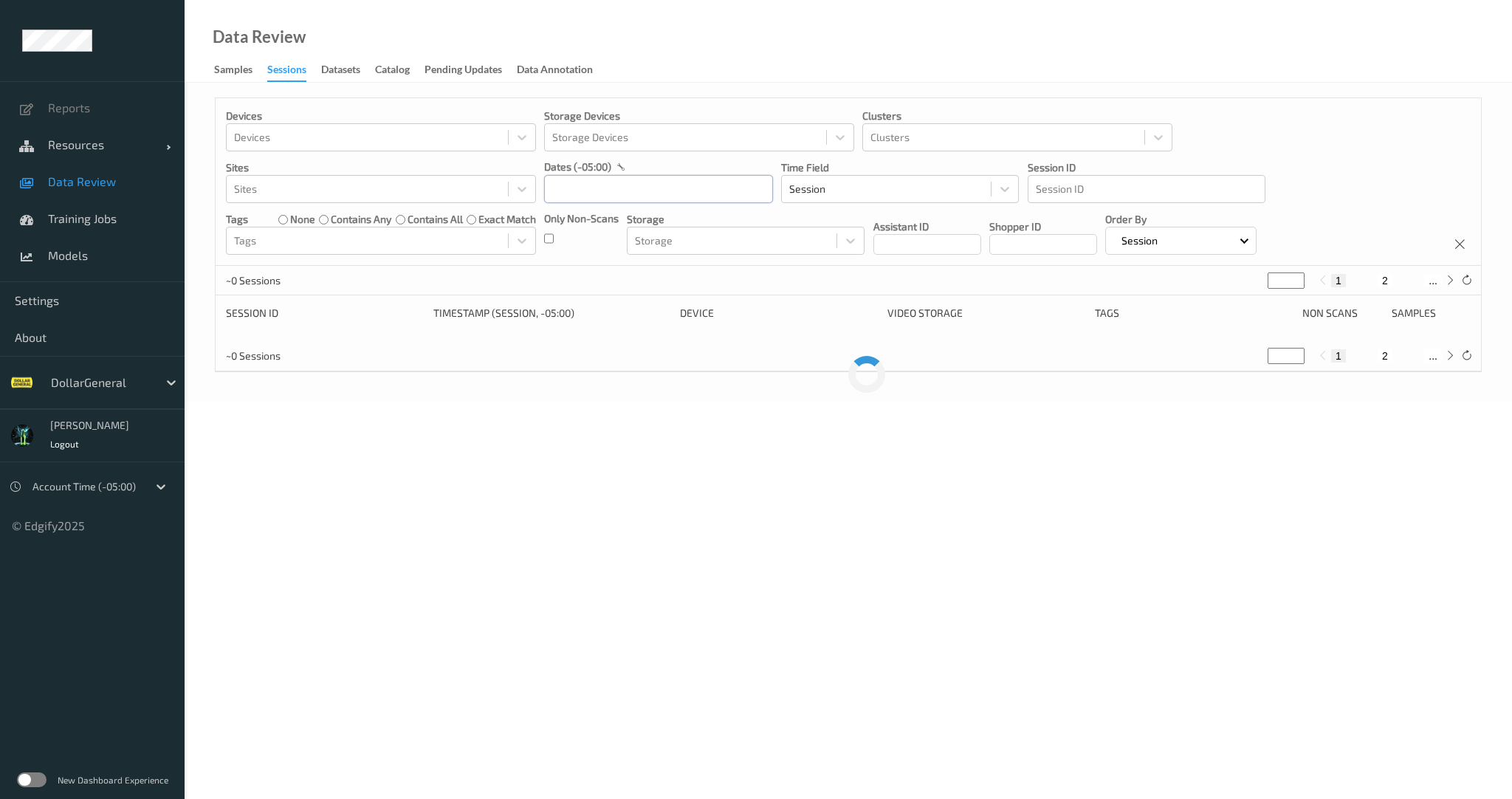
click at [595, 193] on input "text" at bounding box center [659, 189] width 229 height 28
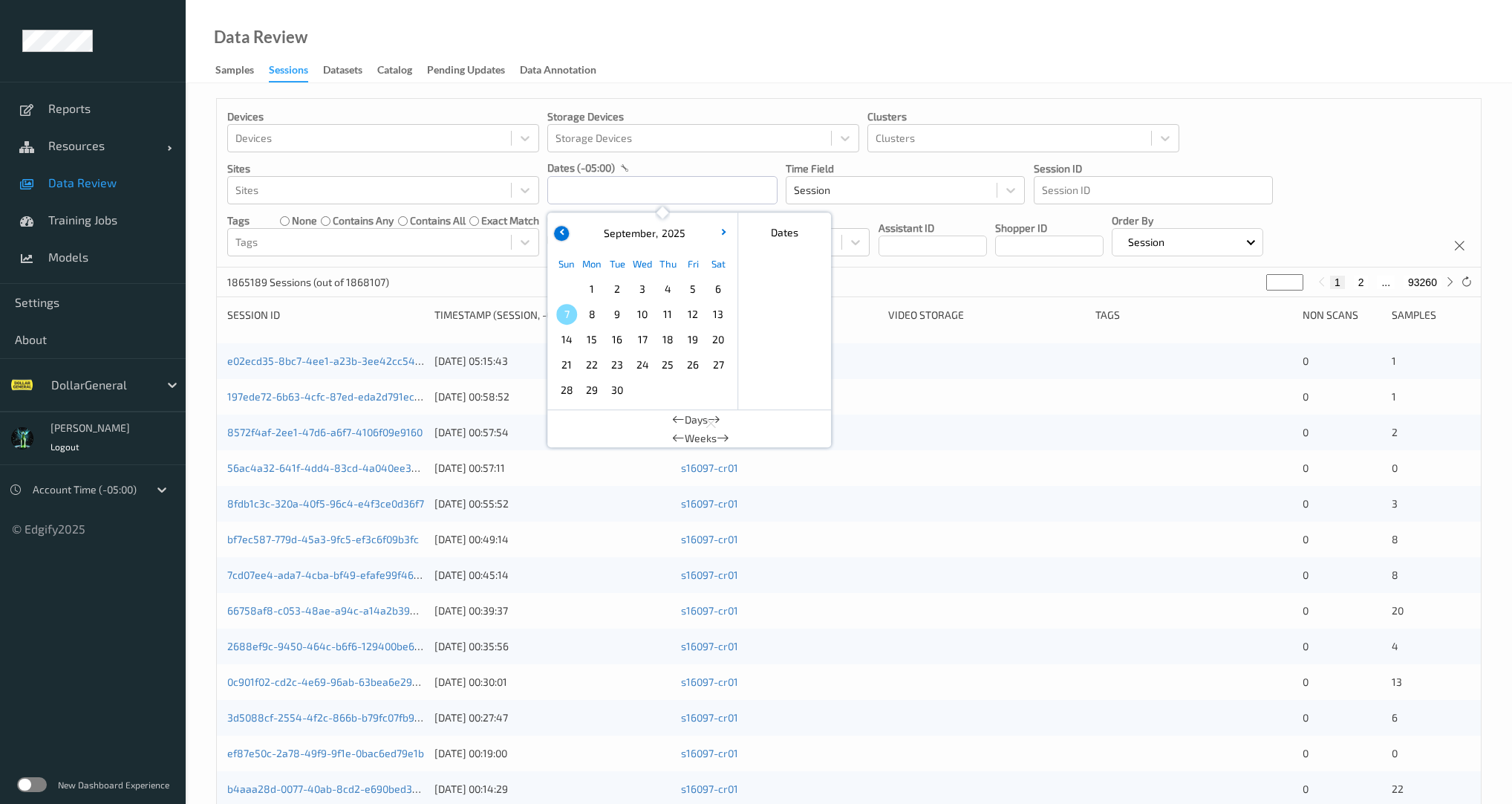
click at [563, 233] on icon "button" at bounding box center [562, 231] width 6 height 6
click at [597, 365] on span "18" at bounding box center [591, 365] width 21 height 21
type input "[DATE] 00:00 -> [DATE] 23:59"
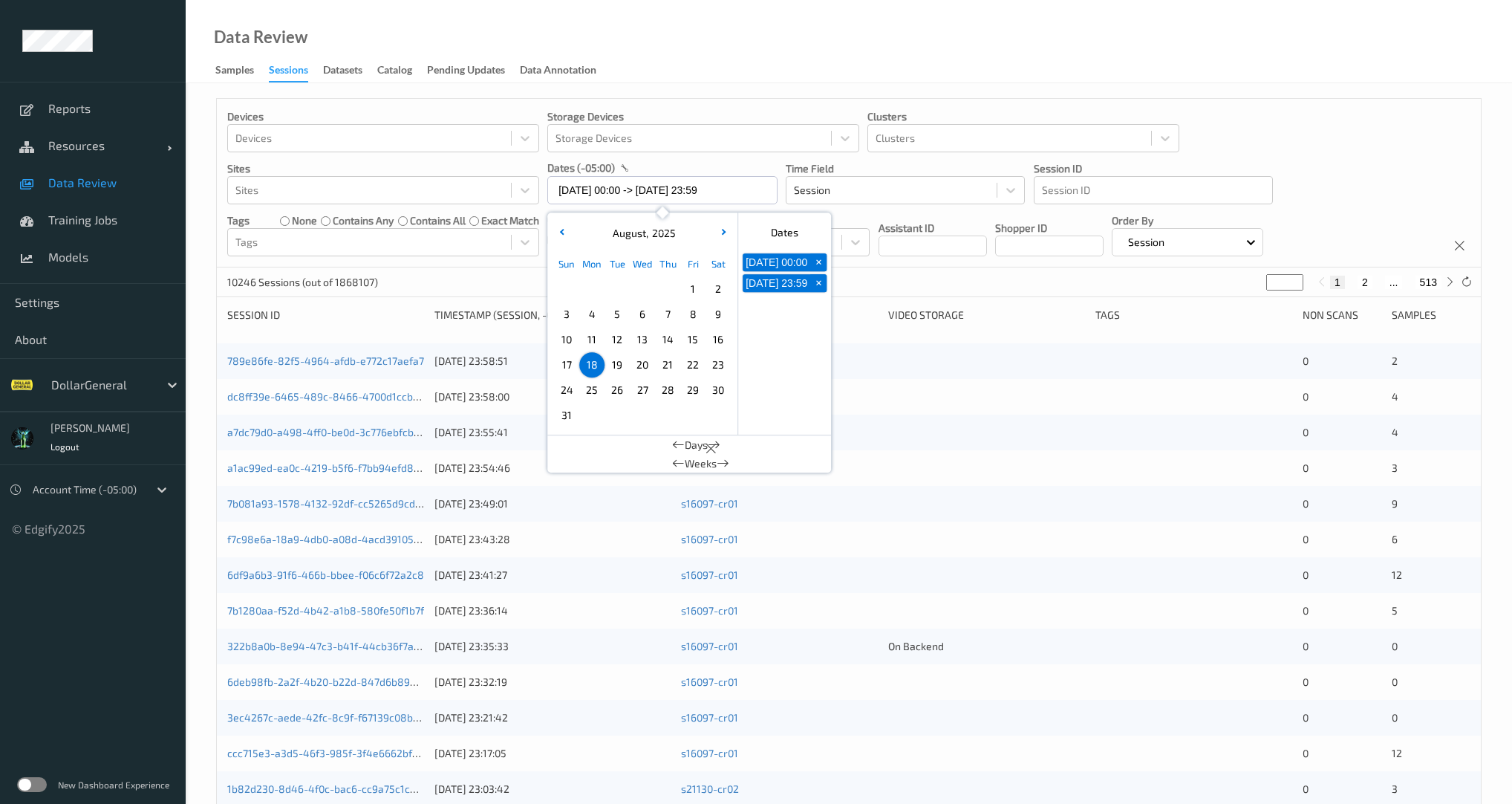
click at [514, 283] on div "10246 Sessions (out of 1868107) * 1 2 ... 513" at bounding box center [849, 283] width 1264 height 30
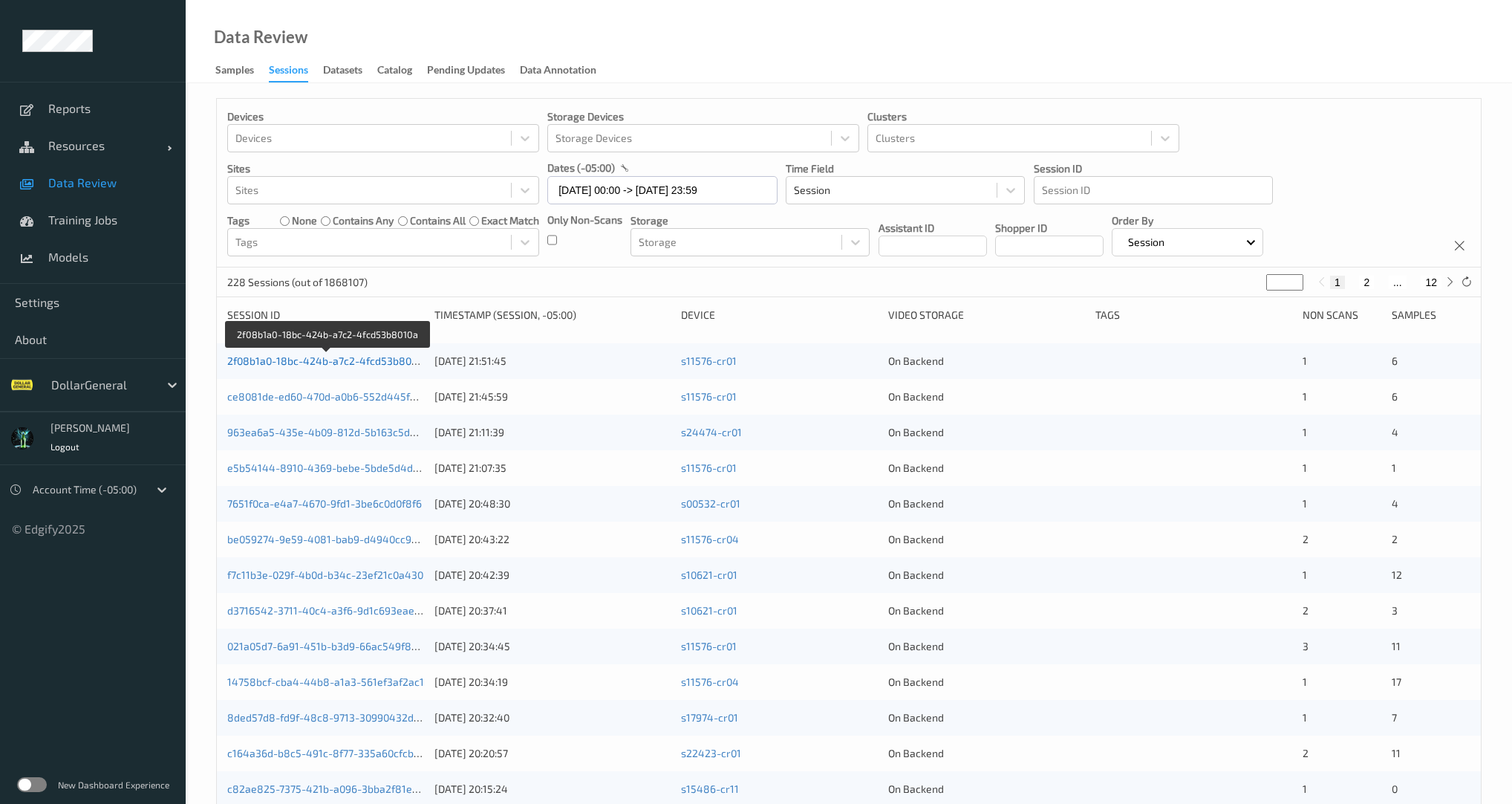
click at [365, 356] on link "2f08b1a0-18bc-424b-a7c2-4fcd53b8010a" at bounding box center [327, 360] width 200 height 12
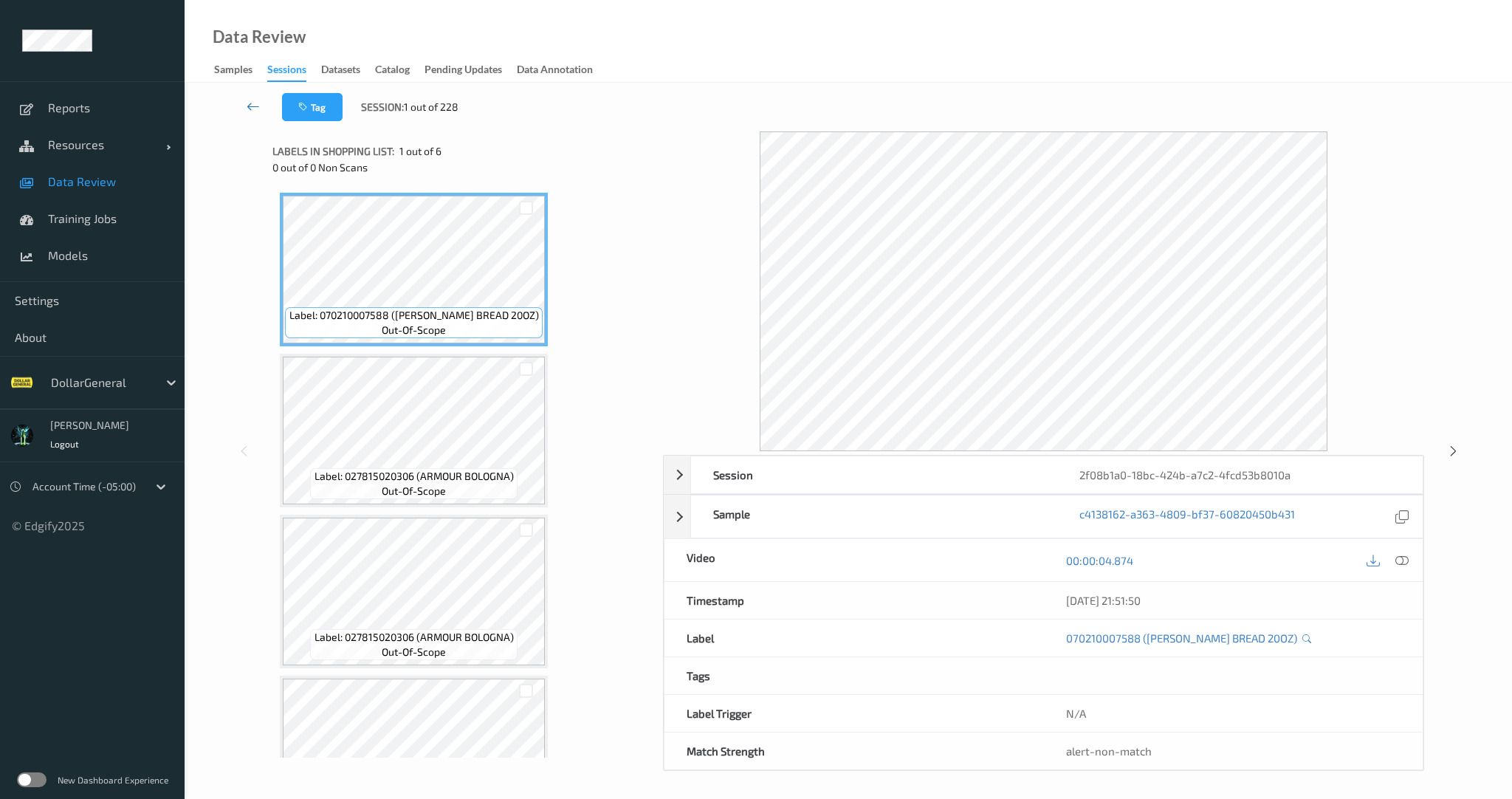
click at [257, 110] on icon at bounding box center [253, 106] width 13 height 15
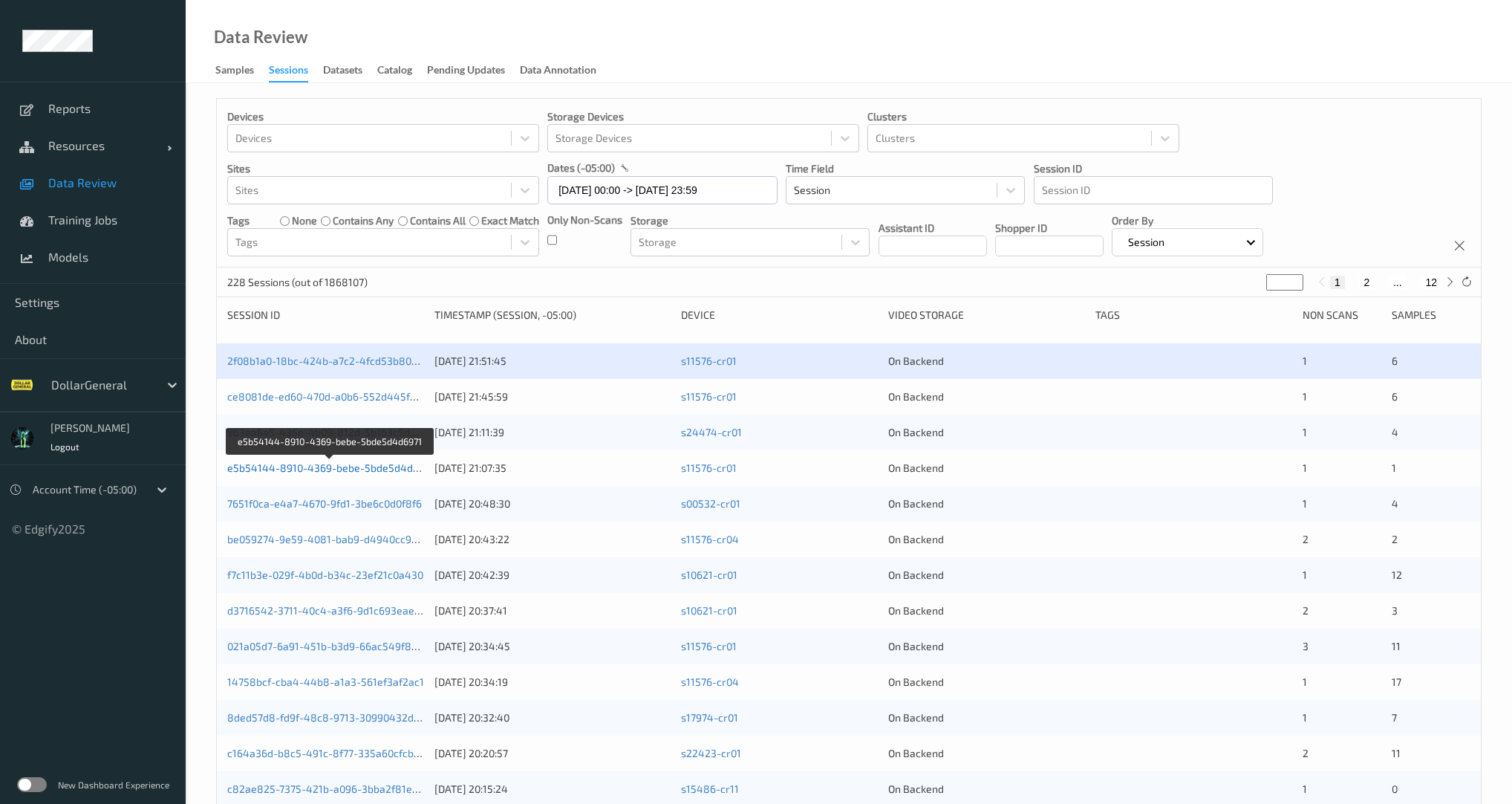
click at [347, 473] on link "e5b54144-8910-4369-bebe-5bde5d4d6971" at bounding box center [330, 467] width 207 height 12
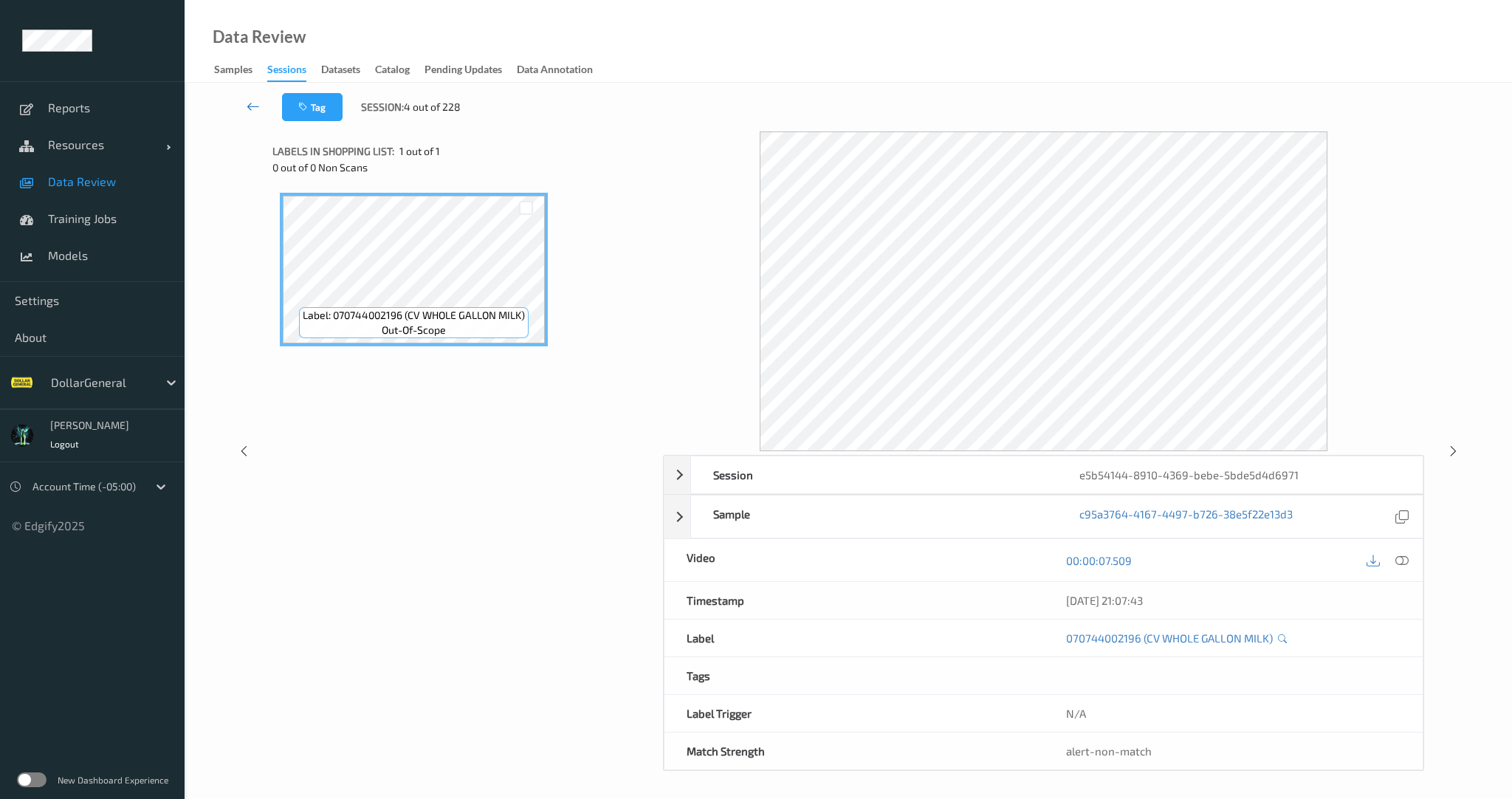
click at [257, 108] on icon at bounding box center [253, 106] width 13 height 15
